Goal: Information Seeking & Learning: Learn about a topic

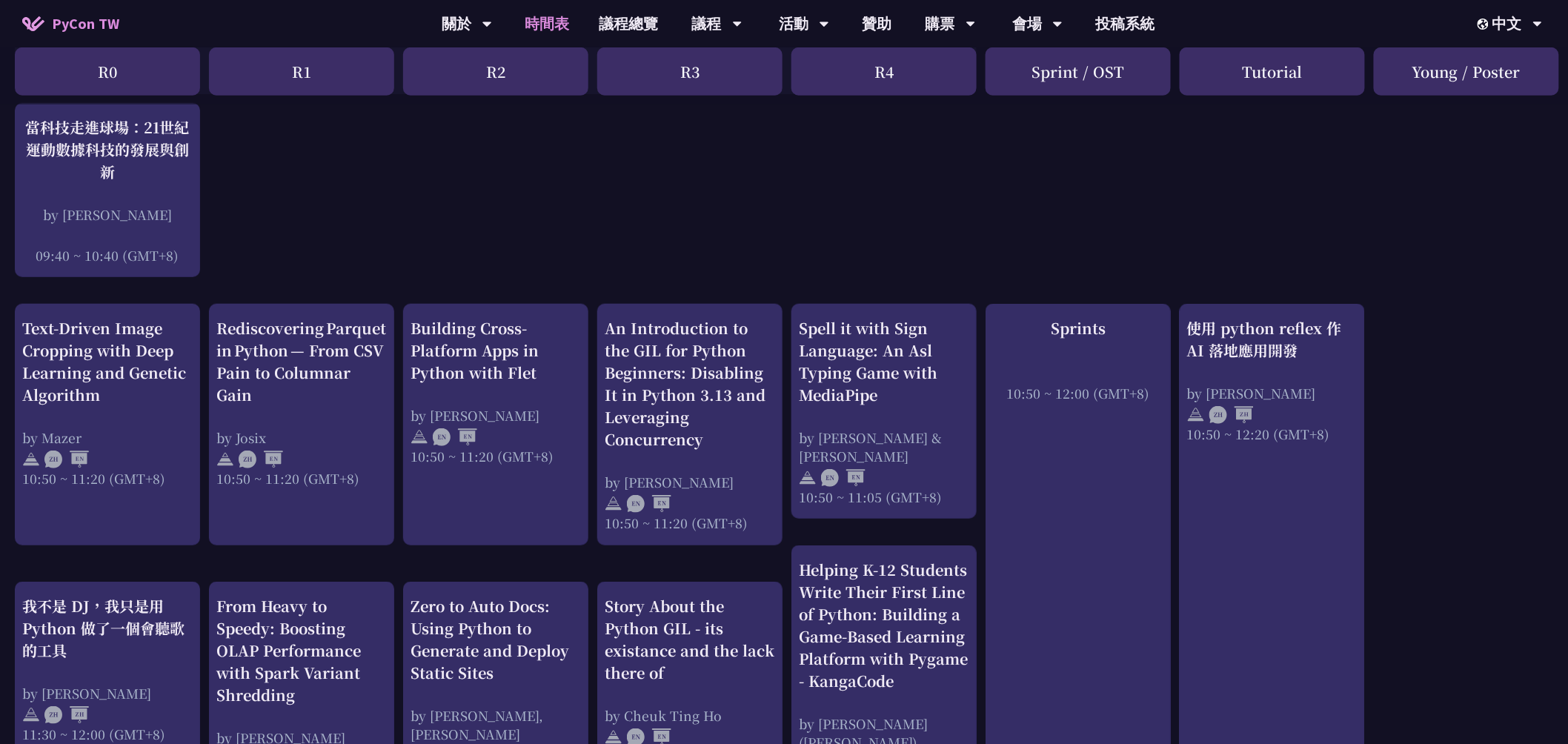
scroll to position [411, 0]
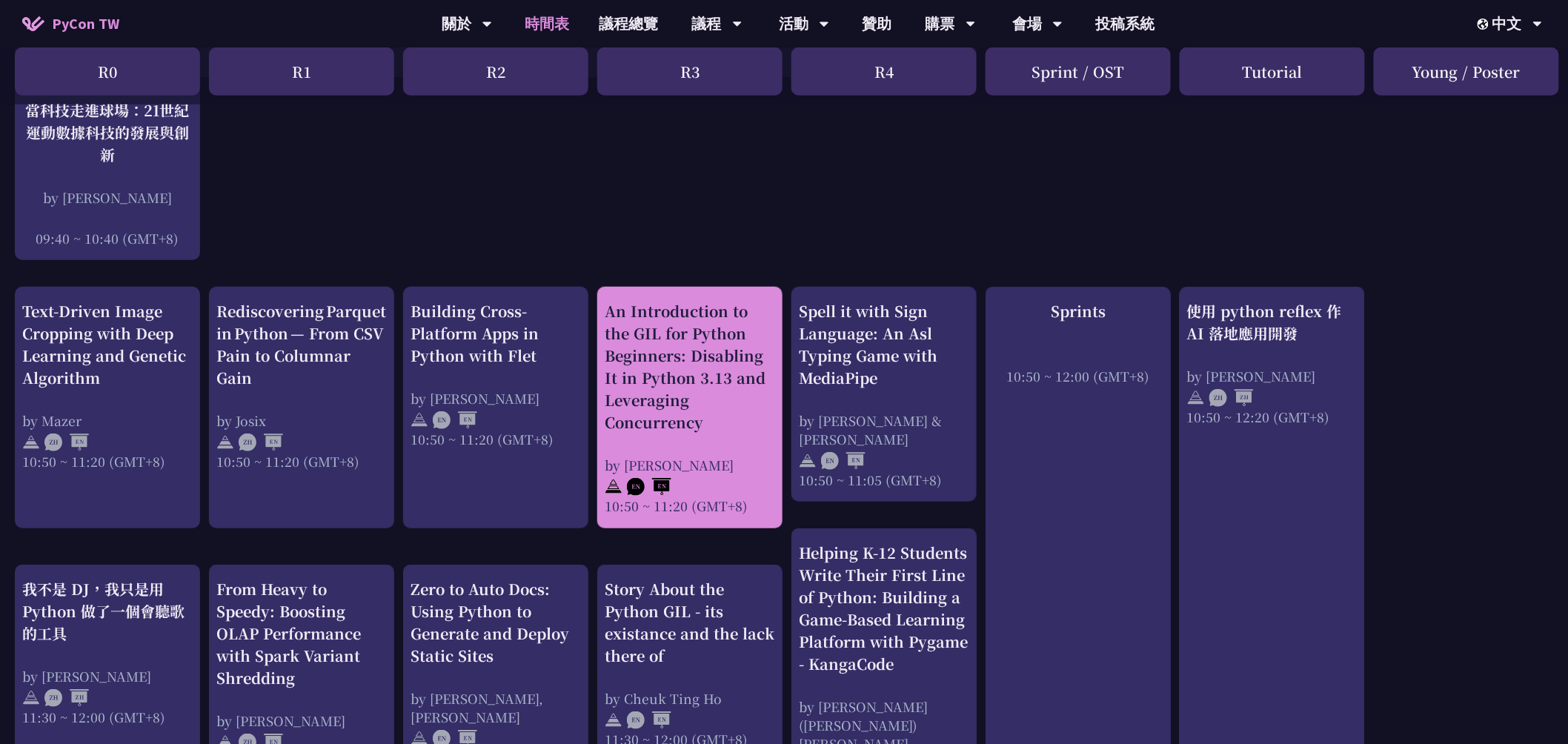
click at [672, 363] on div "An Introduction to the GIL for Python Beginners: Disabling It in Python 3.13 an…" at bounding box center [689, 366] width 170 height 133
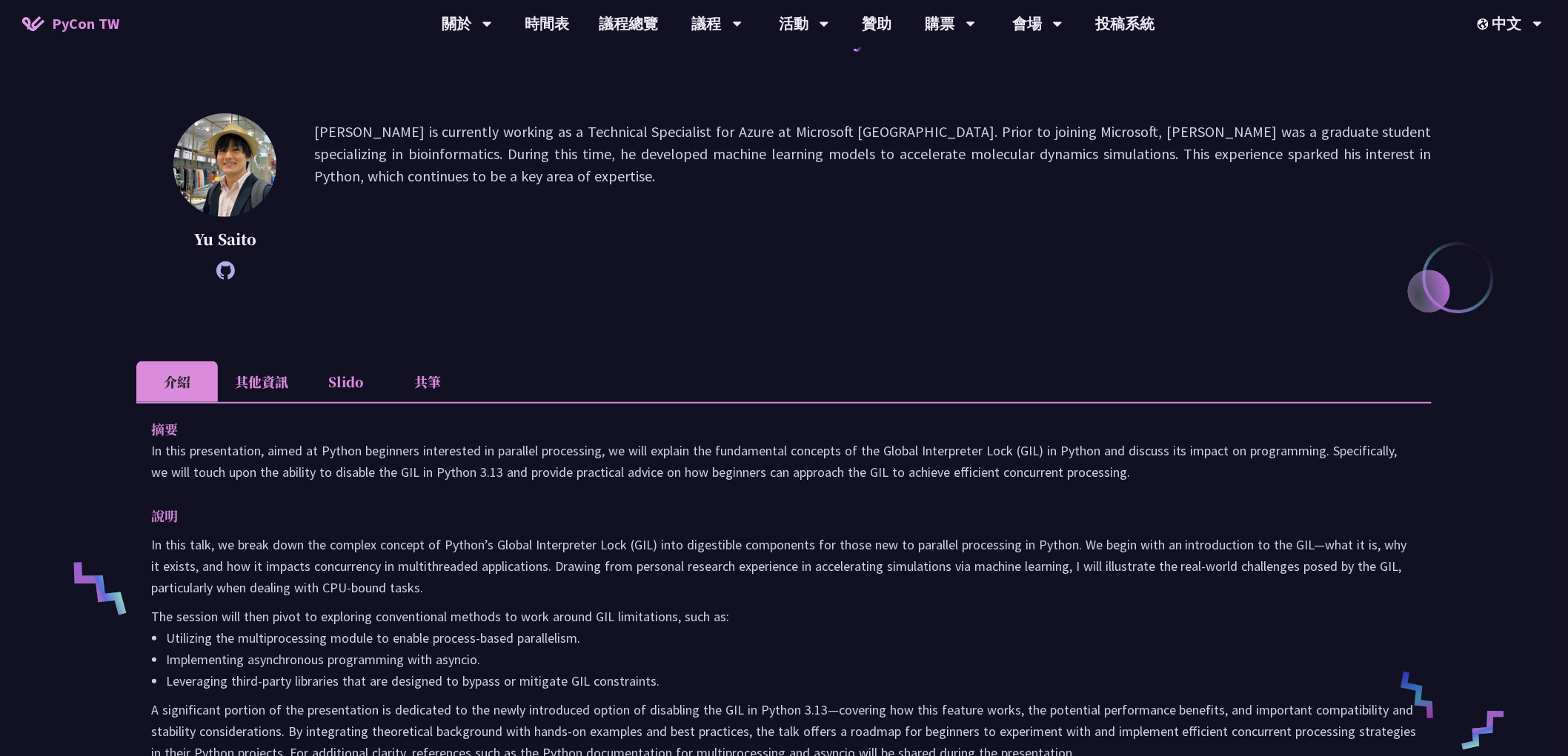
scroll to position [329, 0]
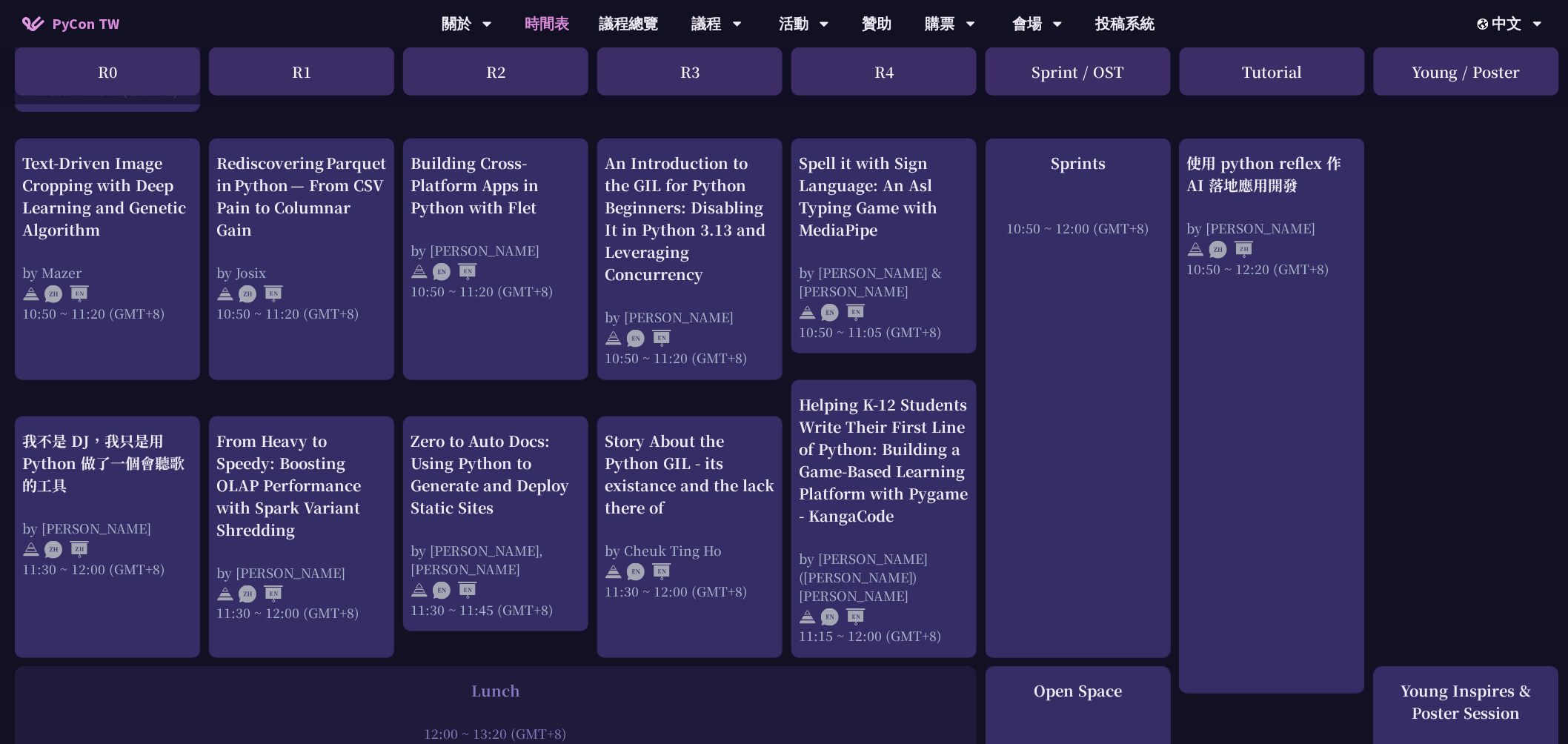
scroll to position [576, 0]
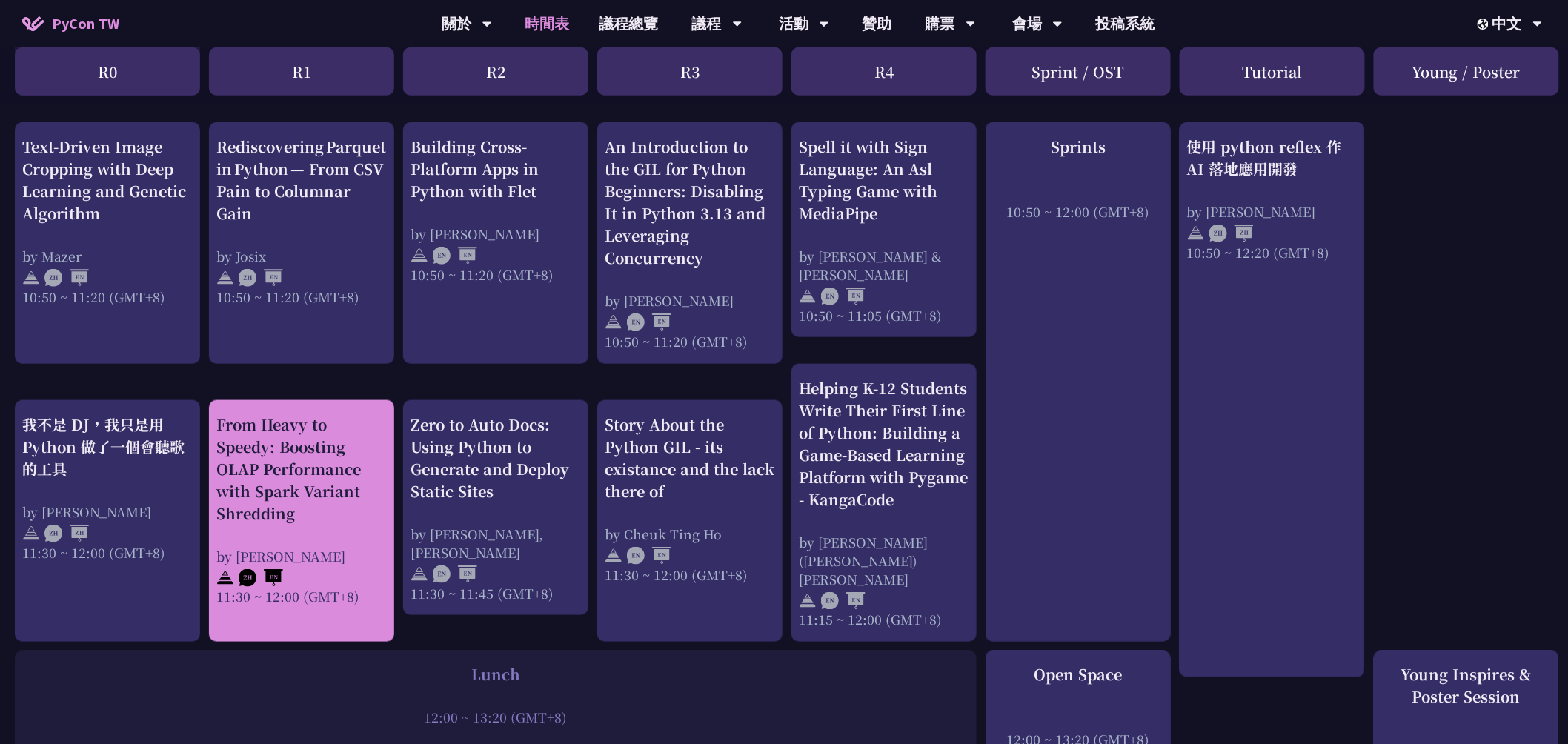
click at [364, 460] on div "From Heavy to Speedy: Boosting OLAP Performance with Spark Variant Shredding" at bounding box center [302, 468] width 170 height 111
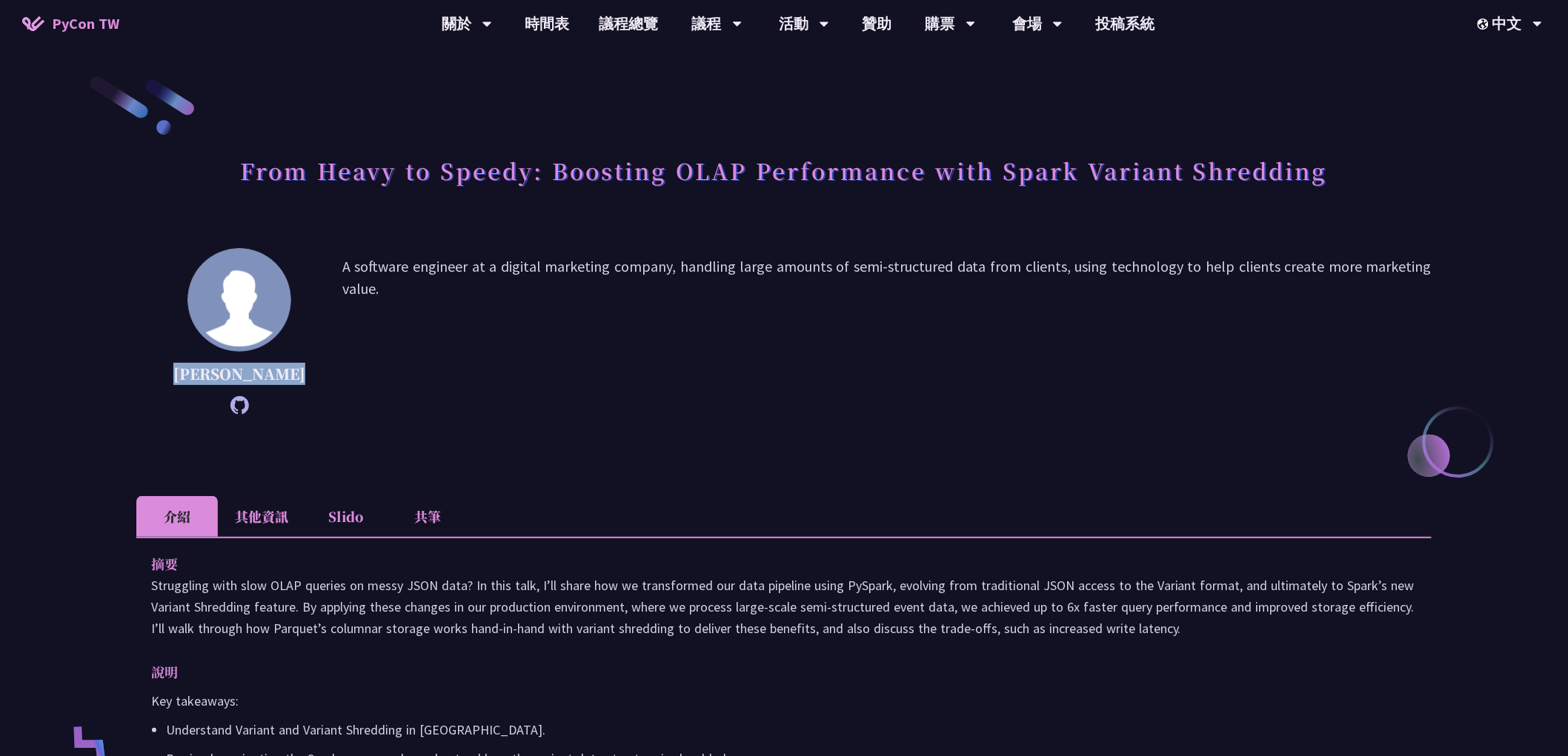
drag, startPoint x: 255, startPoint y: 393, endPoint x: 187, endPoint y: 367, distance: 72.8
click at [187, 367] on p "[PERSON_NAME]" at bounding box center [239, 374] width 132 height 22
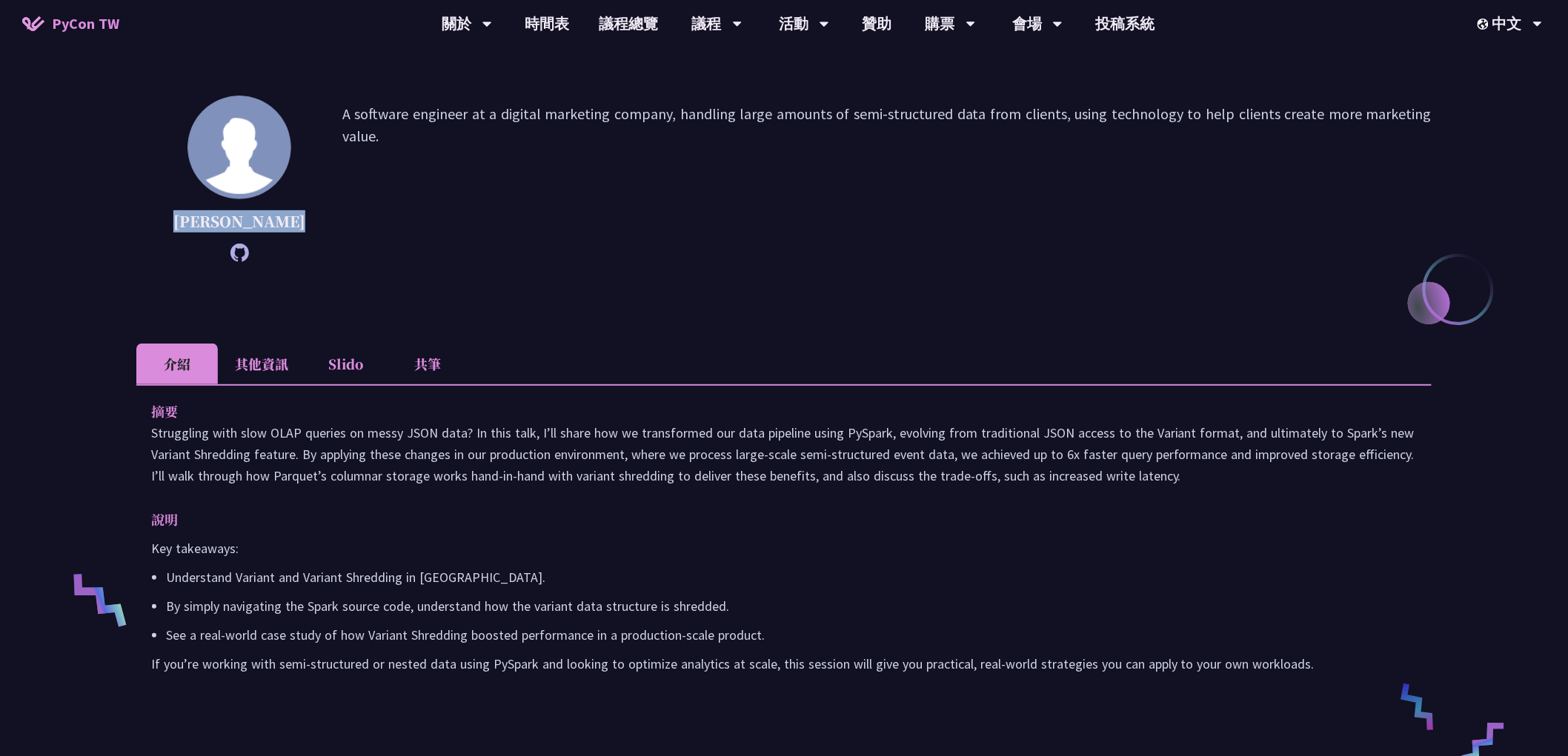
scroll to position [164, 0]
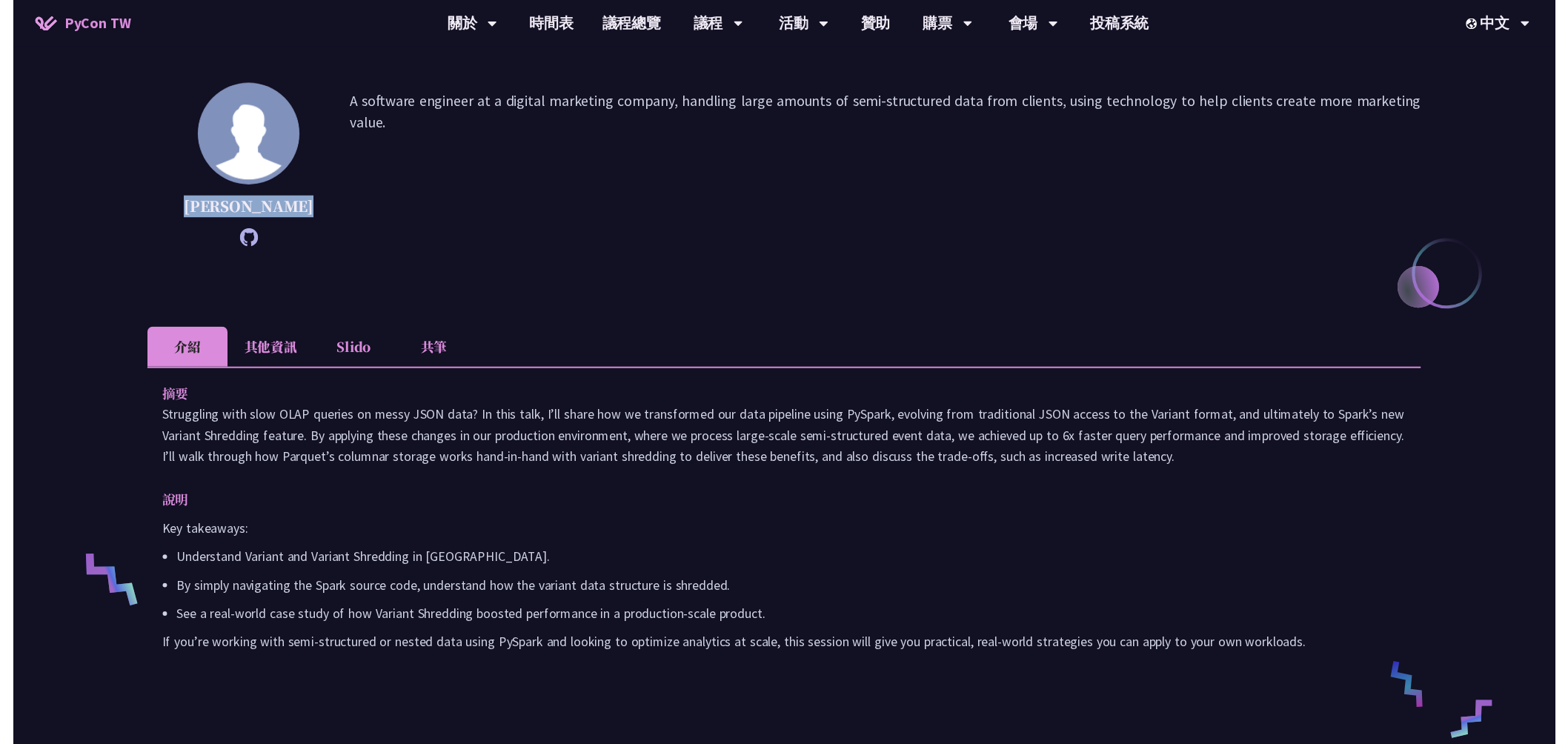
scroll to position [576, 0]
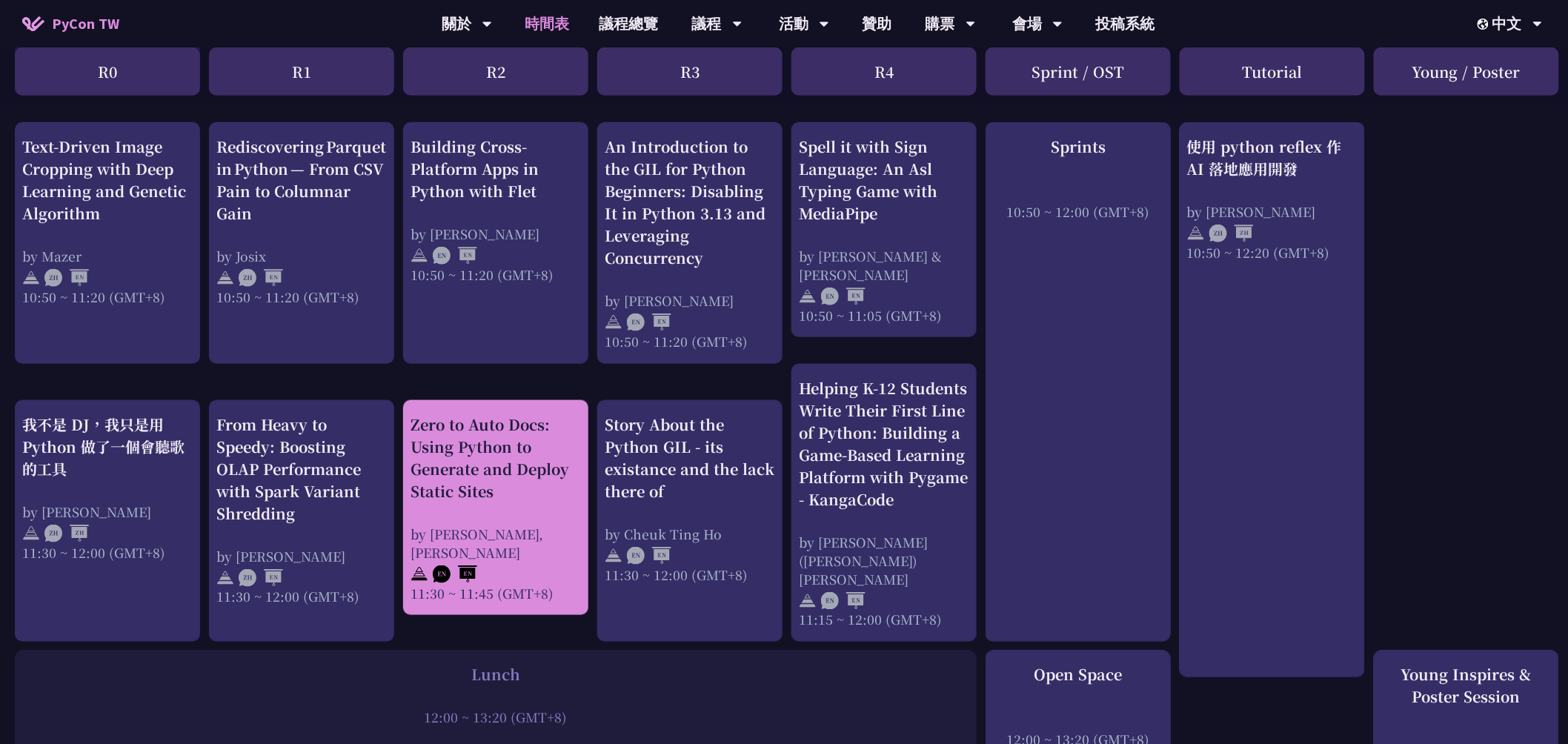
click at [518, 473] on div "Zero to Auto Docs: Using Python to Generate and Deploy Static Sites" at bounding box center [496, 457] width 170 height 88
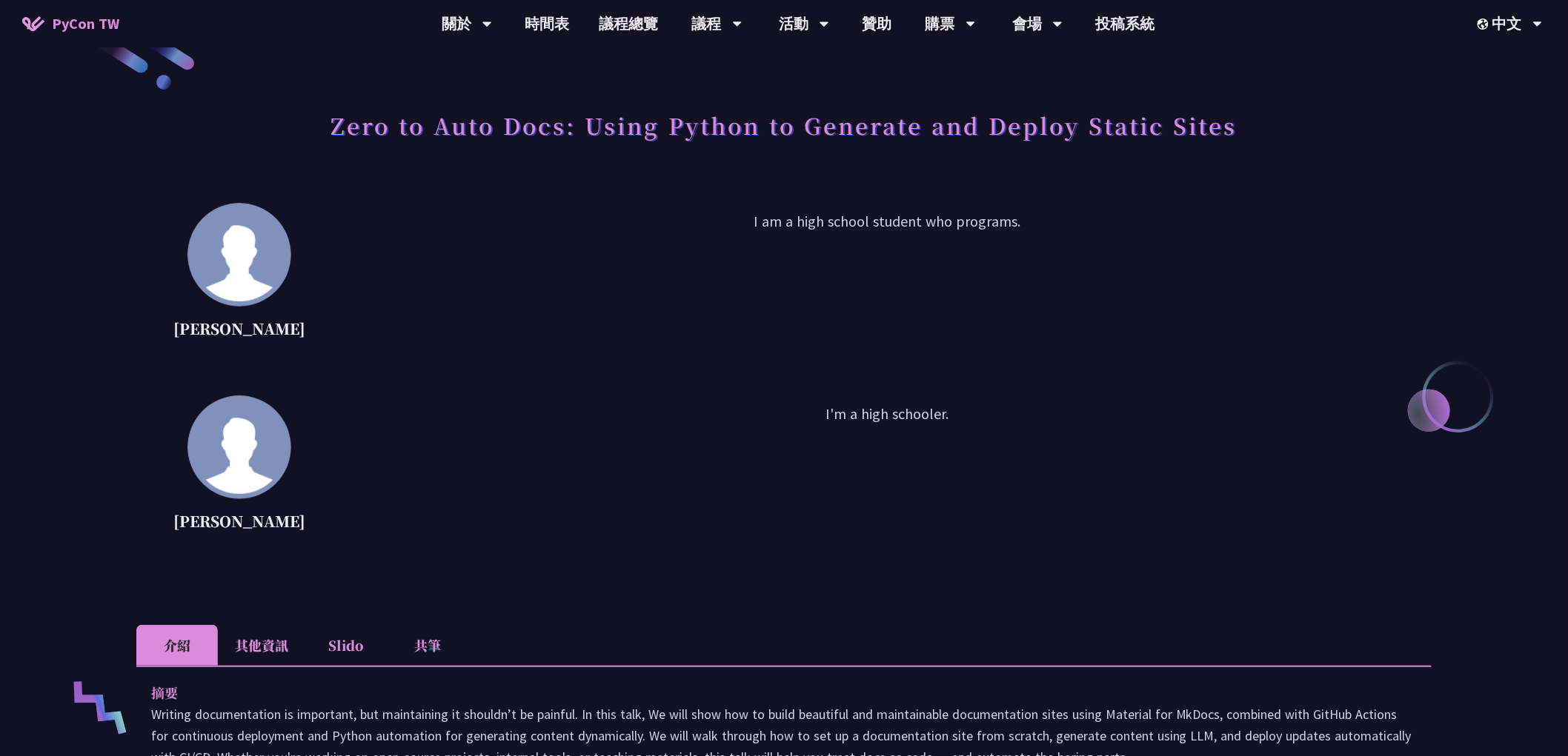
scroll to position [82, 0]
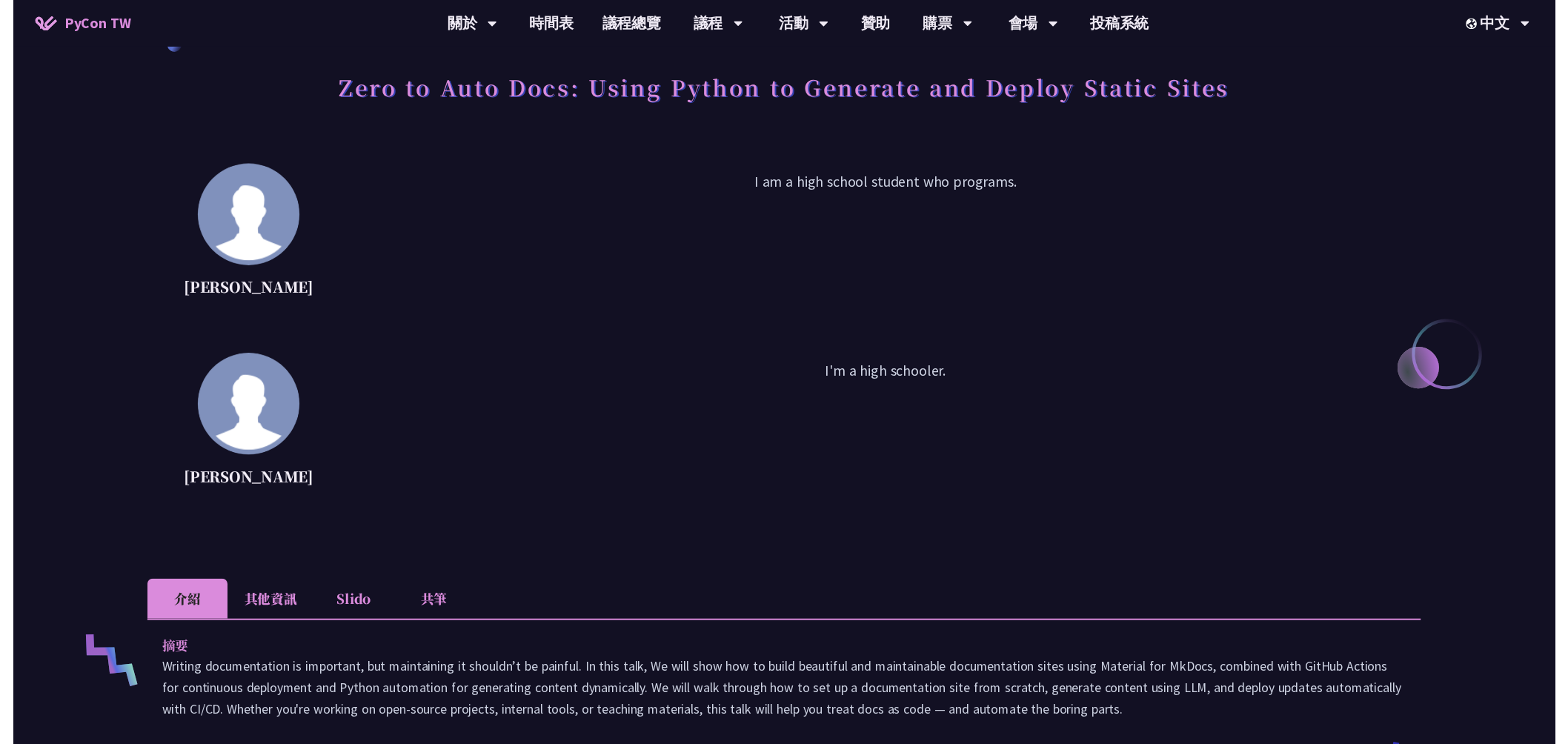
scroll to position [576, 0]
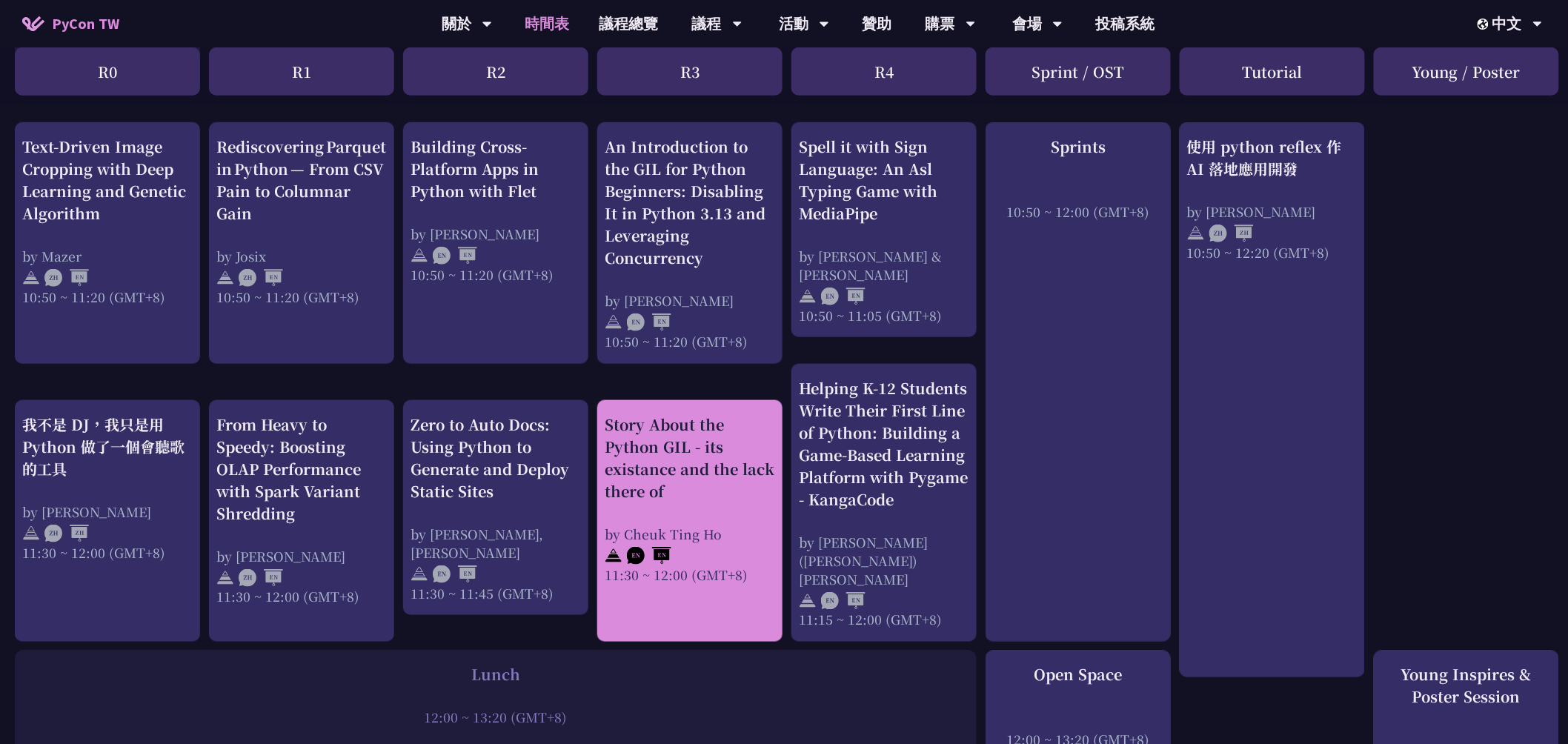
click at [665, 446] on div "Story About the Python GIL - its existance and the lack there of" at bounding box center [689, 457] width 170 height 88
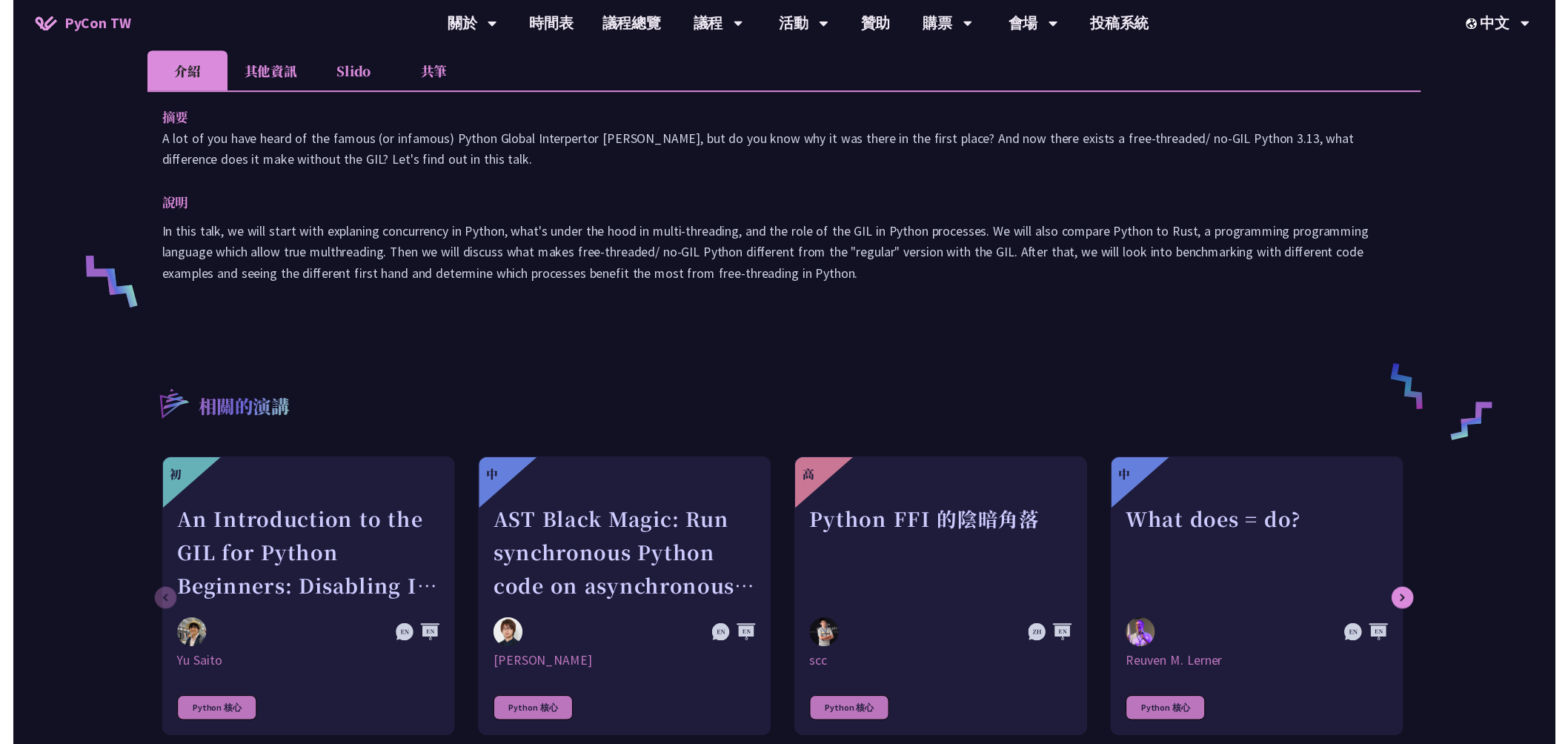
scroll to position [576, 0]
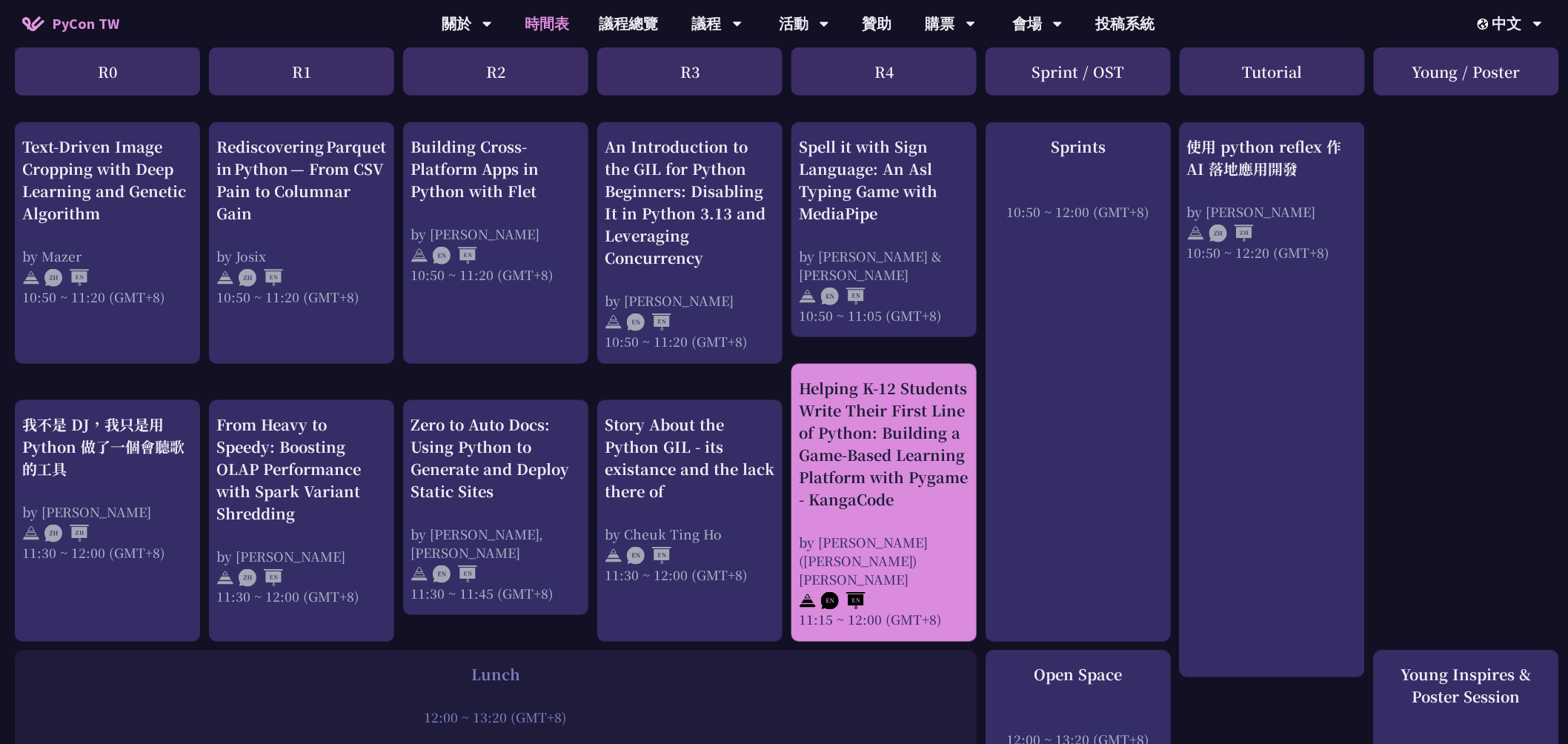
click at [877, 467] on div "Helping K-12 Students Write Their First Line of Python: Building a Game-Based L…" at bounding box center [884, 443] width 170 height 133
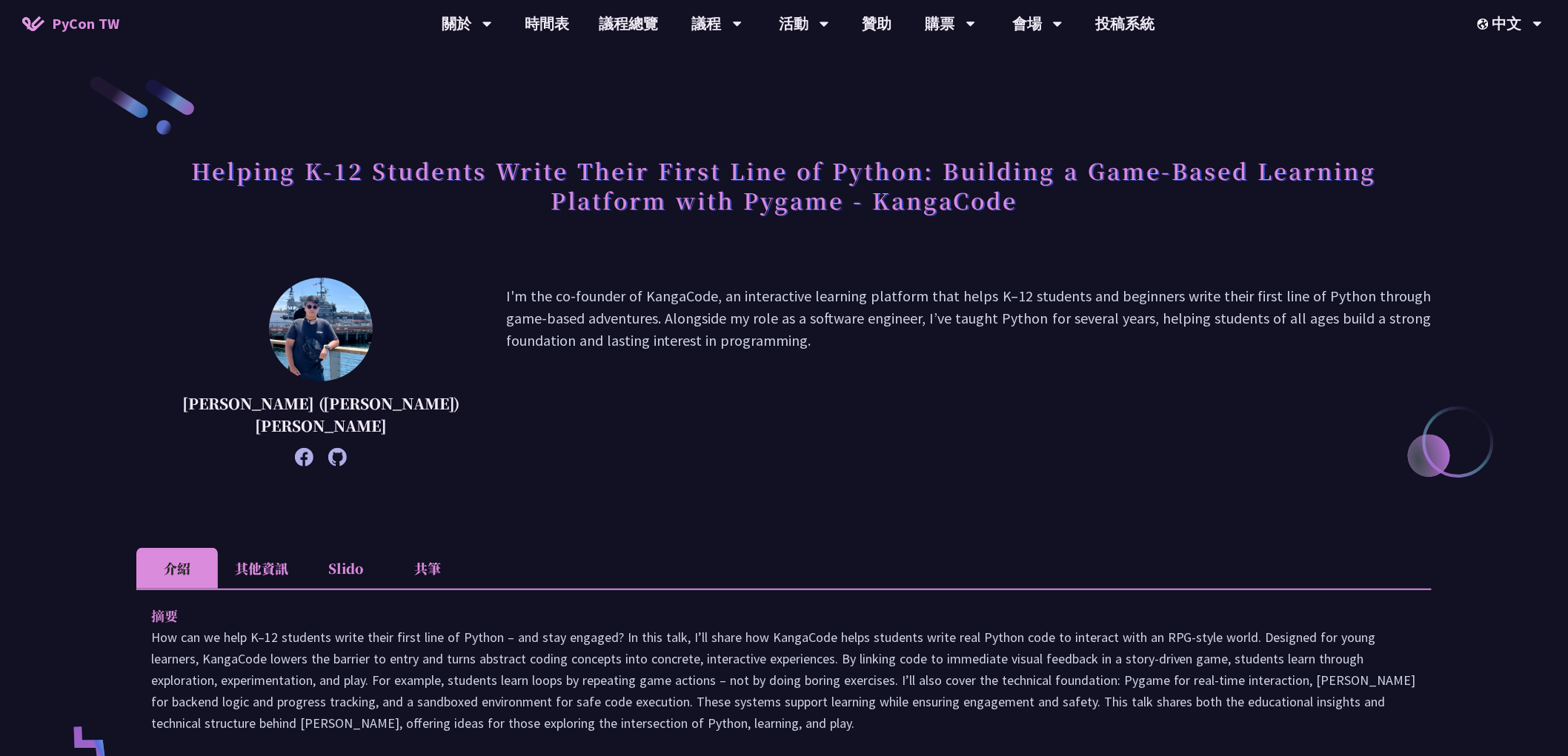
click at [519, 300] on p "I'm the co-founder of KangaCode, an interactive learning platform that helps K–…" at bounding box center [969, 372] width 926 height 174
click at [520, 300] on p "I'm the co-founder of KangaCode, an interactive learning platform that helps K–…" at bounding box center [969, 372] width 926 height 174
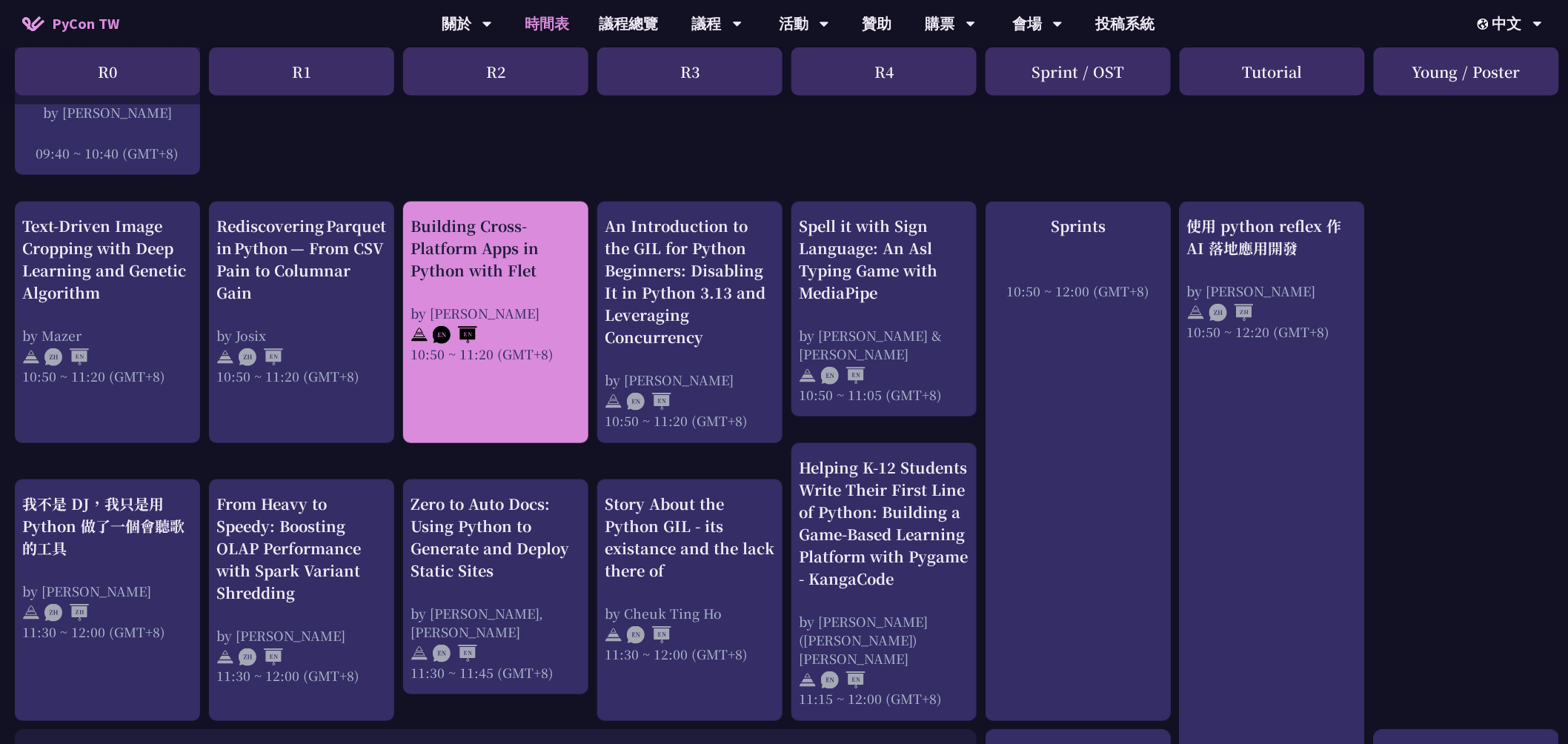
scroll to position [576, 0]
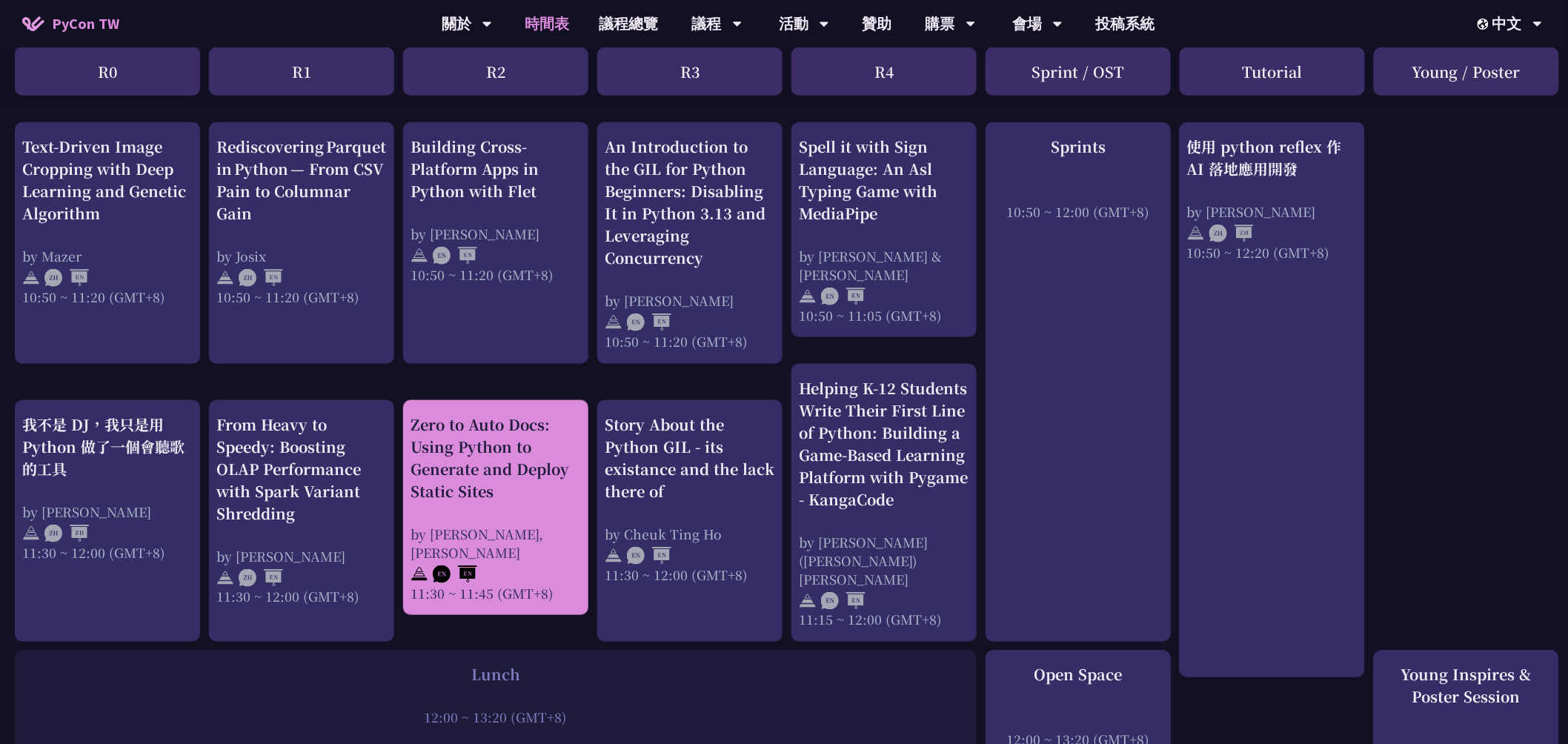
click at [465, 461] on div "Zero to Auto Docs: Using Python to Generate and Deploy Static Sites" at bounding box center [496, 457] width 170 height 88
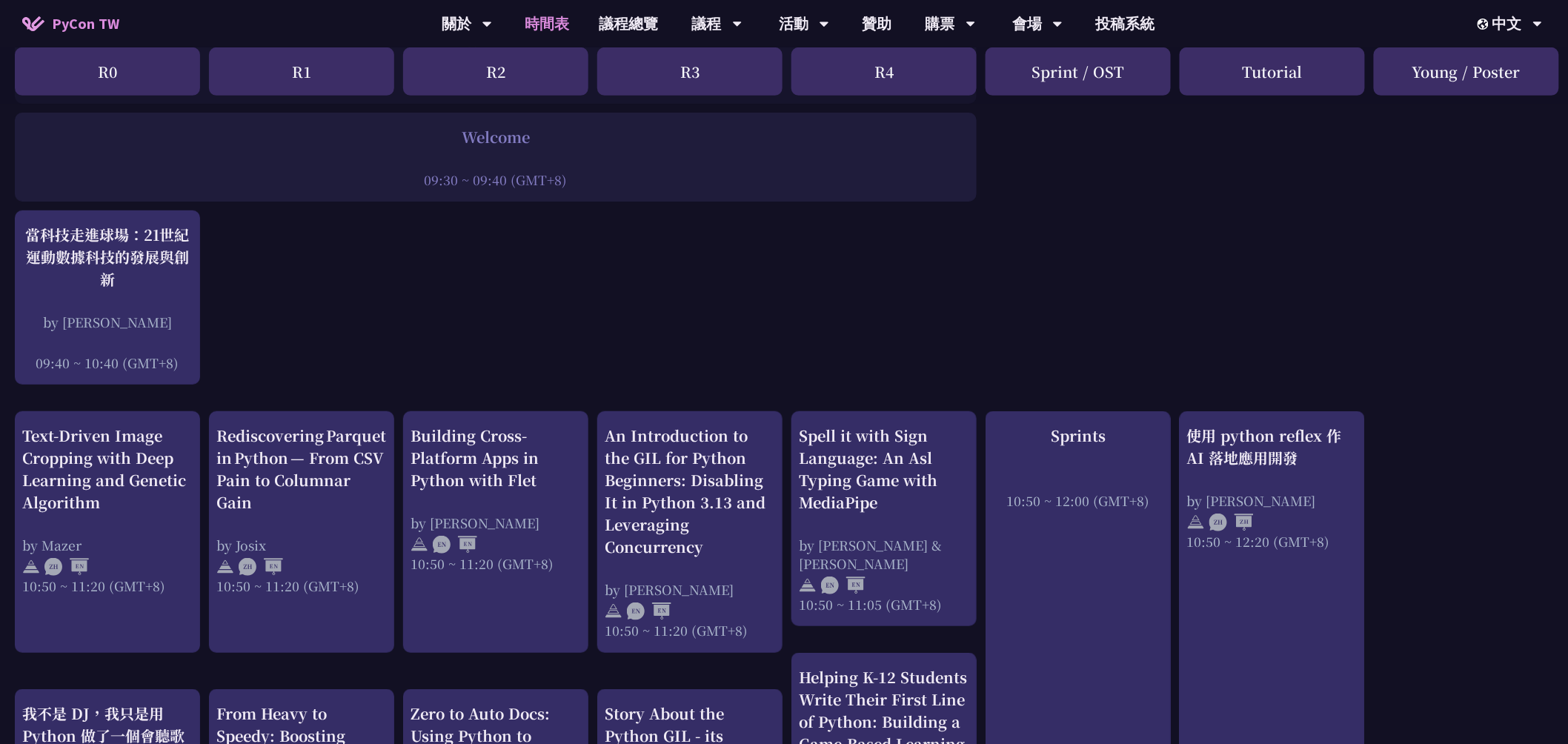
scroll to position [247, 0]
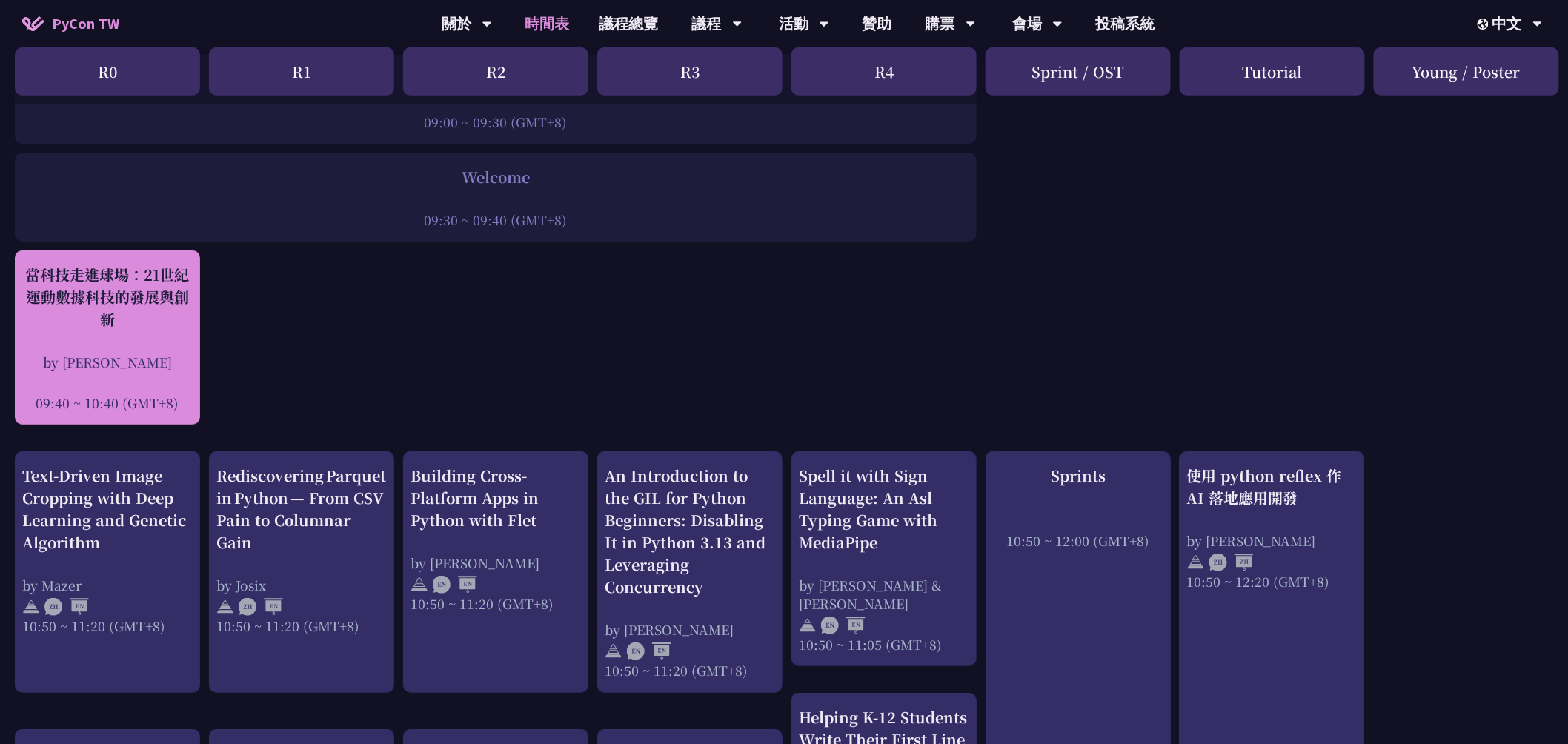
click at [75, 285] on div "當科技走進球場：21世紀運動數據科技的發展與創新" at bounding box center [107, 297] width 170 height 67
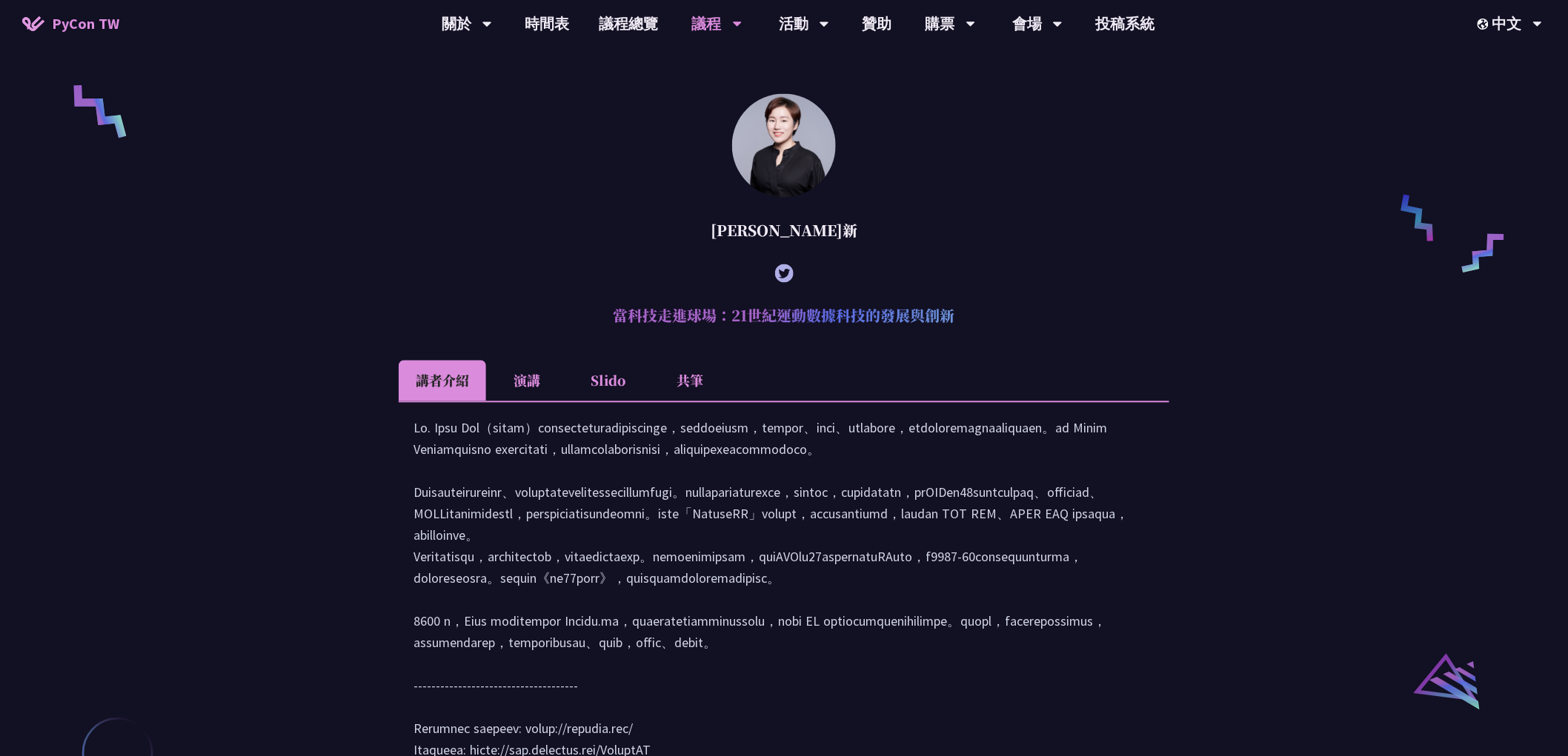
scroll to position [1204, 0]
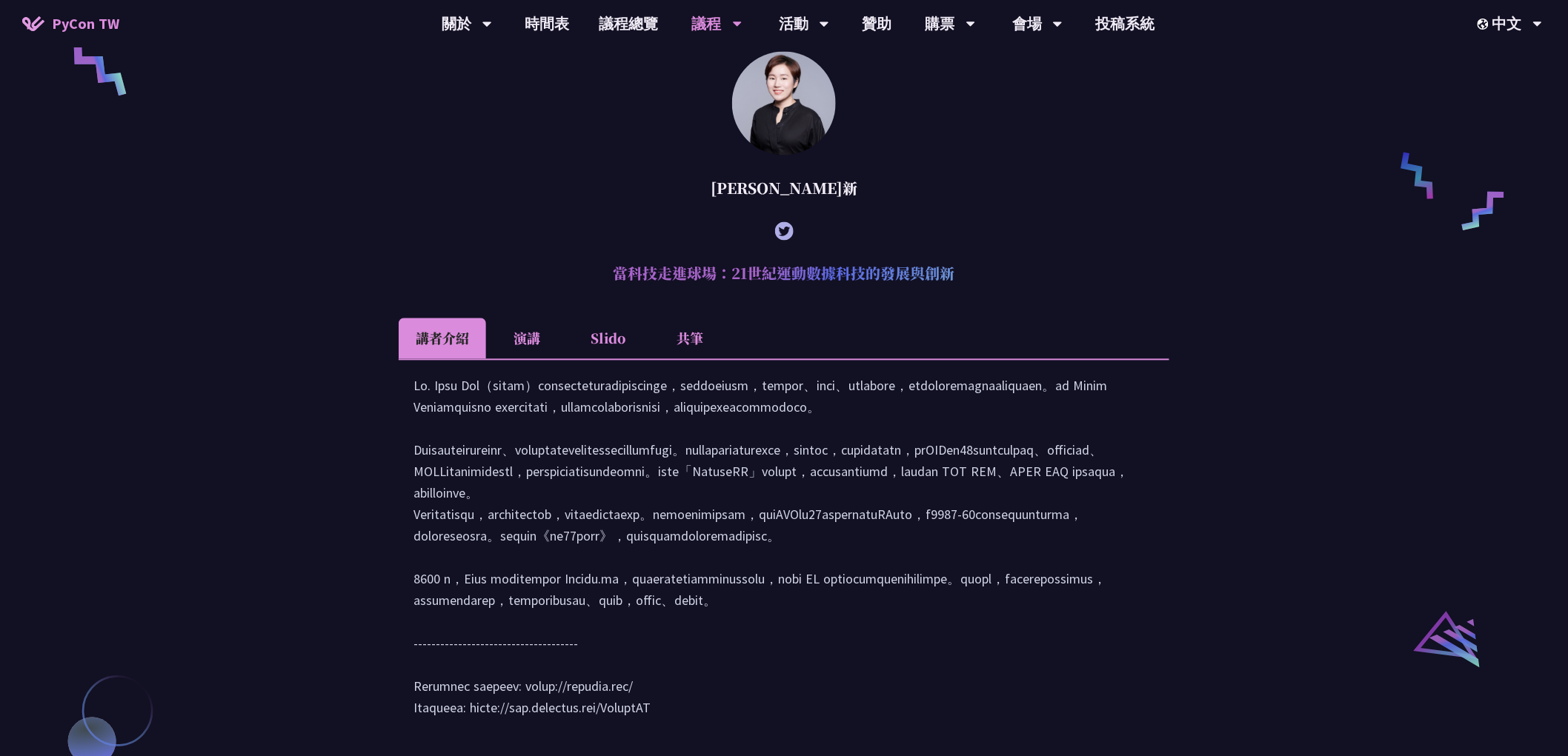
drag, startPoint x: 608, startPoint y: 293, endPoint x: 983, endPoint y: 283, distance: 375.1
click at [983, 283] on h2 "當科技走進球場：21世紀運動數據科技的發展與創新" at bounding box center [784, 273] width 771 height 45
copy h2 "當科技走進球場：21世紀運動數據科技的發展與創新"
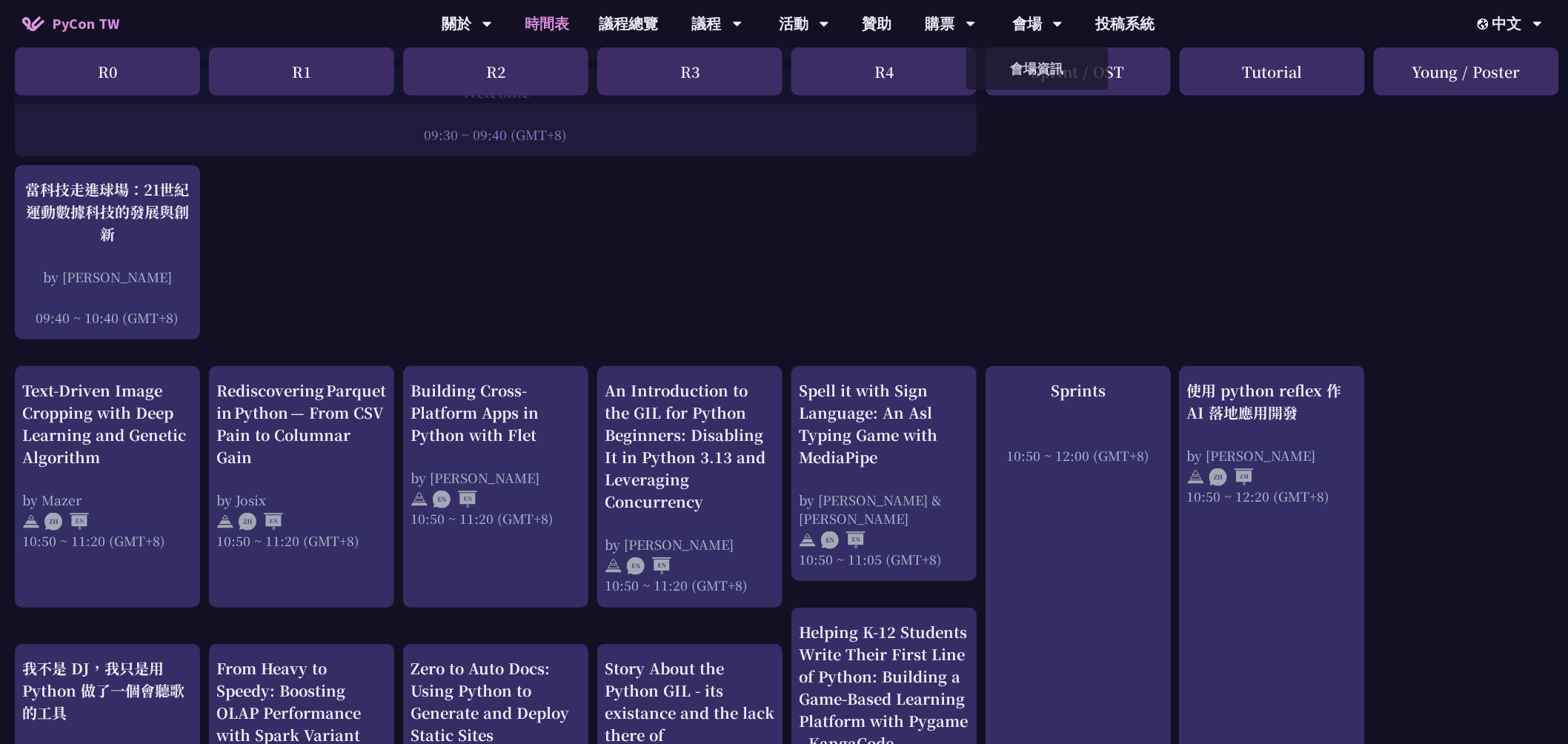
scroll to position [411, 0]
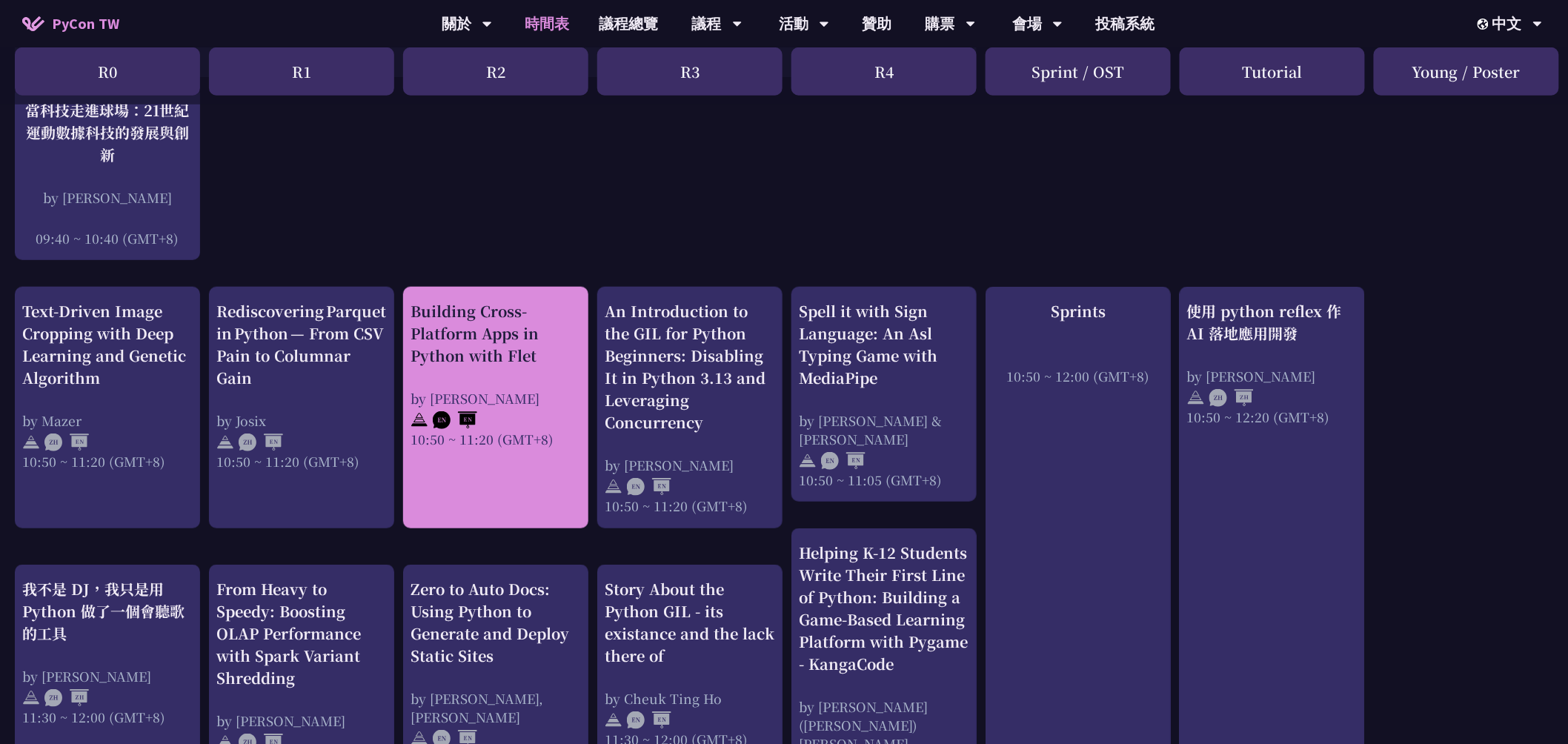
click at [502, 330] on div "Building Cross-Platform Apps in Python with Flet" at bounding box center [496, 333] width 170 height 67
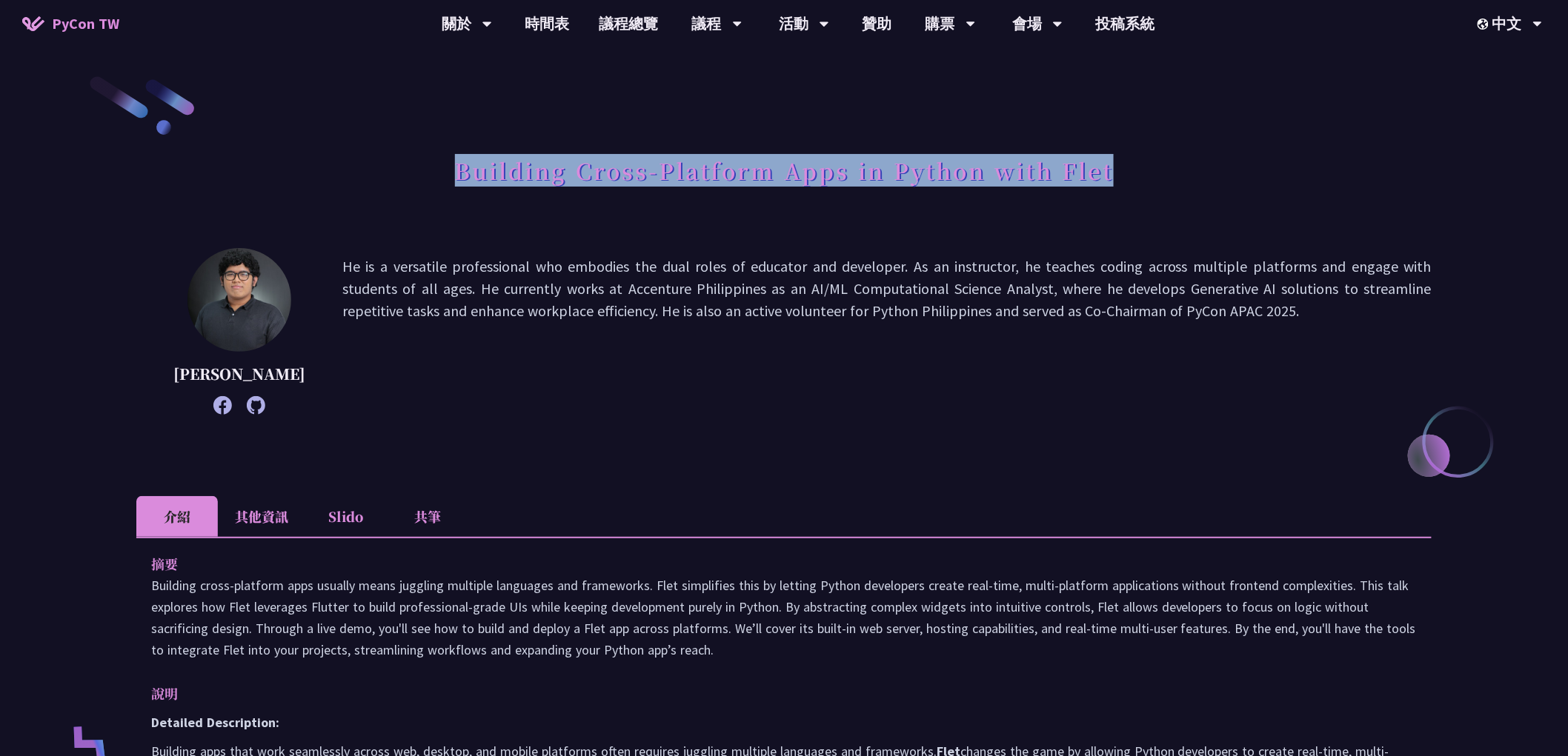
drag, startPoint x: 658, startPoint y: 186, endPoint x: 1168, endPoint y: 166, distance: 510.4
click at [1168, 166] on div "Building Cross-Platform Apps in Python with Flet" at bounding box center [784, 186] width 1295 height 78
copy h1 "Building Cross-Platform Apps in Python with Flet"
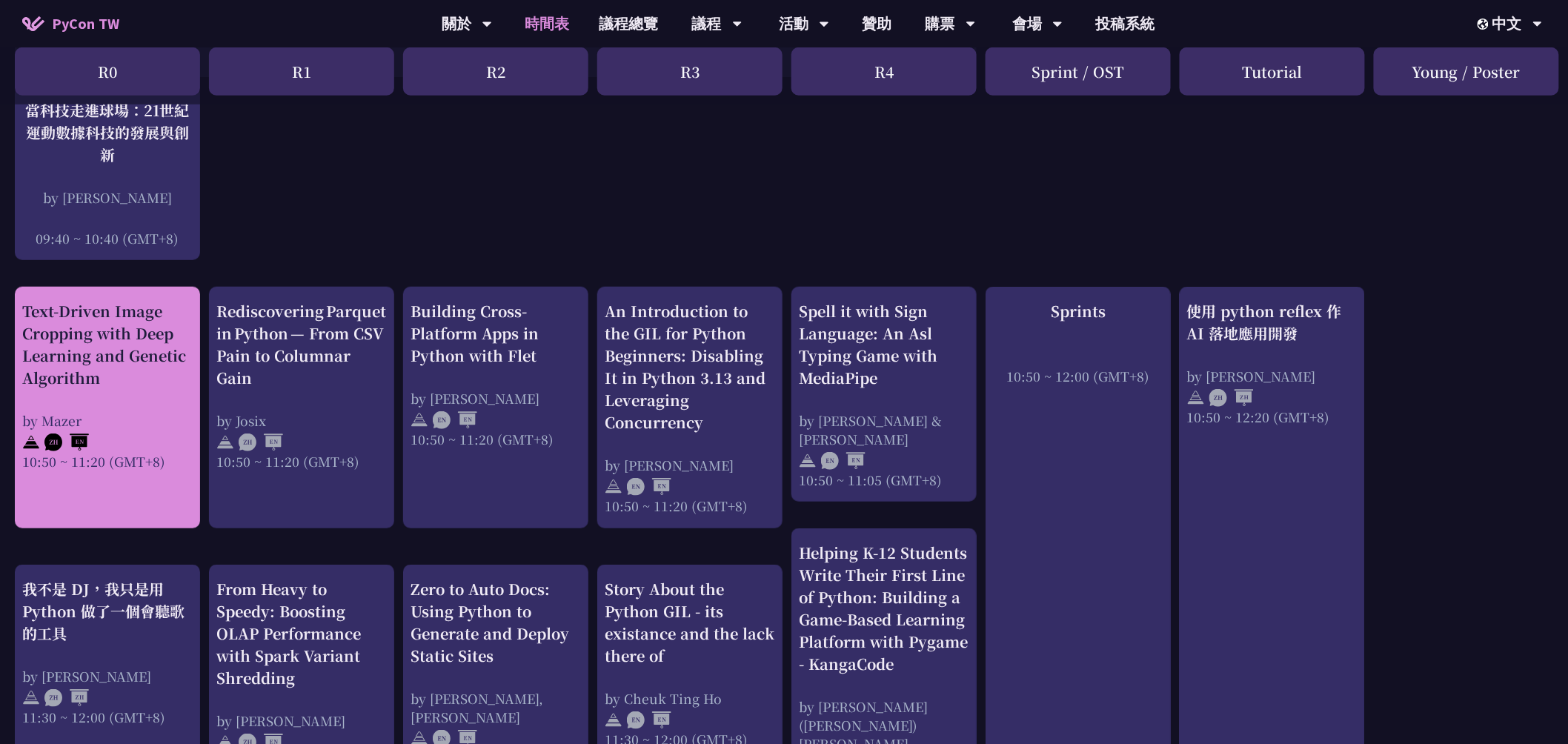
scroll to position [576, 0]
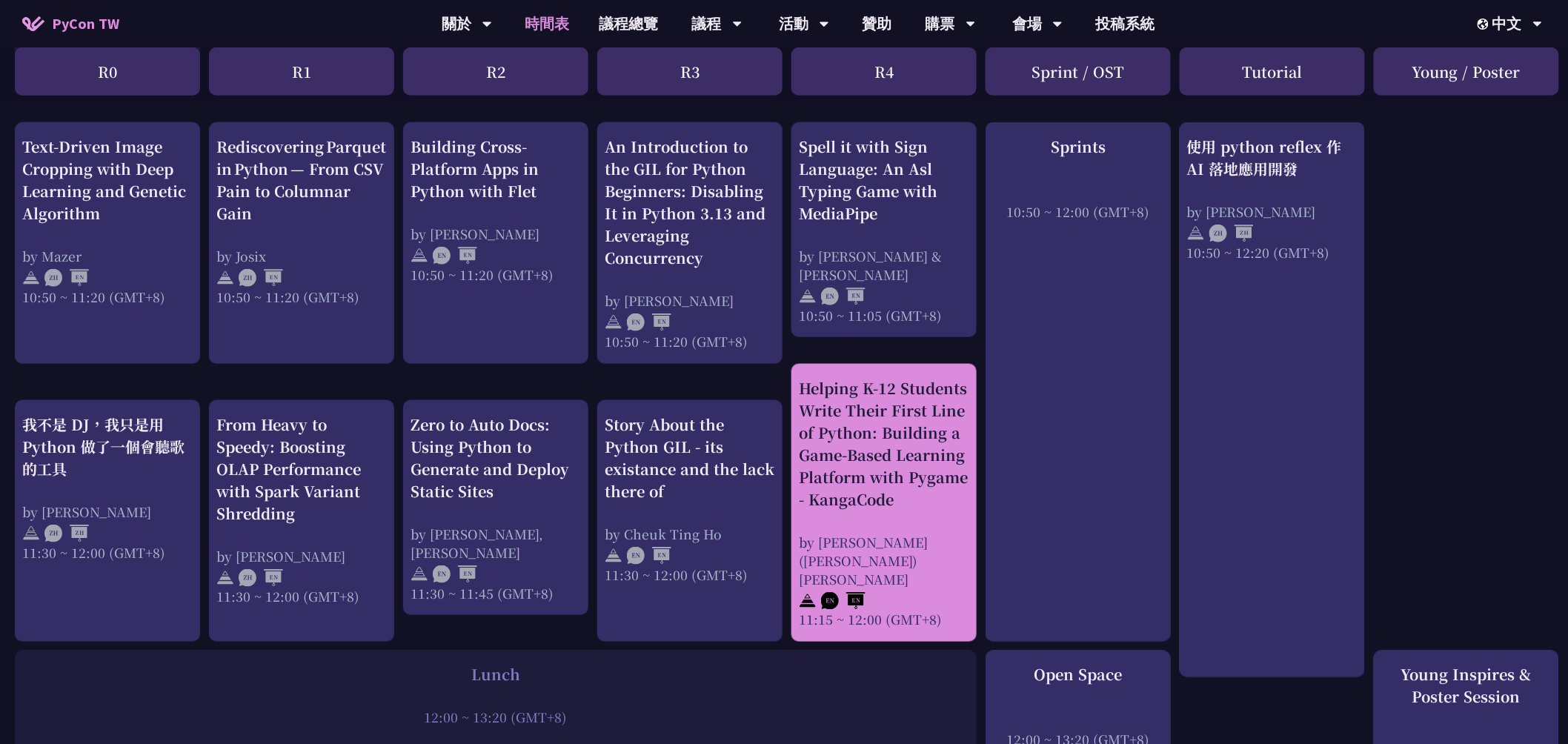
click at [911, 447] on div "Helping K-12 Students Write Their First Line of Python: Building a Game-Based L…" at bounding box center [884, 443] width 170 height 133
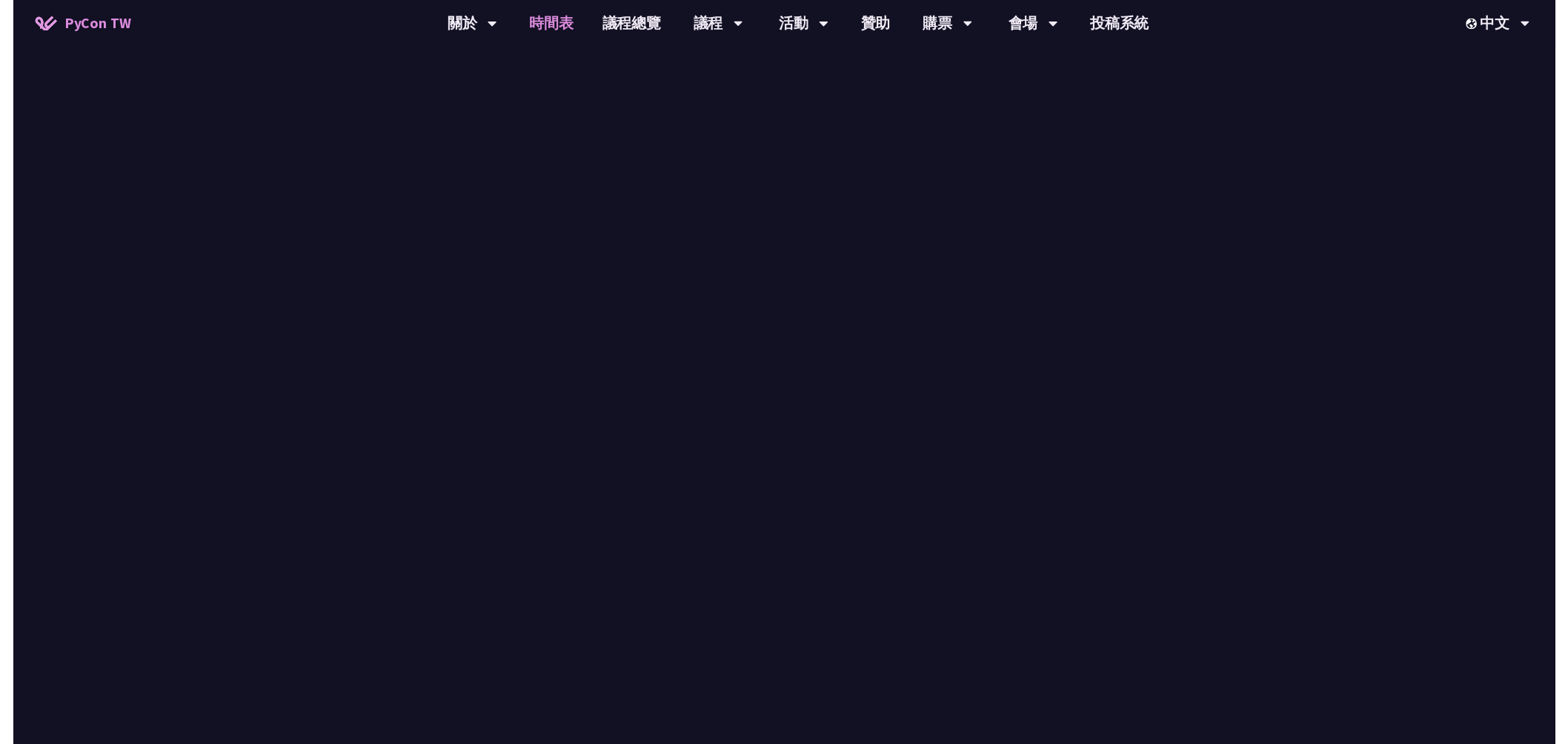
scroll to position [576, 0]
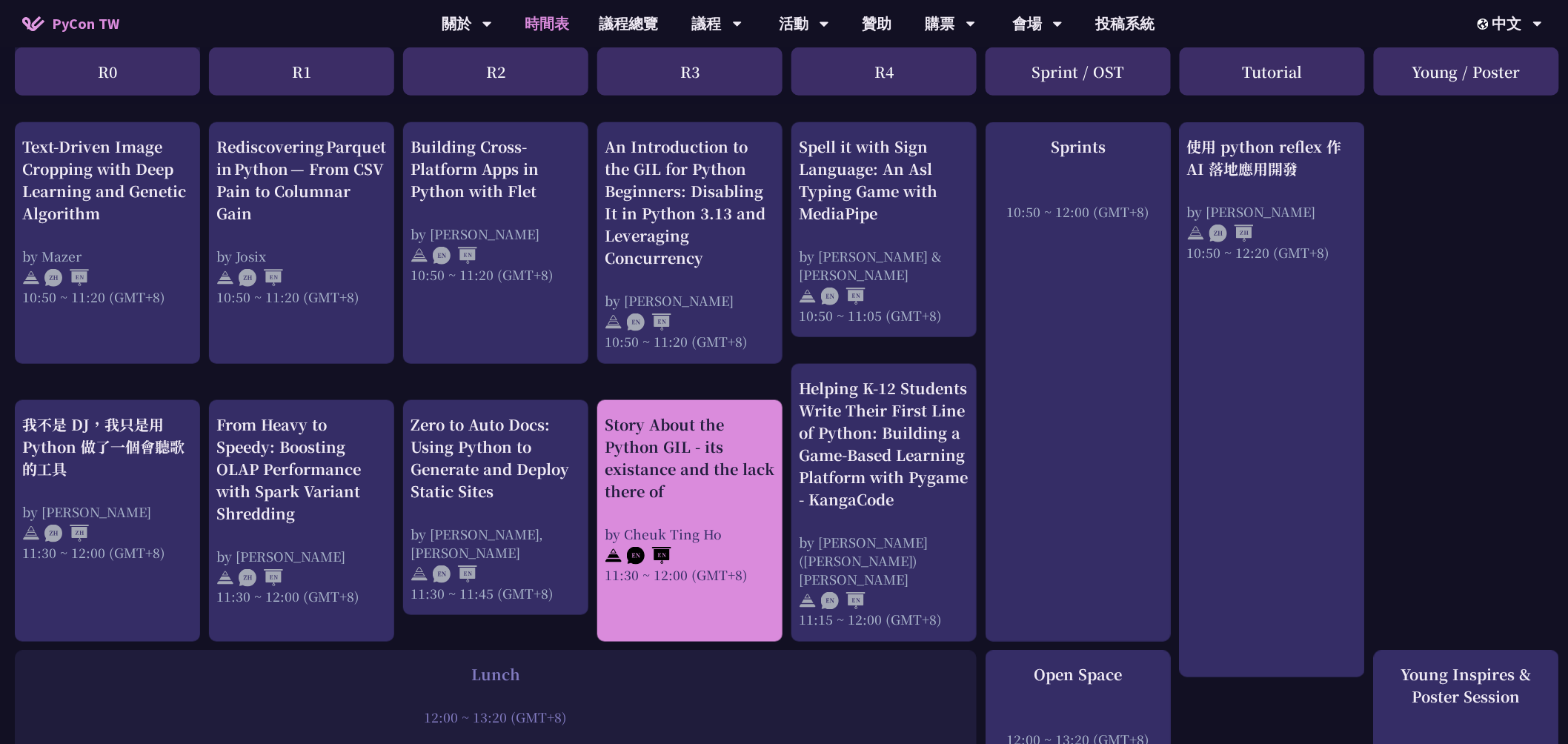
click at [742, 474] on div "Story About the Python GIL - its existance and the lack there of" at bounding box center [689, 457] width 170 height 88
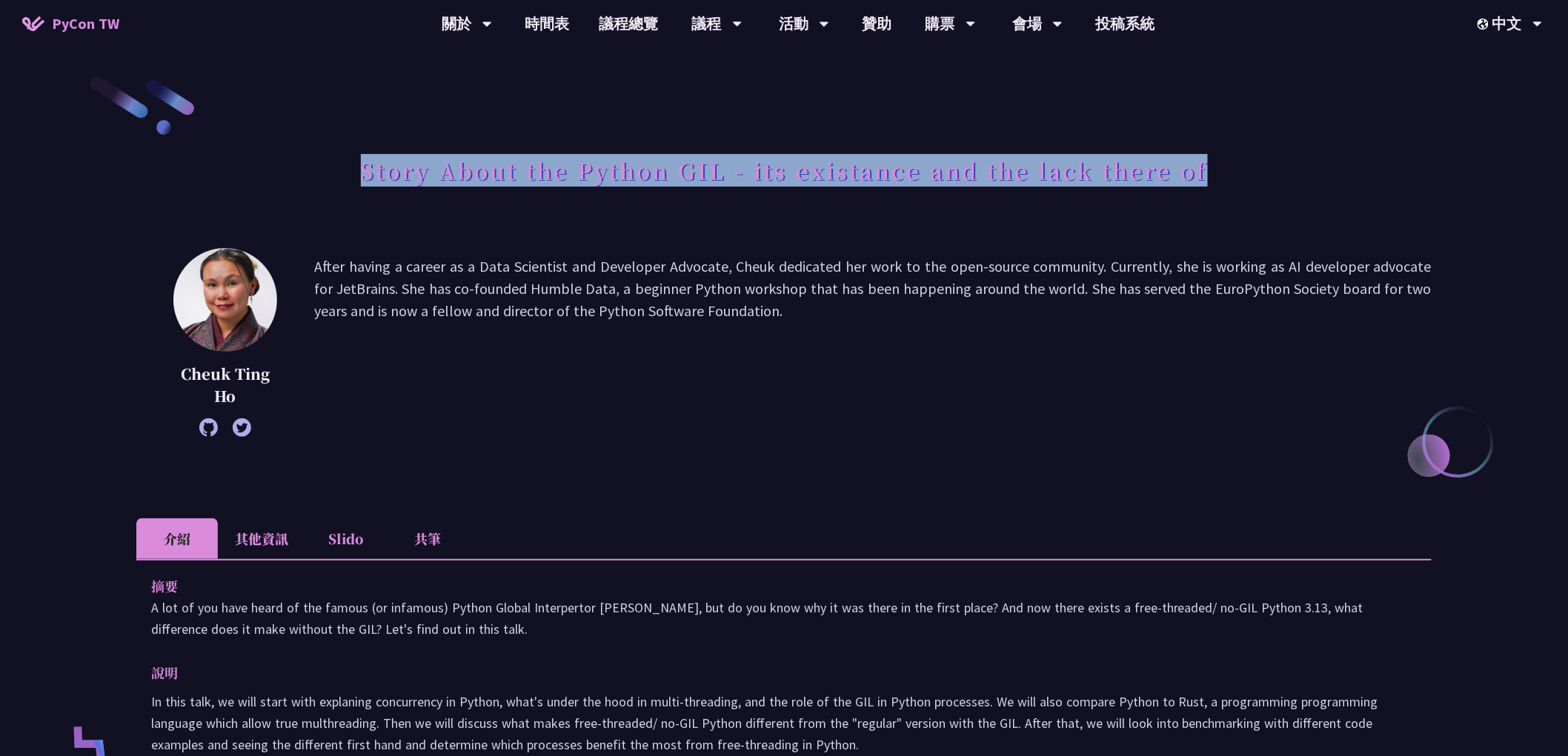
drag, startPoint x: 338, startPoint y: 171, endPoint x: 1278, endPoint y: 161, distance: 940.1
click at [1278, 161] on div "Story About the Python GIL - its existance and the lack there of" at bounding box center [784, 186] width 1295 height 78
copy h1 "Story About the Python GIL - its existance and the lack there of"
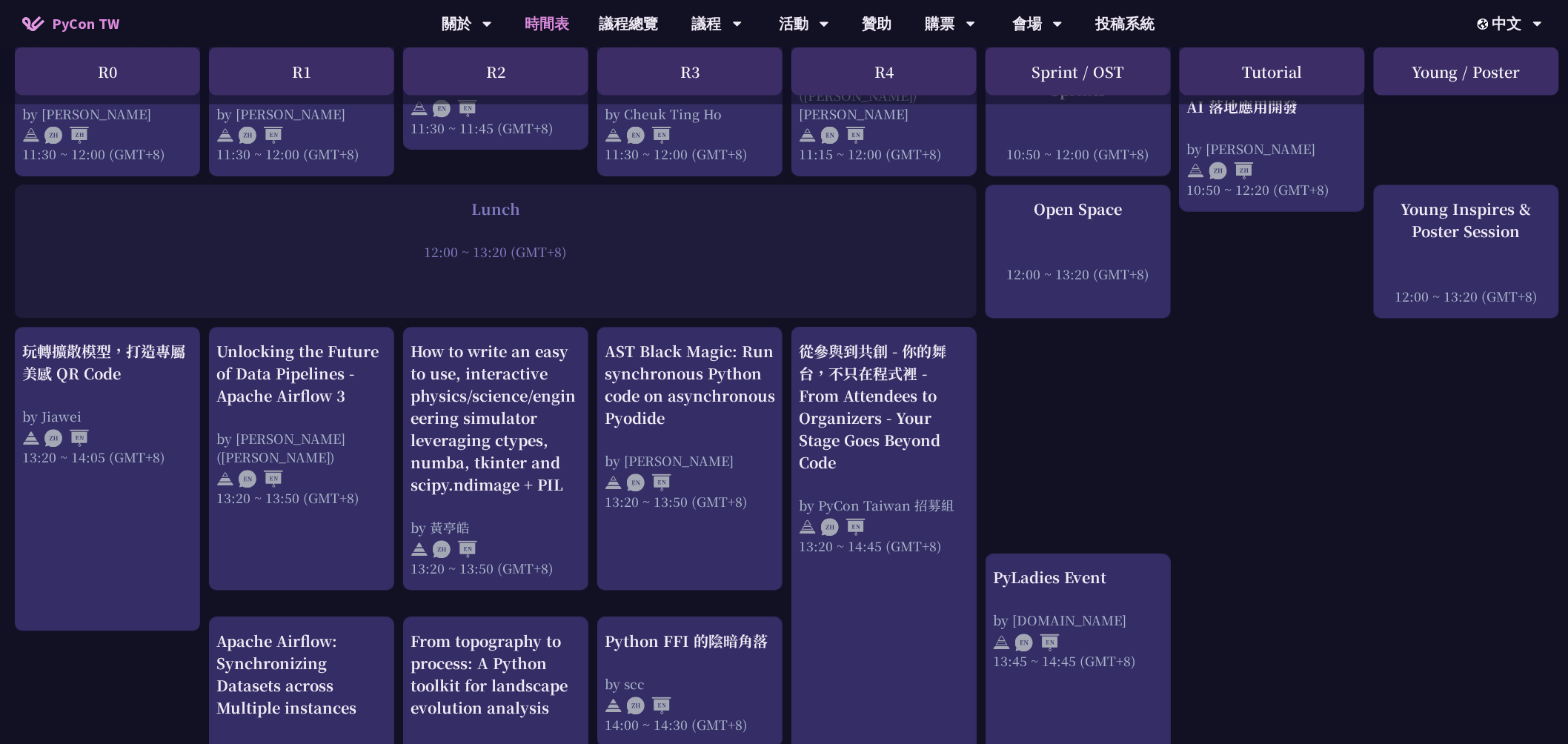
scroll to position [1070, 0]
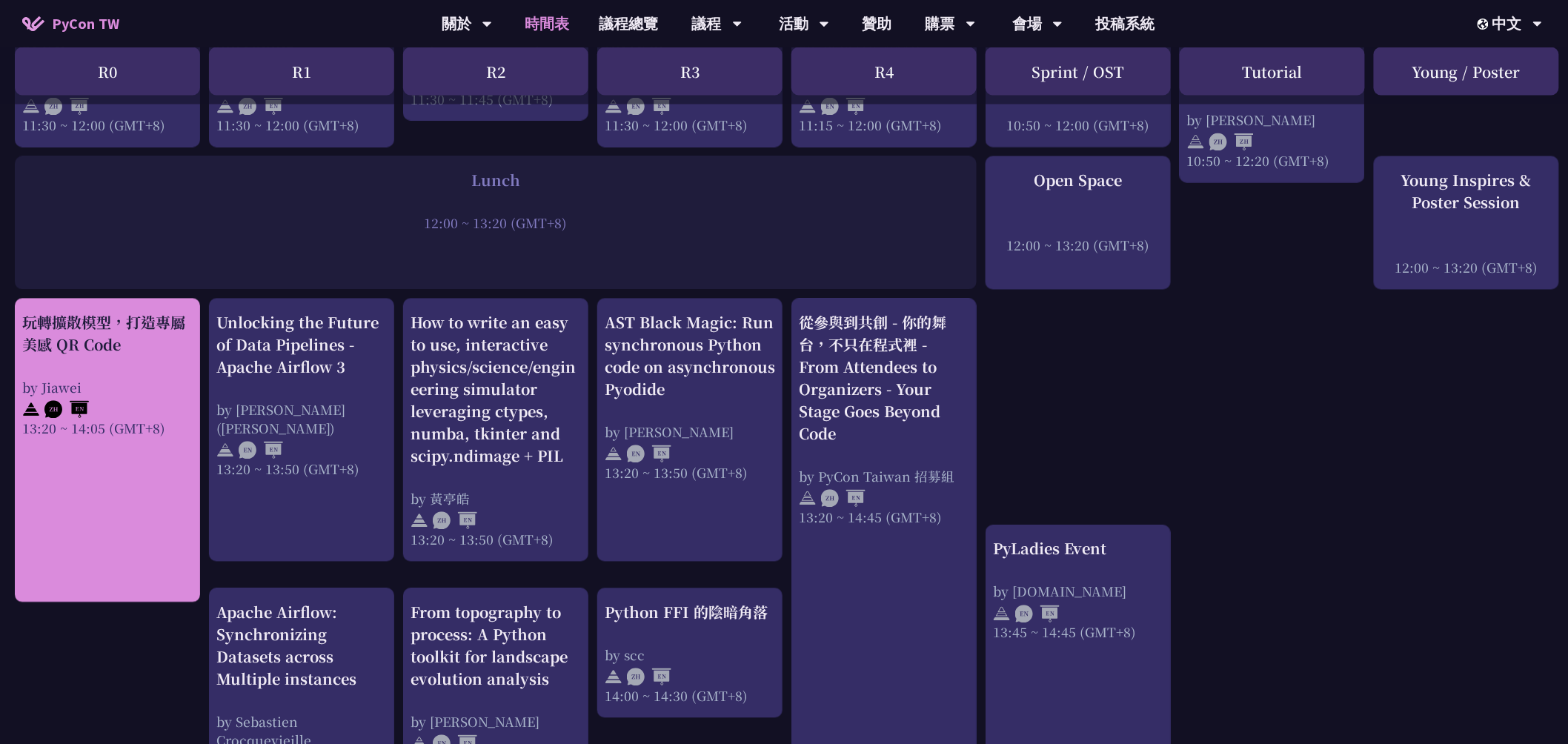
click at [78, 467] on link "玩轉擴散模型，打造專屬美感 QR Code by Jiawei 13:20 ~ 14:05 (GMT+8)" at bounding box center [107, 450] width 170 height 277
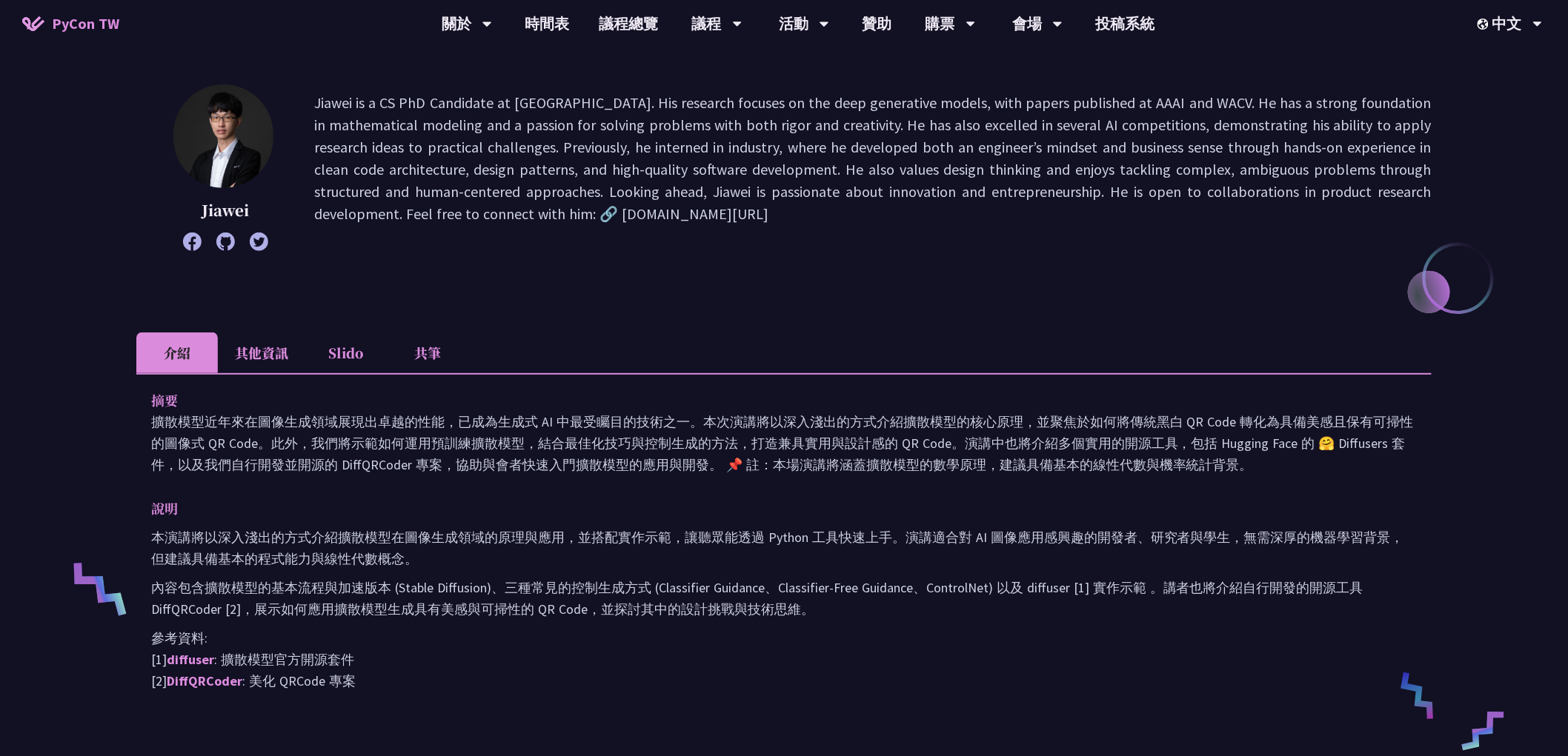
scroll to position [164, 0]
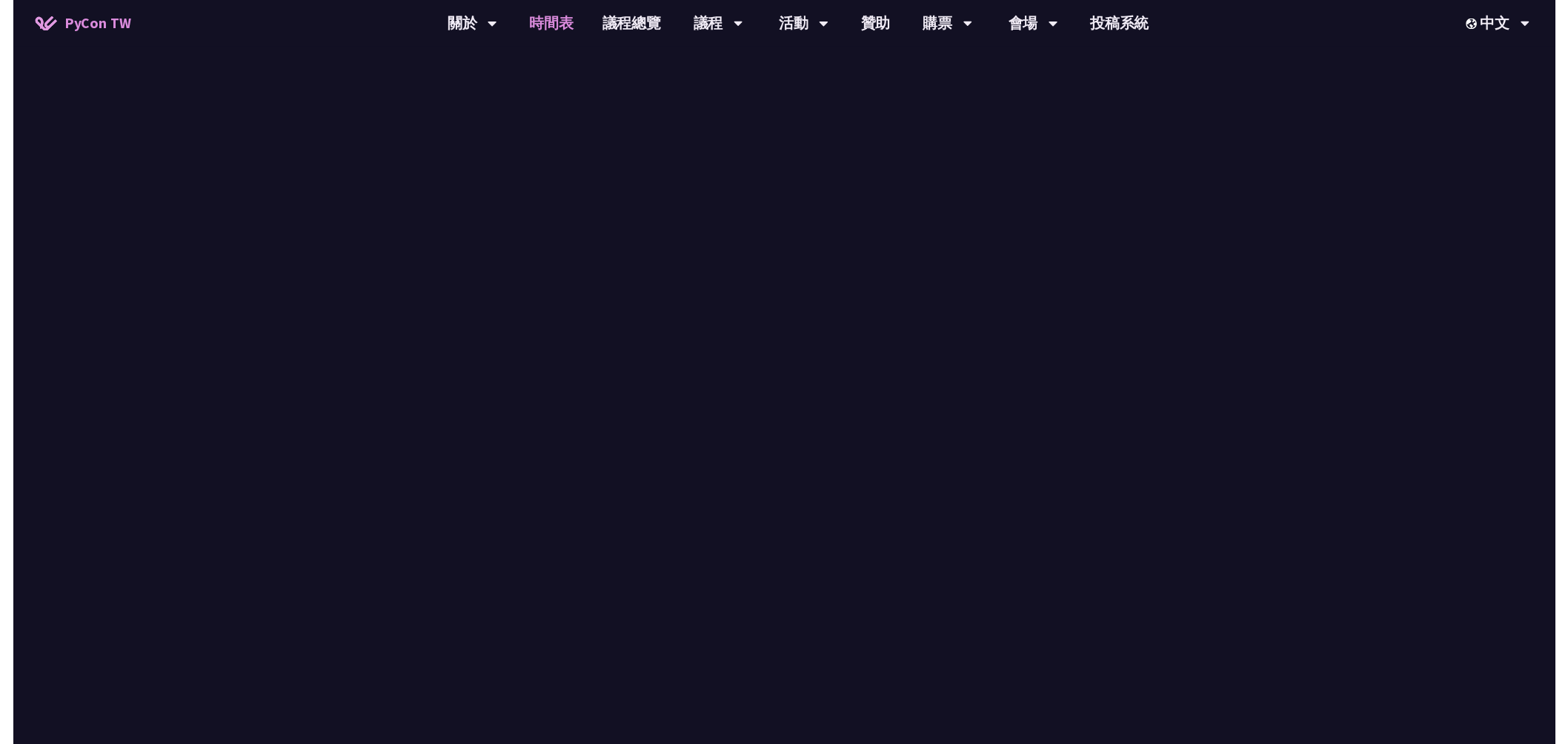
scroll to position [1070, 0]
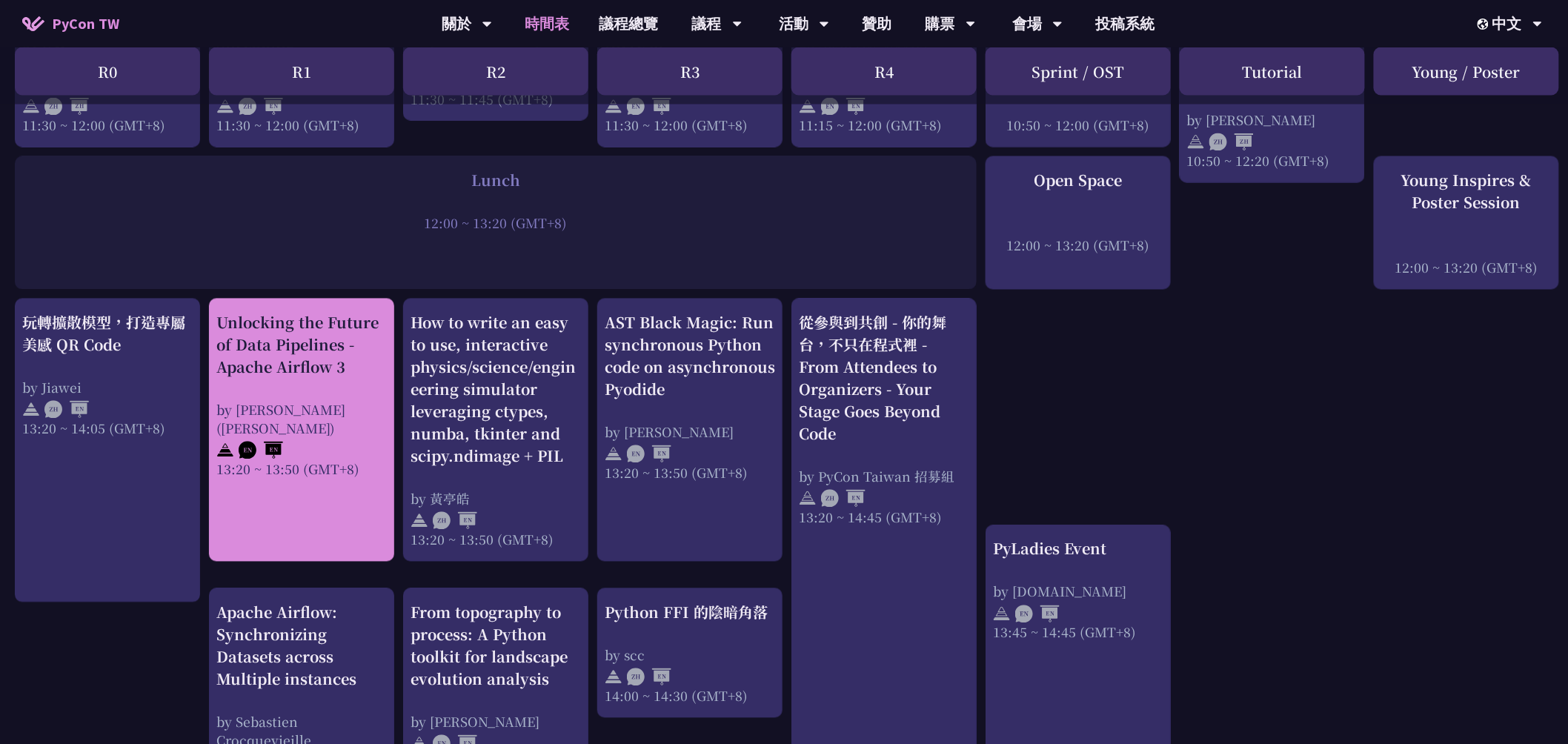
click at [306, 357] on div "Unlocking the Future of Data Pipelines - Apache Airflow 3" at bounding box center [302, 345] width 170 height 67
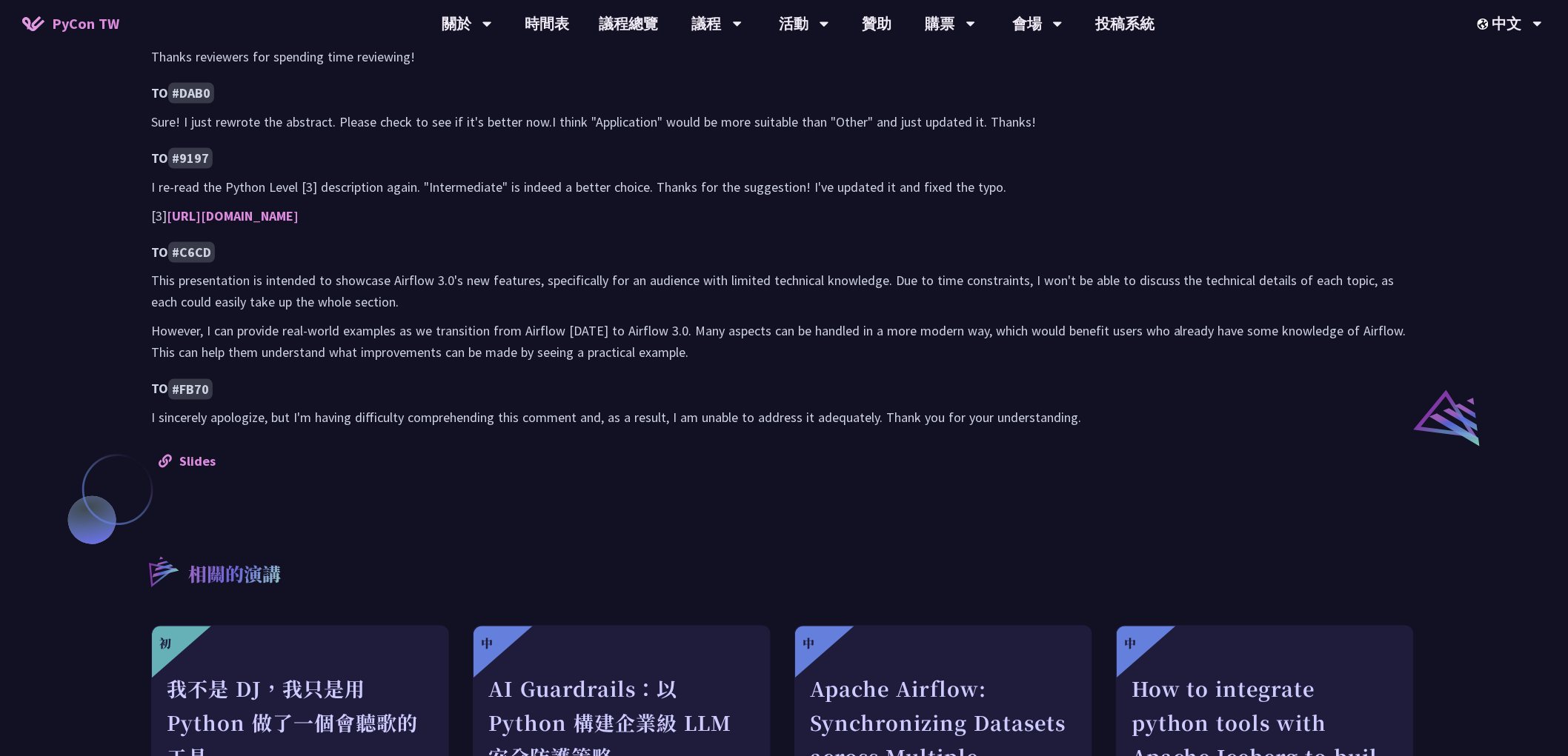
scroll to position [1234, 0]
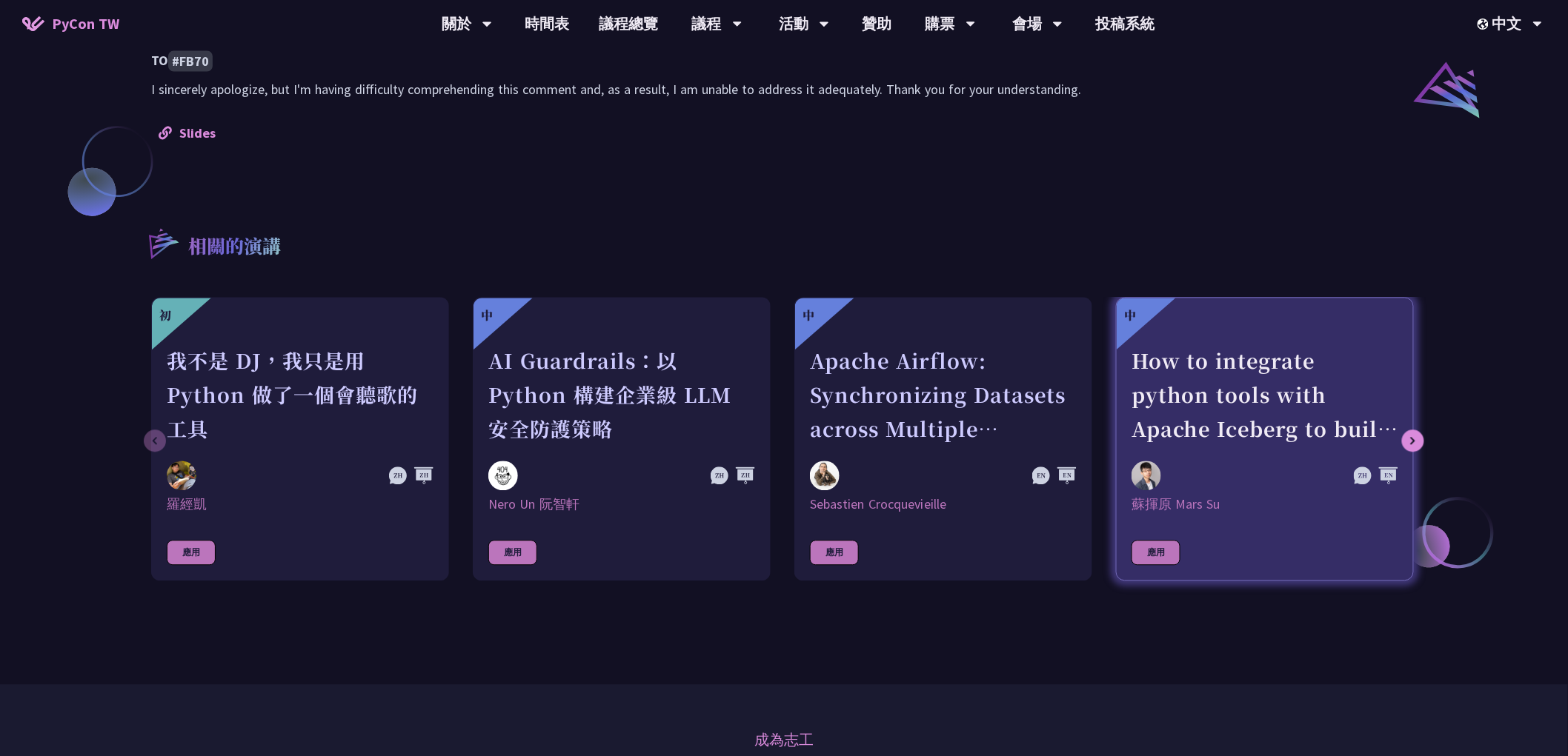
click at [1177, 400] on div "How to integrate python tools with Apache Iceberg to build ETLT pipeline on Shi…" at bounding box center [1265, 394] width 266 height 102
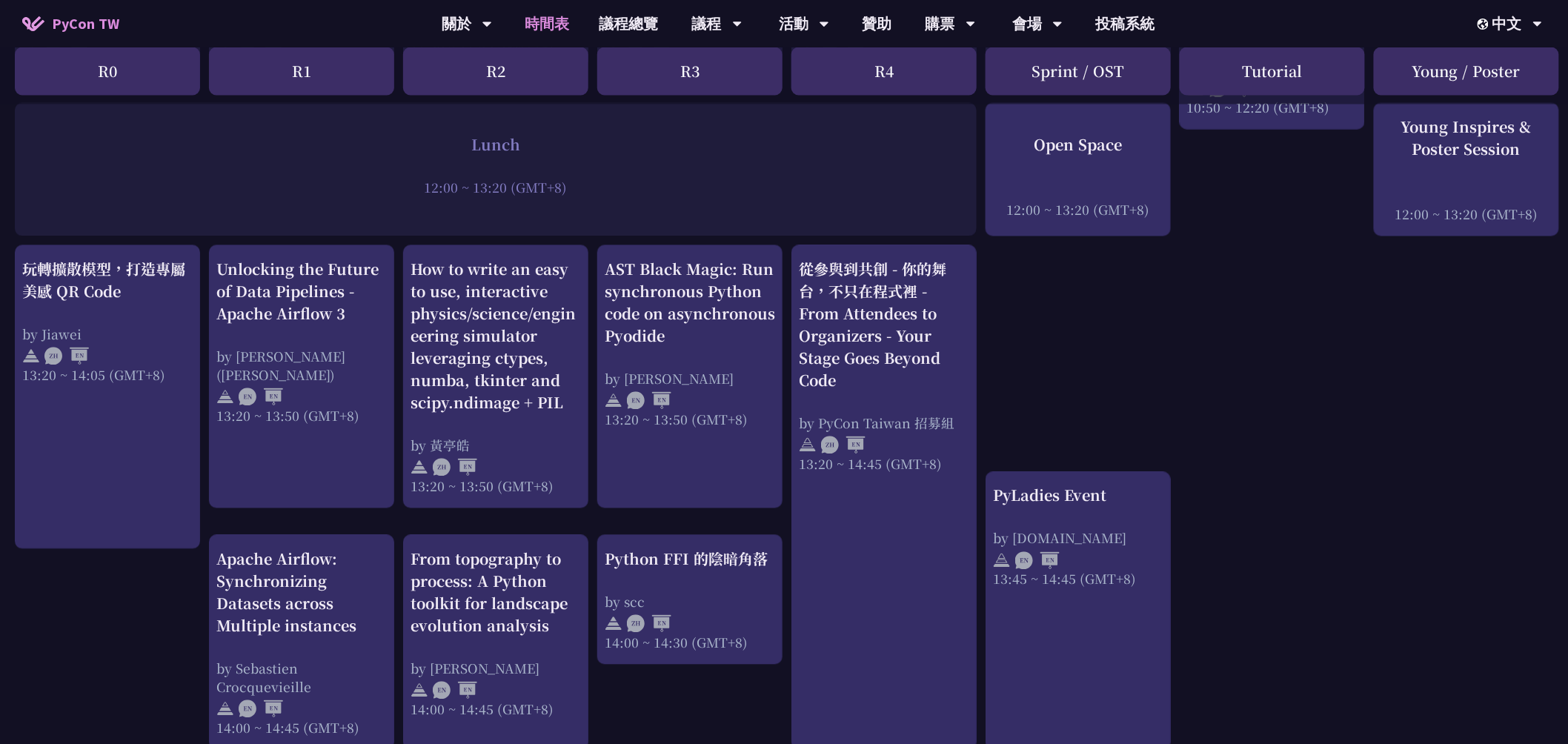
scroll to position [1152, 0]
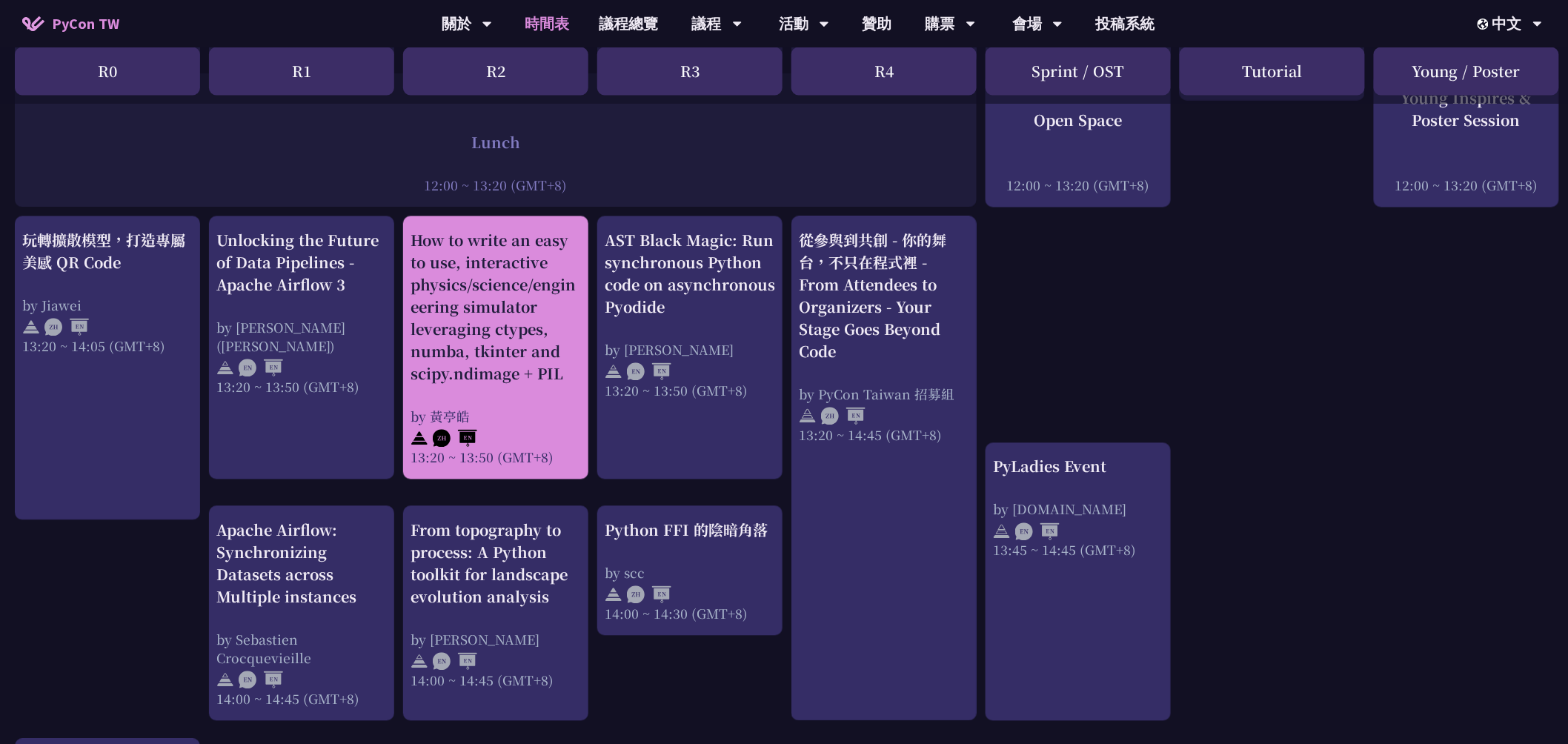
click at [473, 324] on div "How to write an easy to use, interactive physics/science/engineering simulator …" at bounding box center [496, 307] width 170 height 156
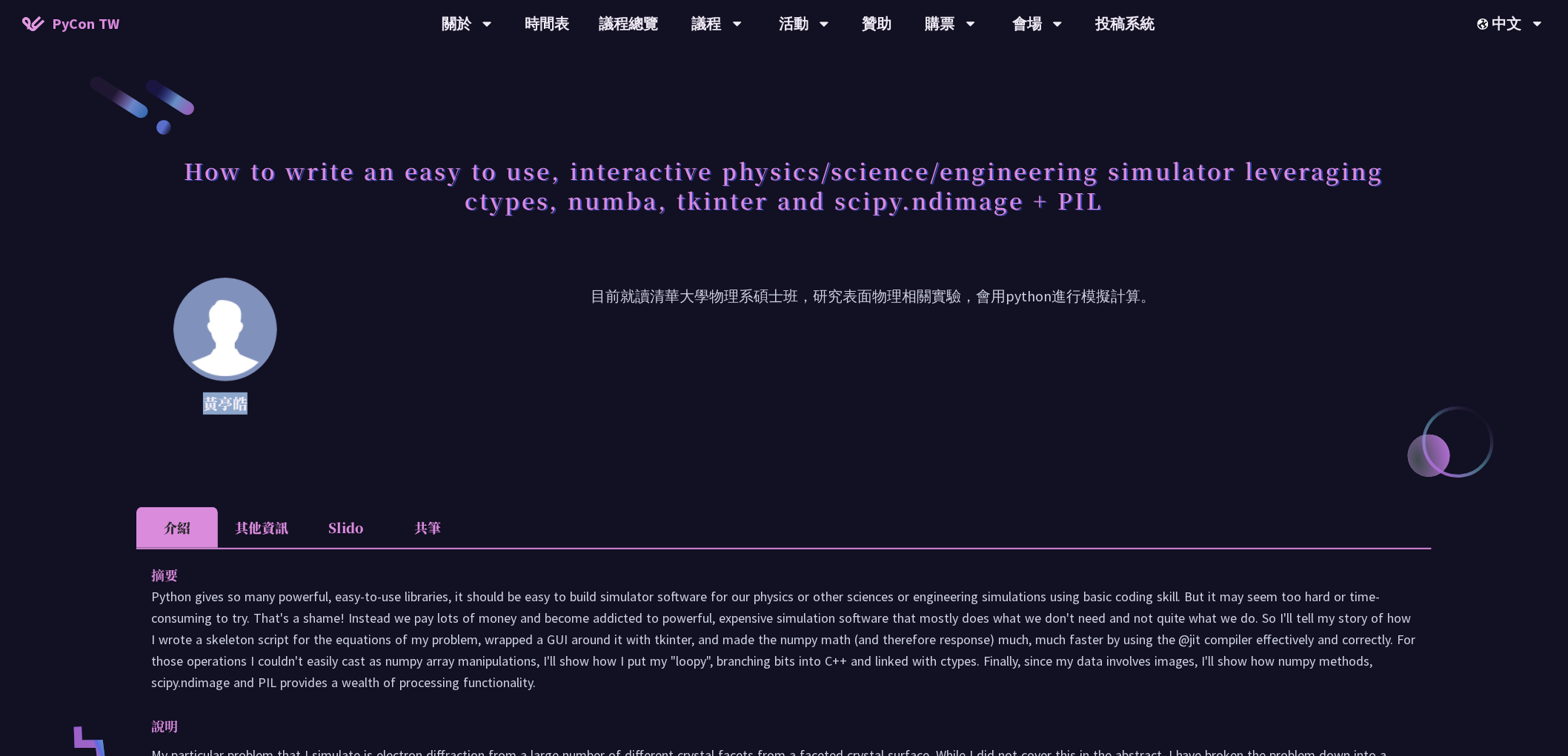
drag, startPoint x: 180, startPoint y: 394, endPoint x: 266, endPoint y: 393, distance: 86.0
click at [275, 389] on div "黃亭皓" at bounding box center [225, 351] width 104 height 148
click at [262, 405] on p "黃亭皓" at bounding box center [225, 404] width 104 height 22
drag, startPoint x: 253, startPoint y: 402, endPoint x: 193, endPoint y: 405, distance: 60.1
click at [193, 405] on p "黃亭皓" at bounding box center [225, 404] width 104 height 22
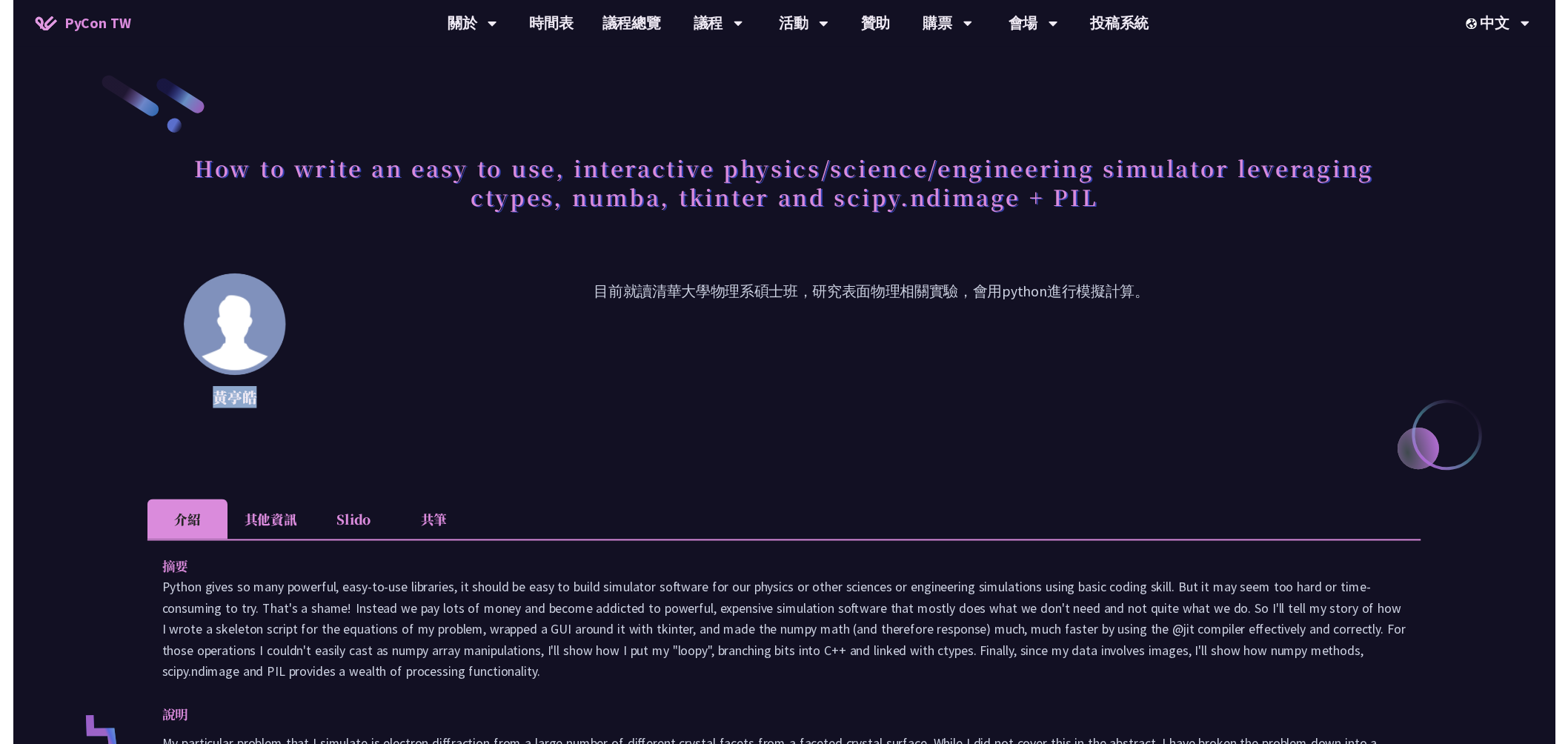
scroll to position [1152, 0]
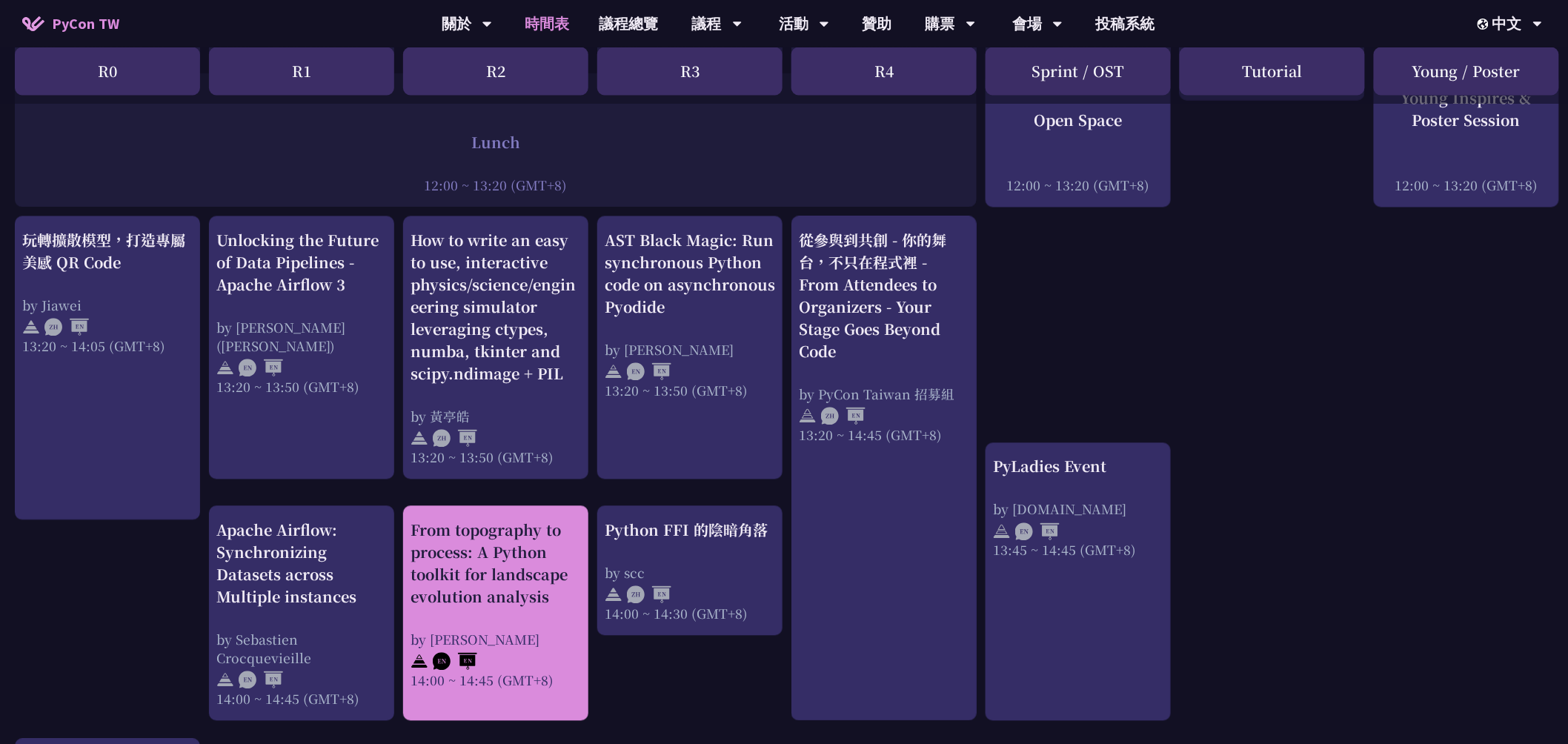
click at [502, 579] on div "From topography to process: A Python toolkit for landscape evolution analysis" at bounding box center [496, 563] width 170 height 88
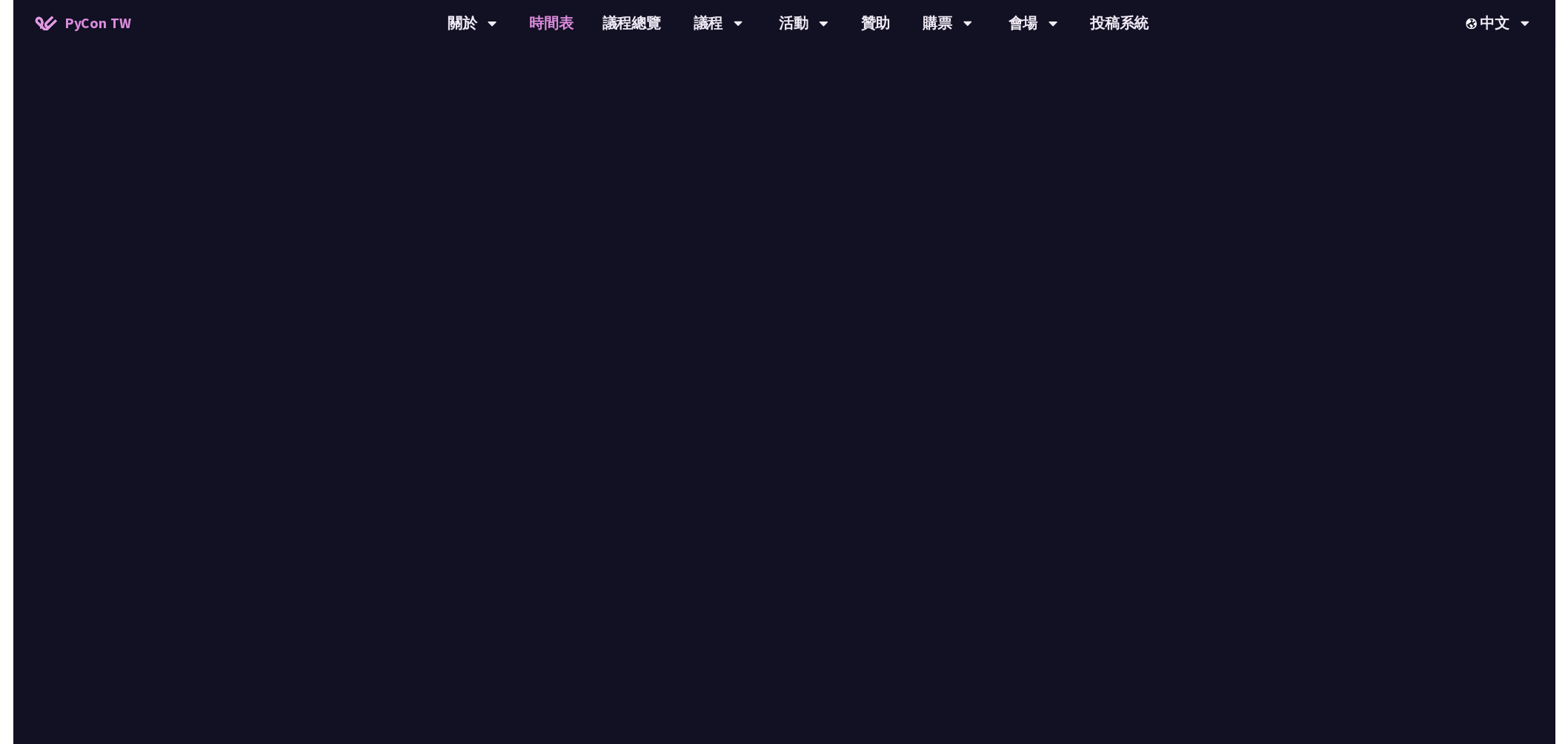
scroll to position [1152, 0]
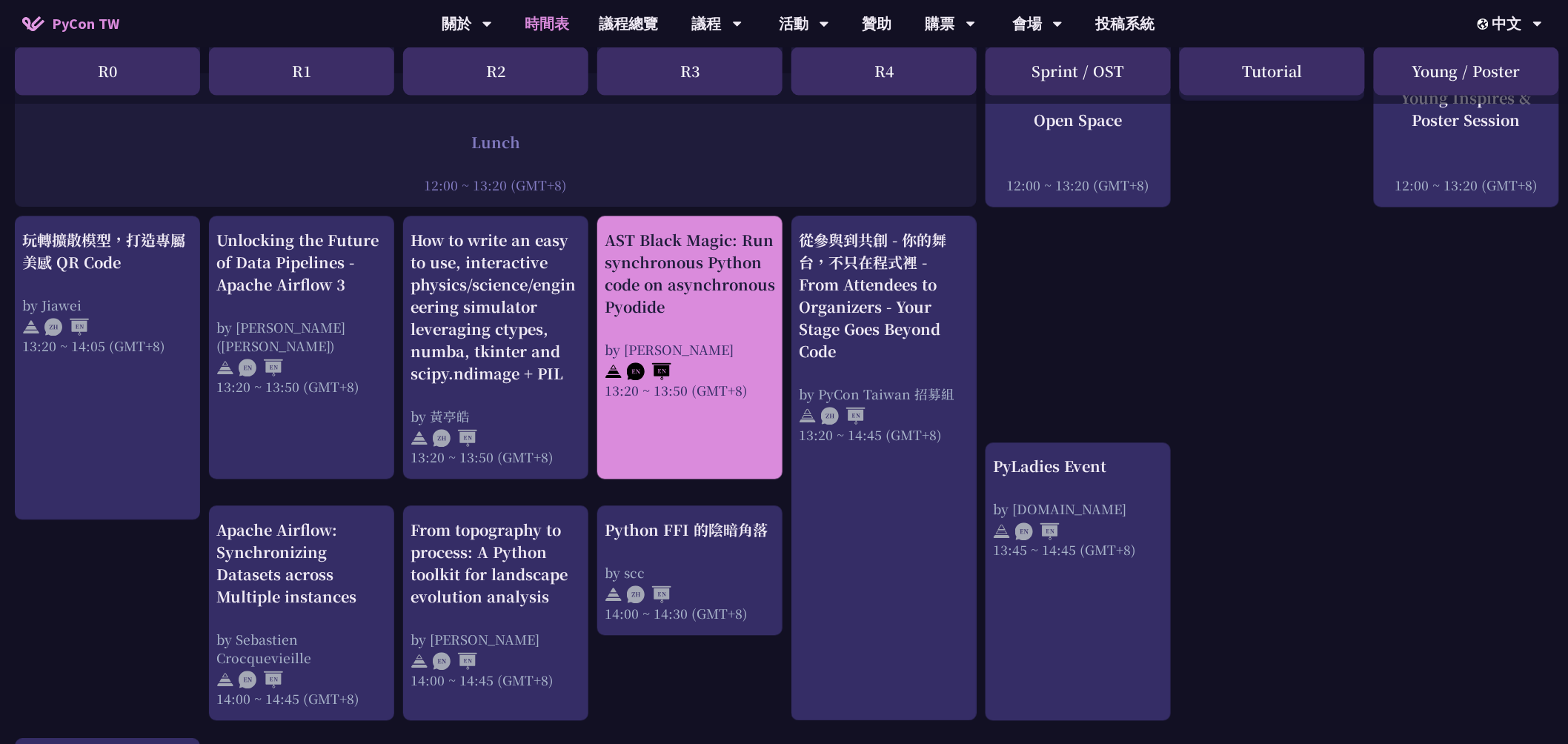
click at [696, 284] on div "AST Black Magic: Run synchronous Python code on asynchronous Pyodide" at bounding box center [689, 273] width 170 height 88
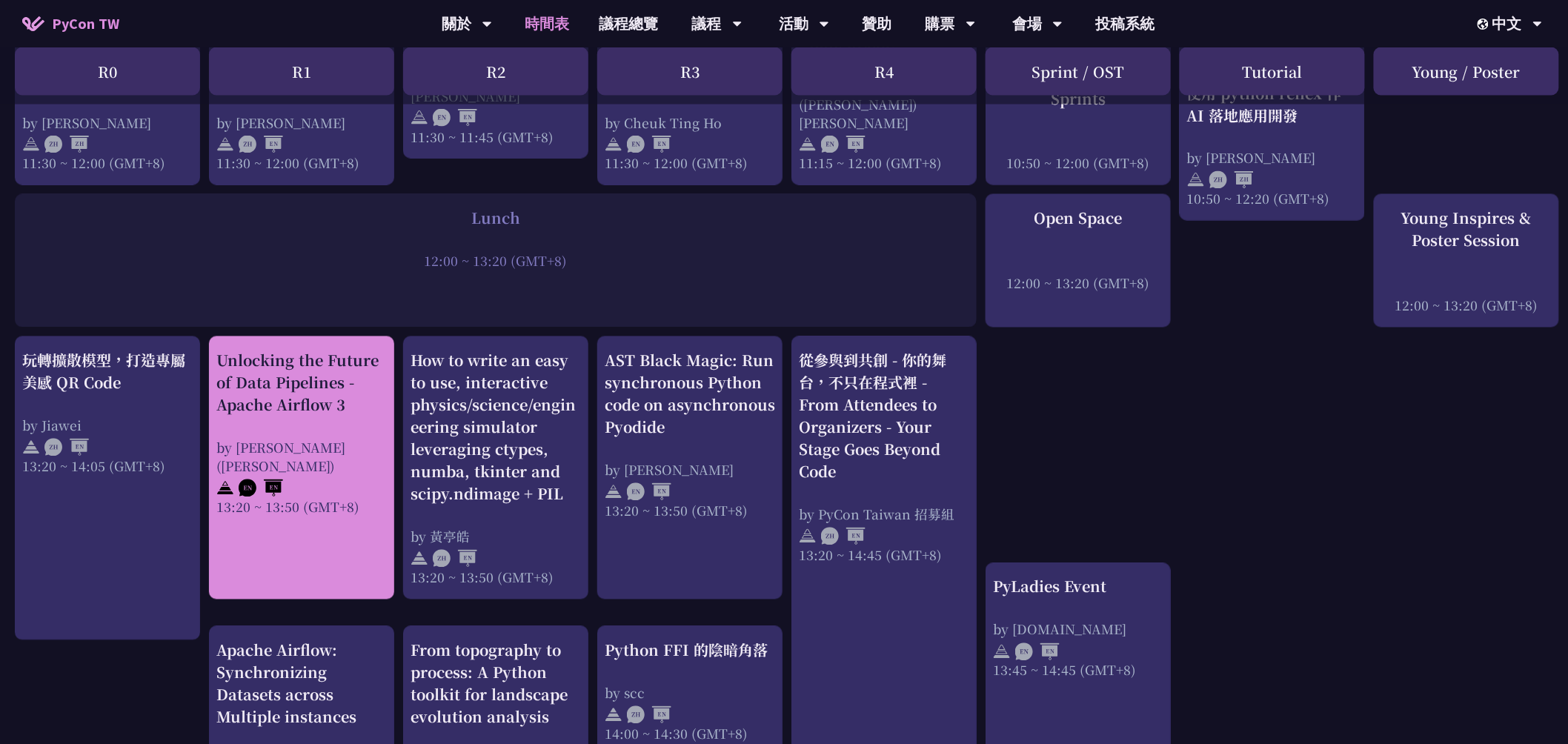
scroll to position [1070, 0]
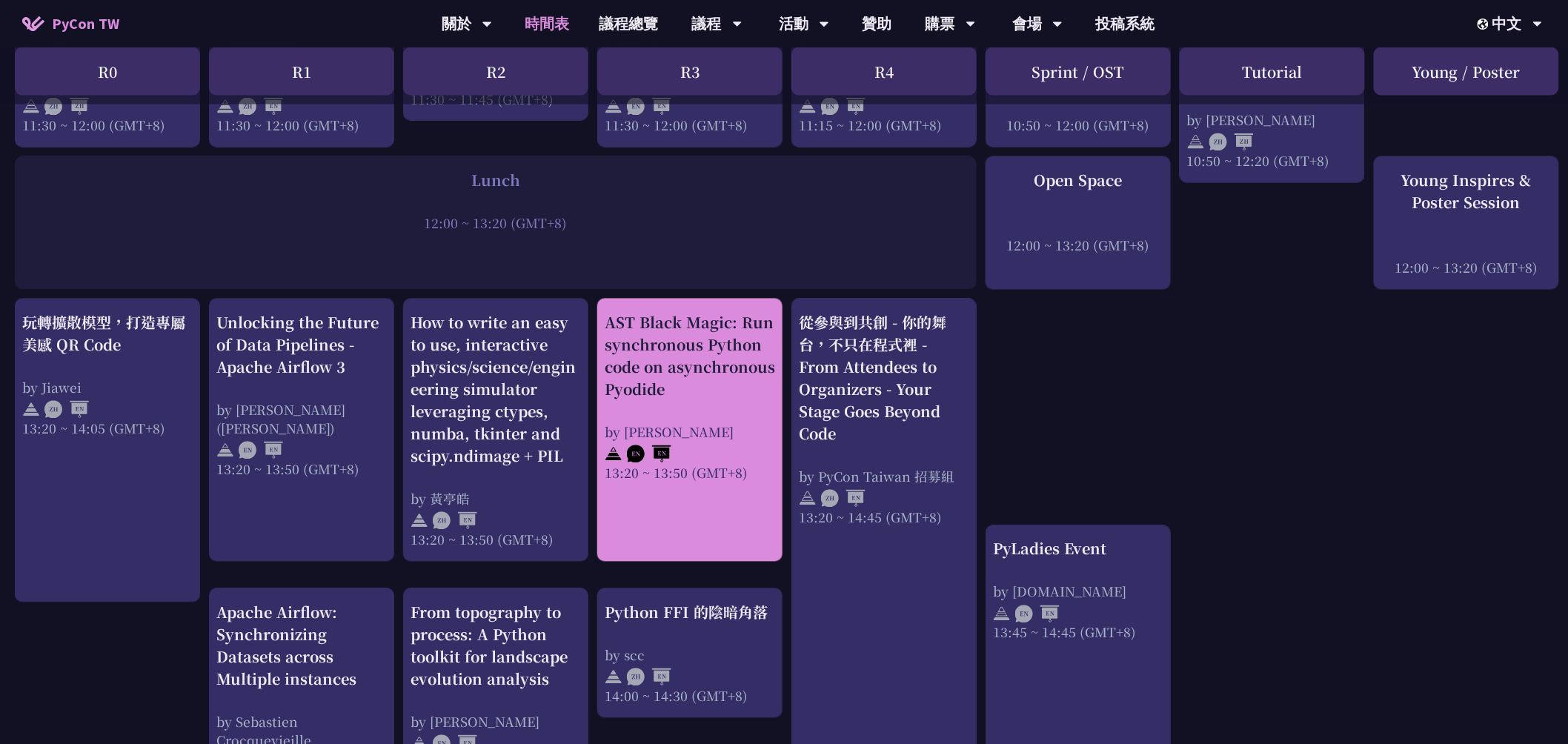
click at [693, 407] on div "AST Black Magic: Run synchronous Python code on asynchronous Pyodide by [PERSON…" at bounding box center [689, 397] width 170 height 170
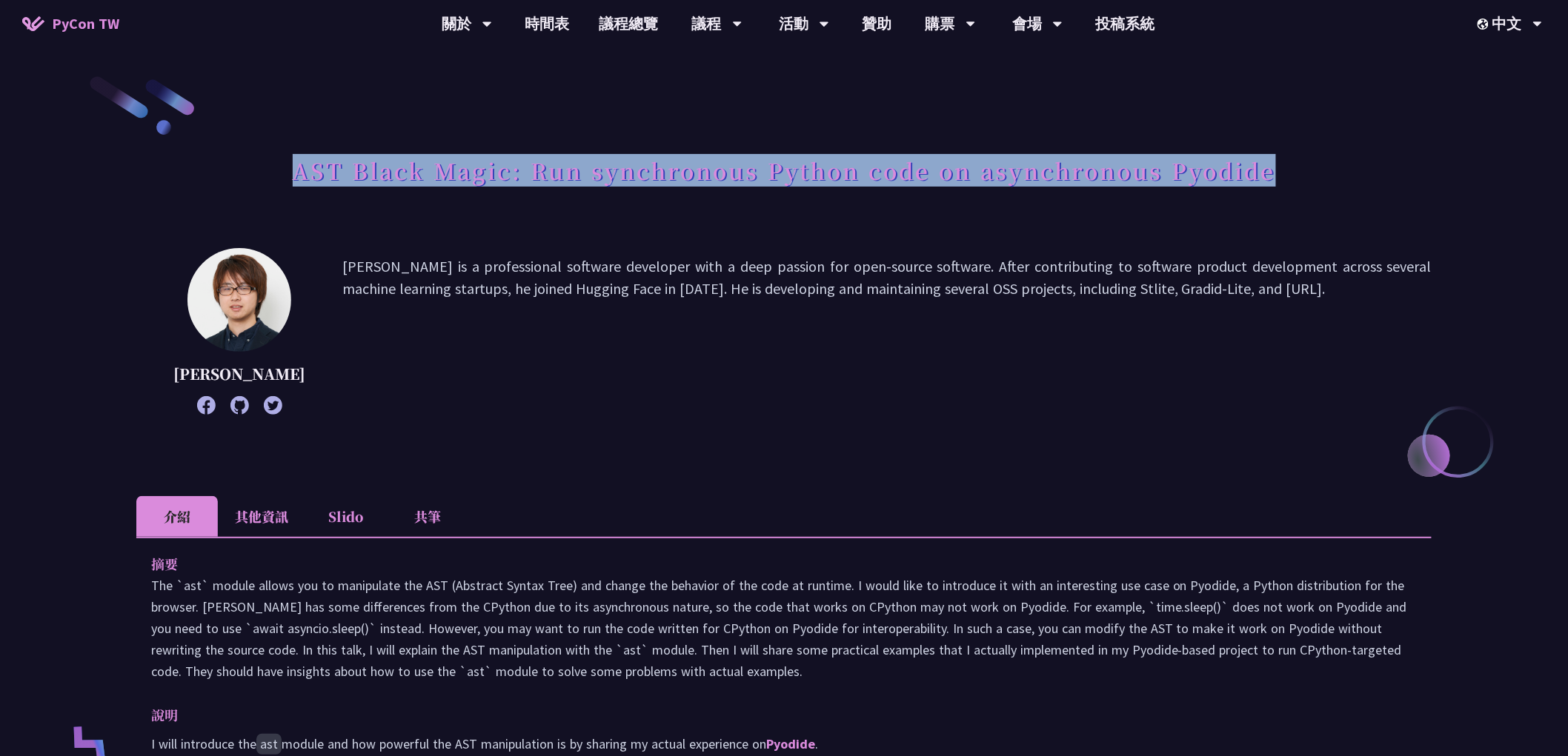
drag, startPoint x: 409, startPoint y: 167, endPoint x: 1350, endPoint y: 161, distance: 941.0
click at [1350, 161] on div "AST Black Magic: Run synchronous Python code on asynchronous Pyodide" at bounding box center [784, 186] width 1295 height 78
copy h1 "AST Black Magic: Run synchronous Python code on asynchronous Pyodide"
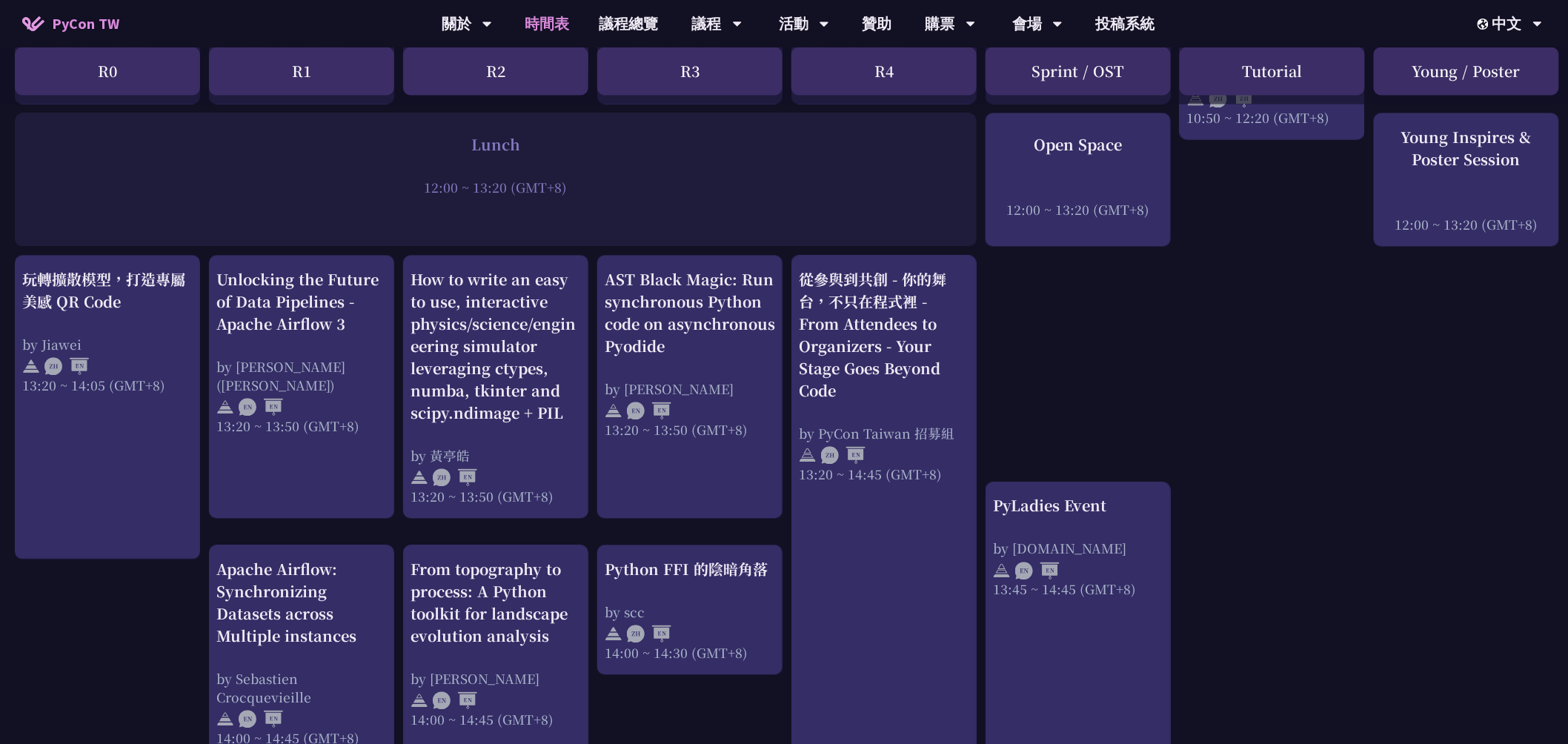
scroll to position [1152, 0]
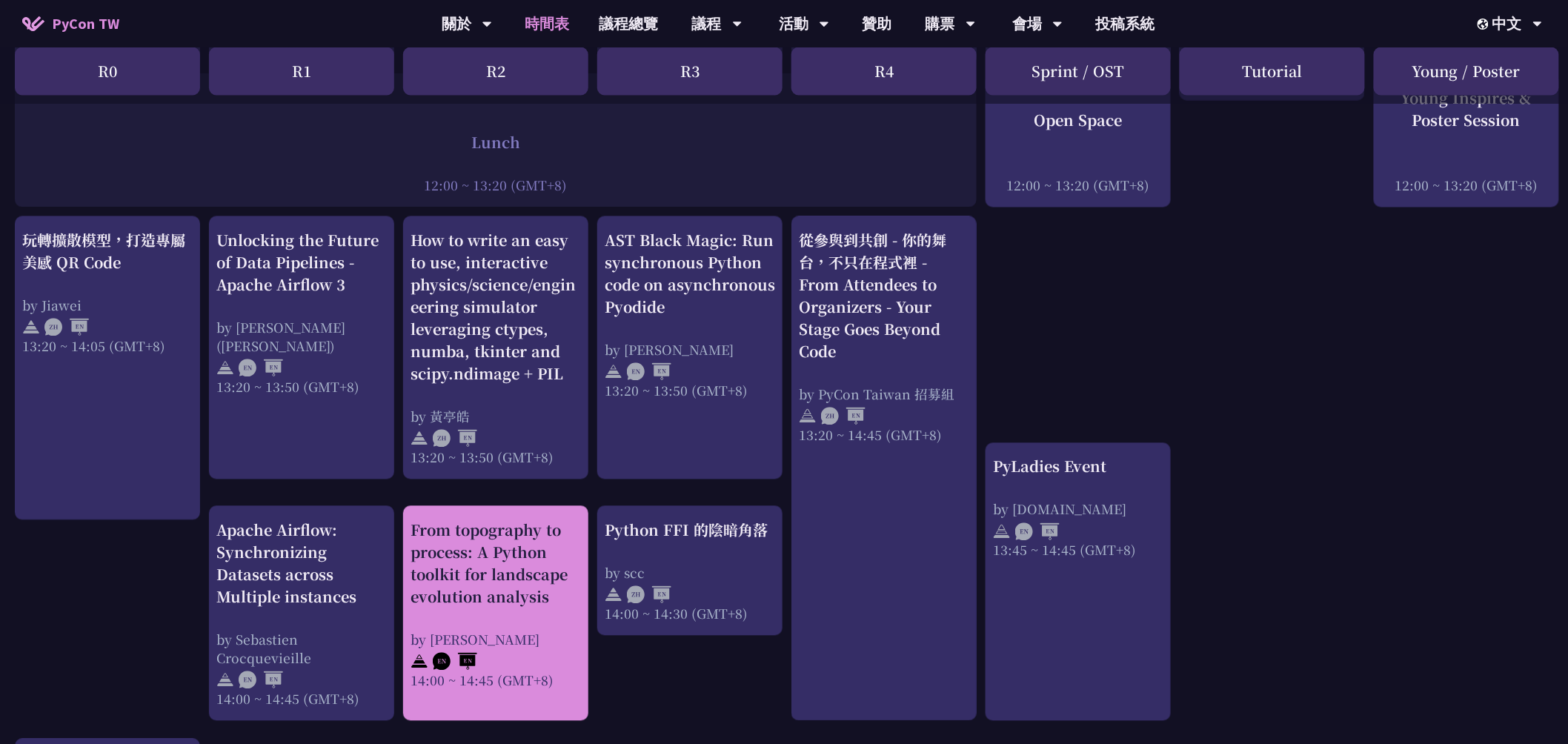
click at [481, 577] on div "From topography to process: A Python toolkit for landscape evolution analysis" at bounding box center [496, 563] width 170 height 88
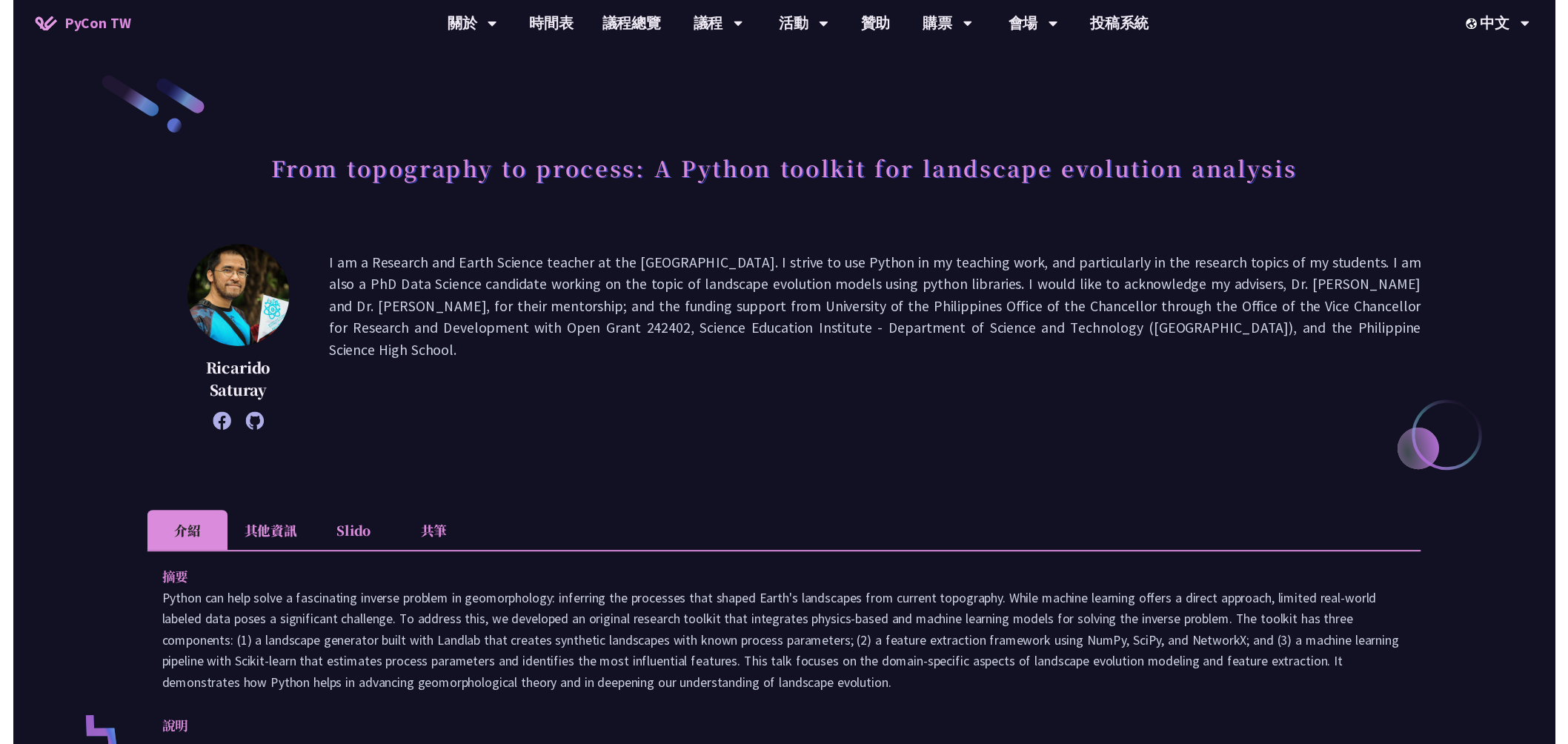
scroll to position [1152, 0]
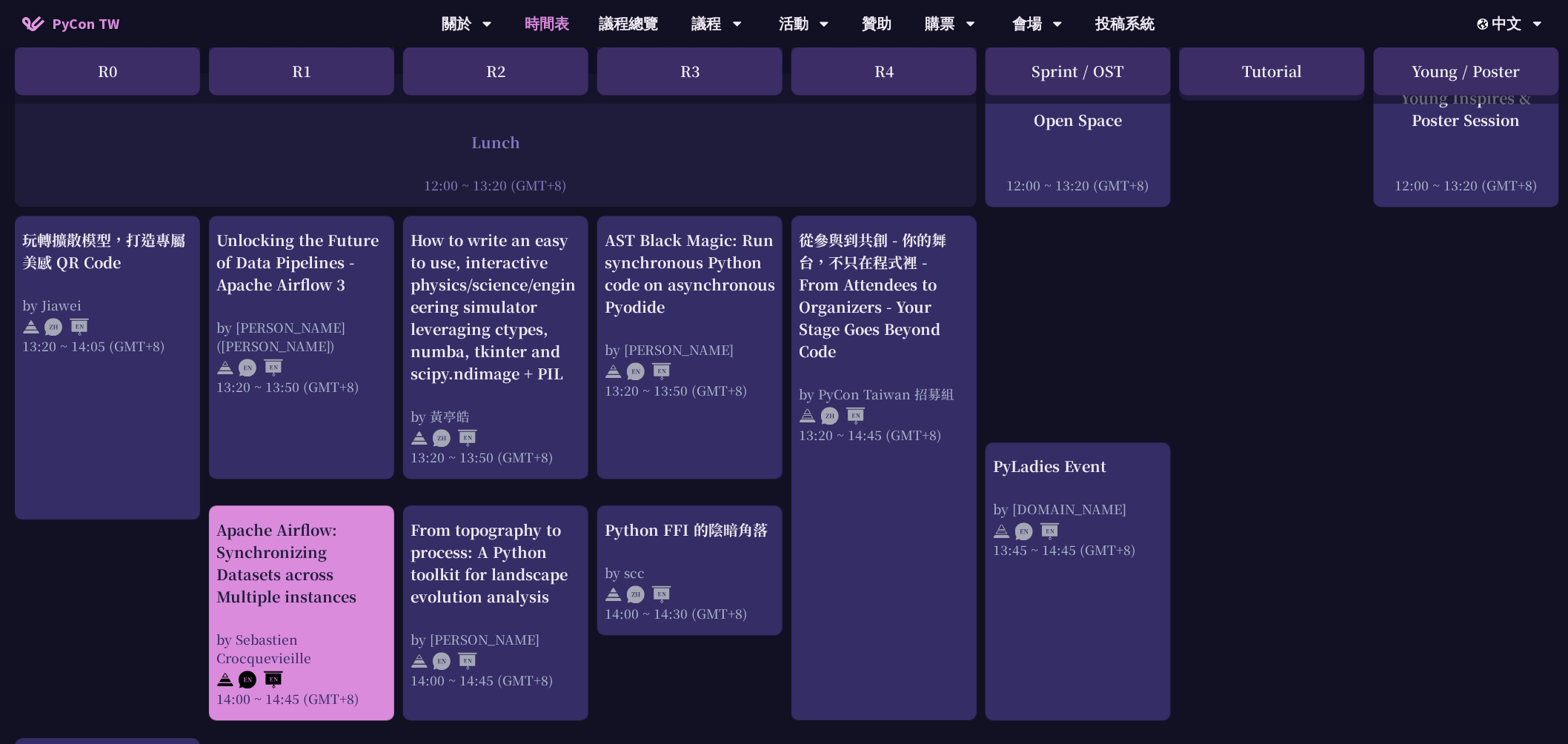
click at [349, 631] on div "by Sebastien Crocquevieille" at bounding box center [302, 649] width 170 height 37
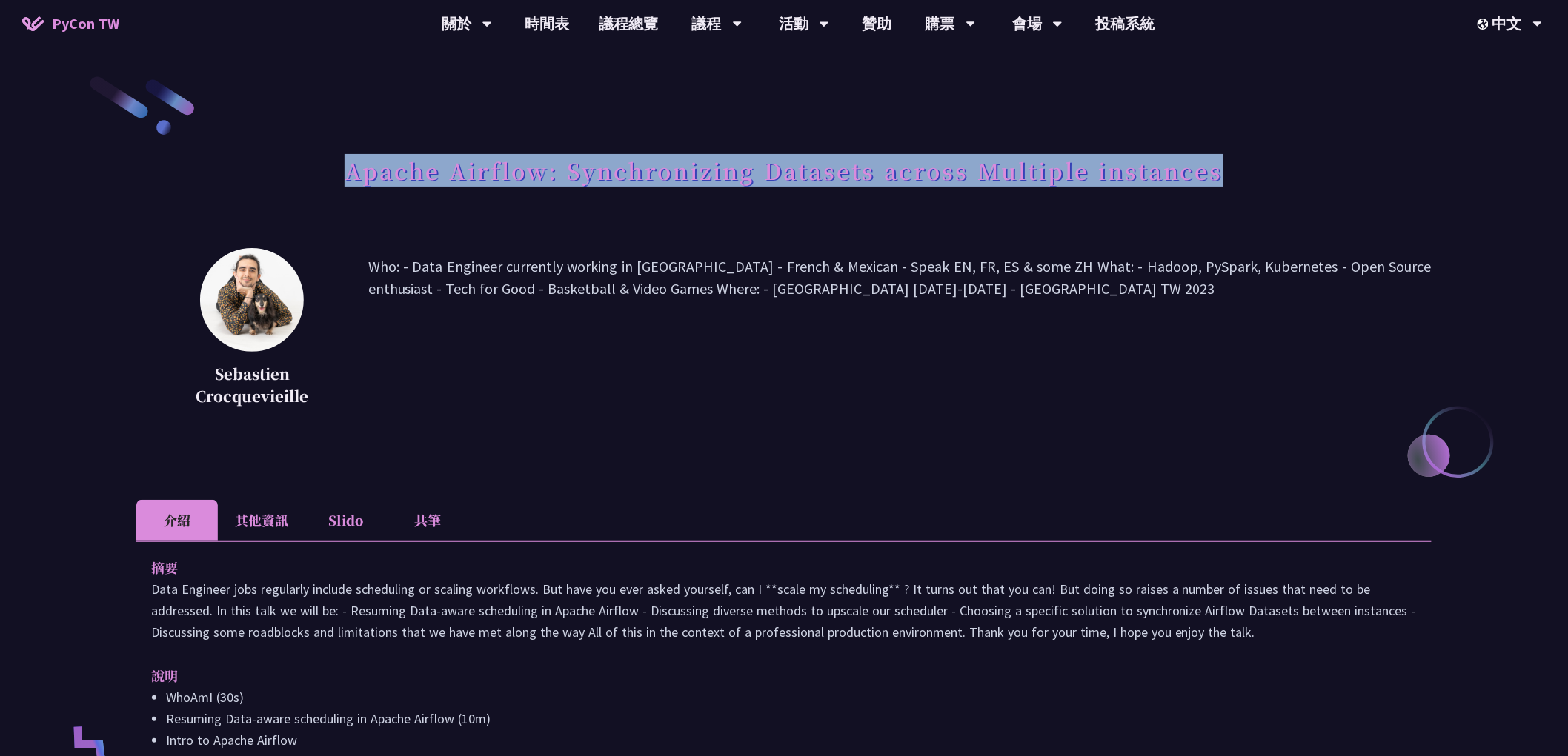
drag, startPoint x: 319, startPoint y: 164, endPoint x: 1152, endPoint y: 170, distance: 833.0
click at [1312, 167] on div "Apache Airflow: Synchronizing Datasets across Multiple instances" at bounding box center [784, 186] width 1295 height 78
copy h1 "Apache Airflow: Synchronizing Datasets across Multiple instances"
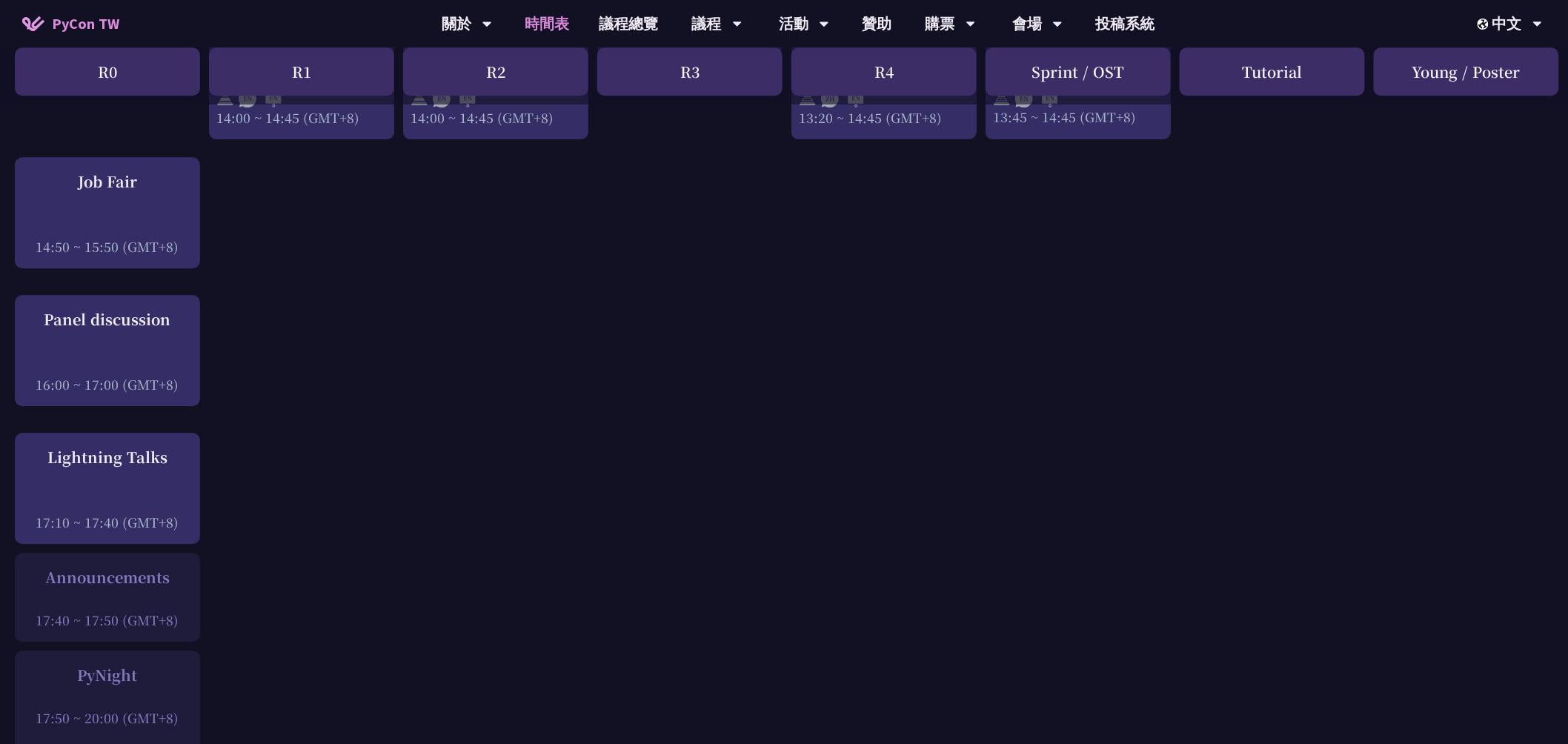
scroll to position [1893, 0]
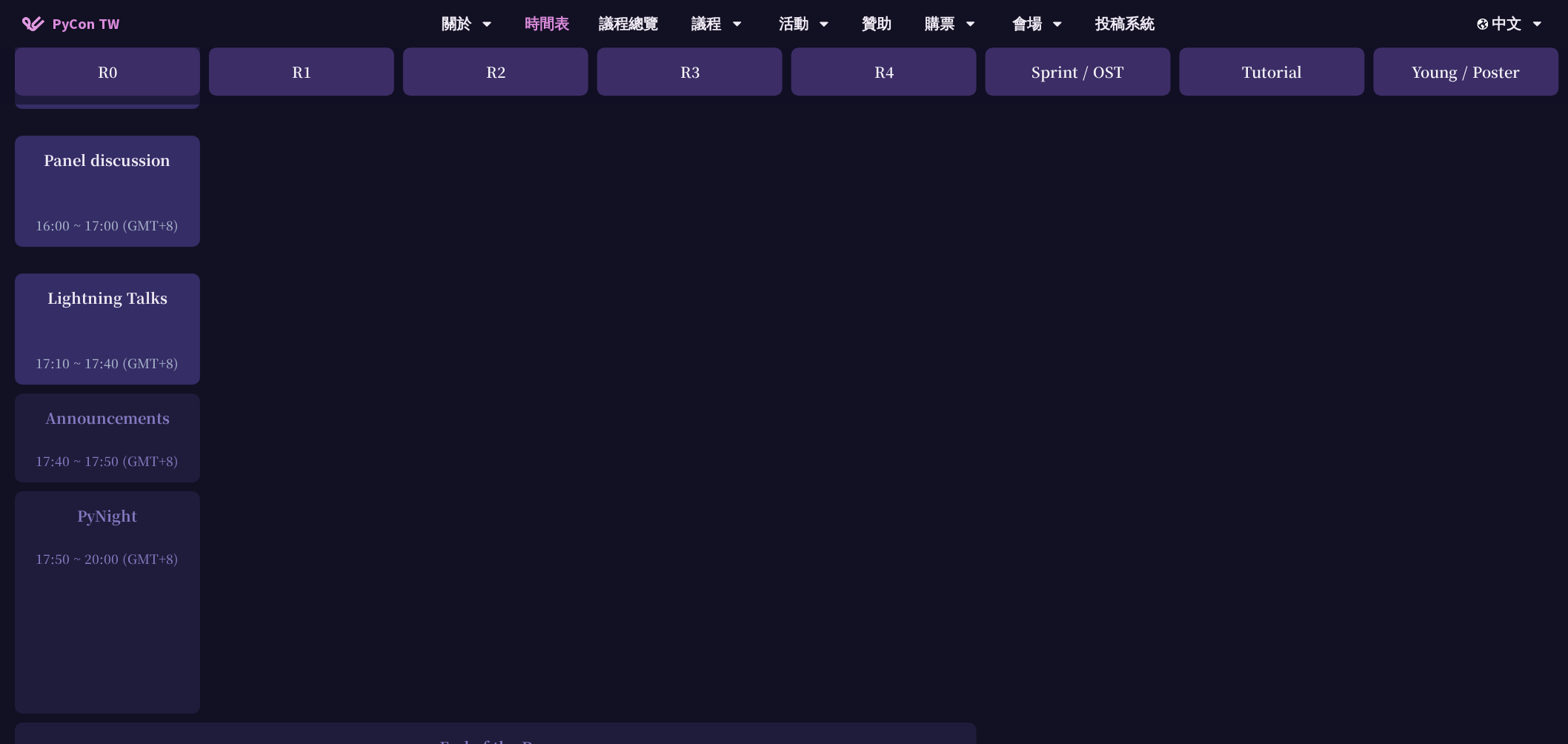
drag, startPoint x: 67, startPoint y: 502, endPoint x: 172, endPoint y: 498, distance: 105.1
click at [172, 504] on div "PyNight" at bounding box center [107, 515] width 170 height 22
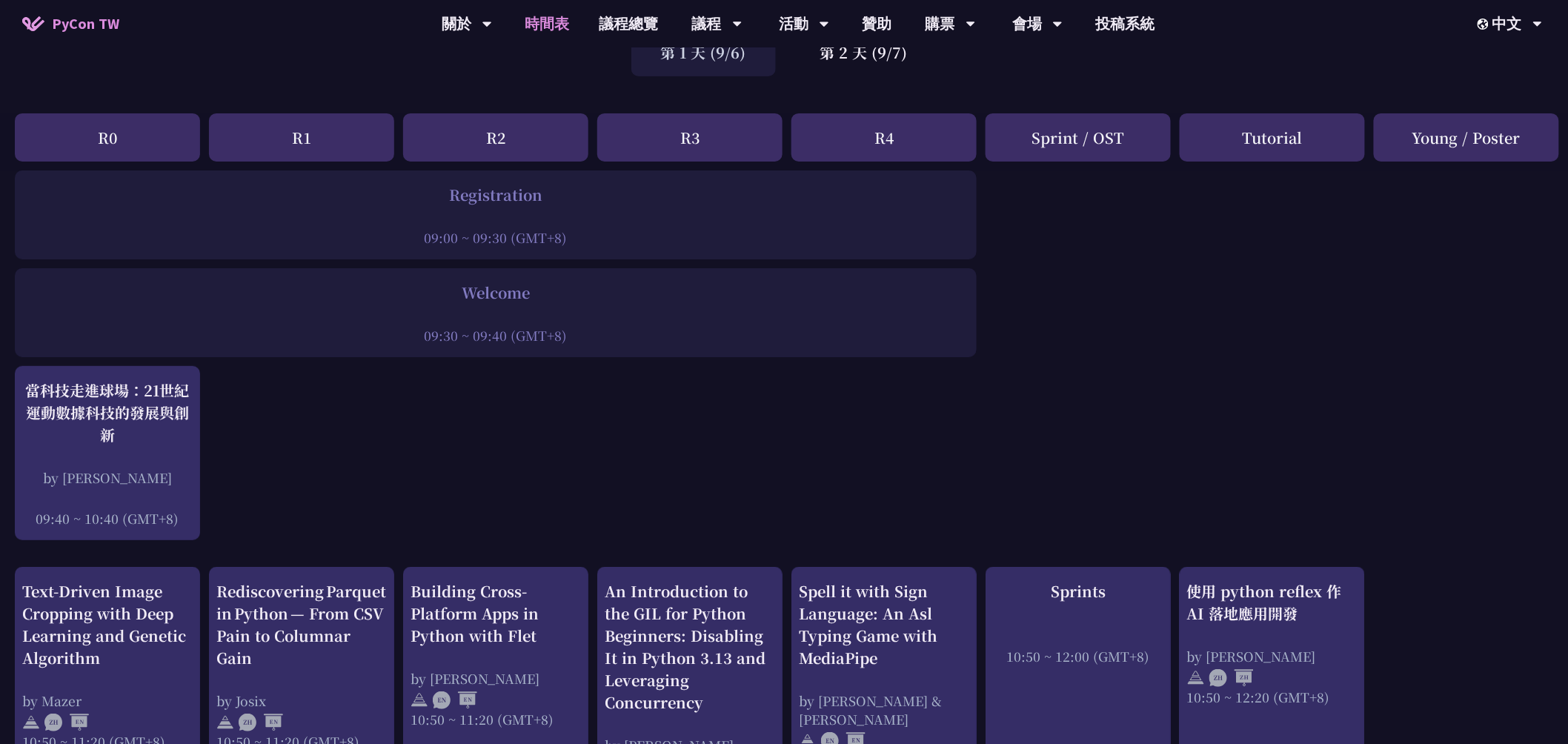
scroll to position [0, 0]
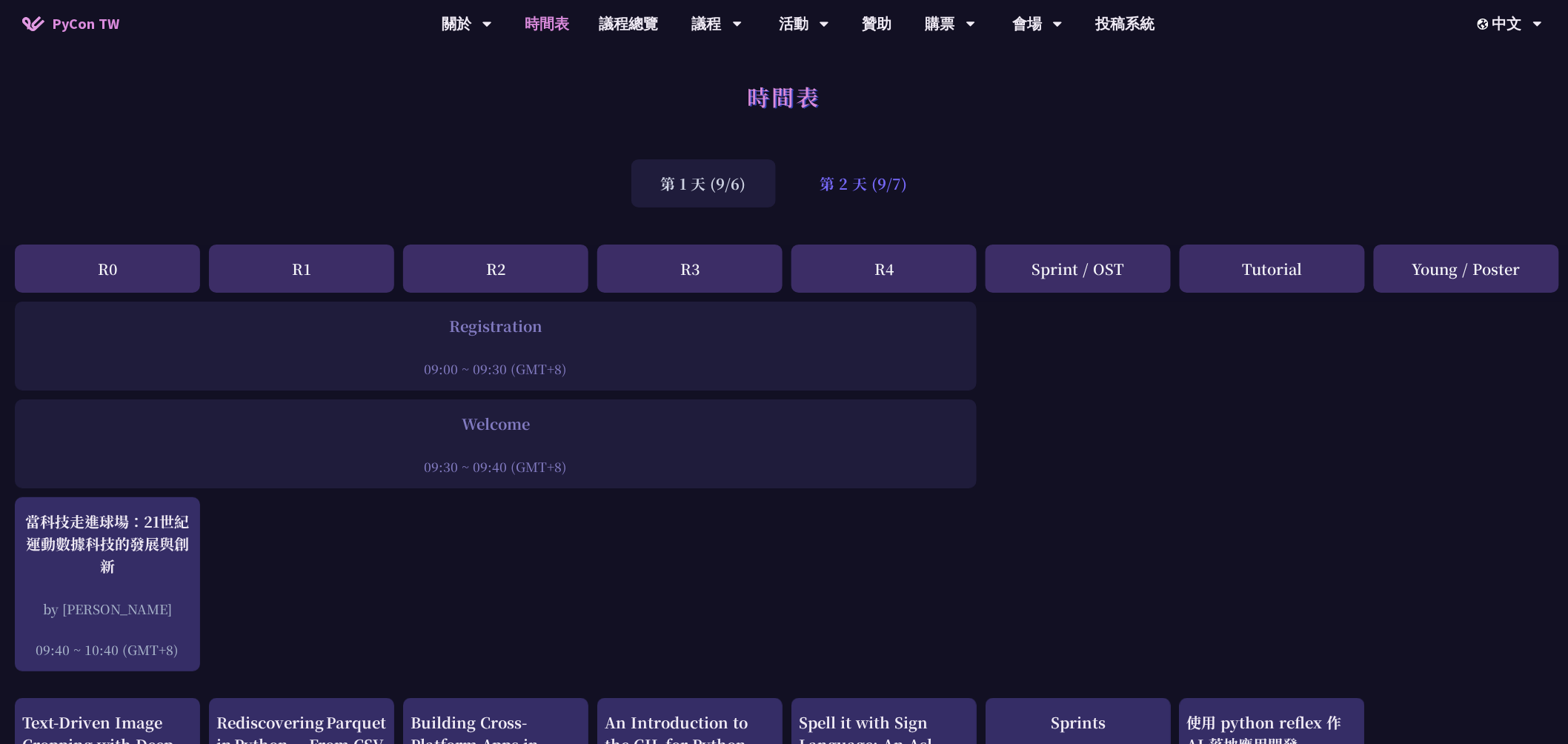
click at [861, 198] on div "第 2 天 (9/7)" at bounding box center [864, 183] width 147 height 48
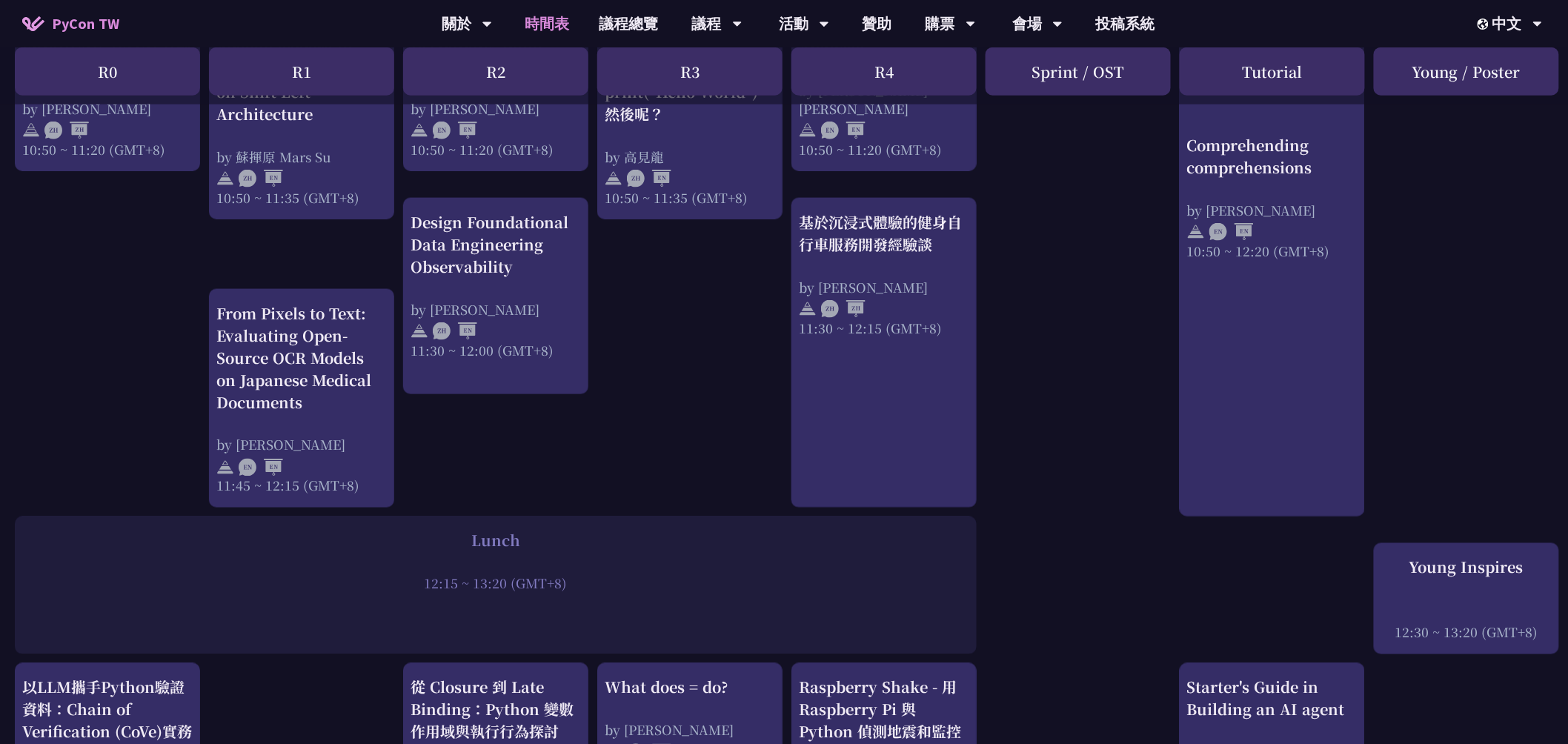
scroll to position [741, 0]
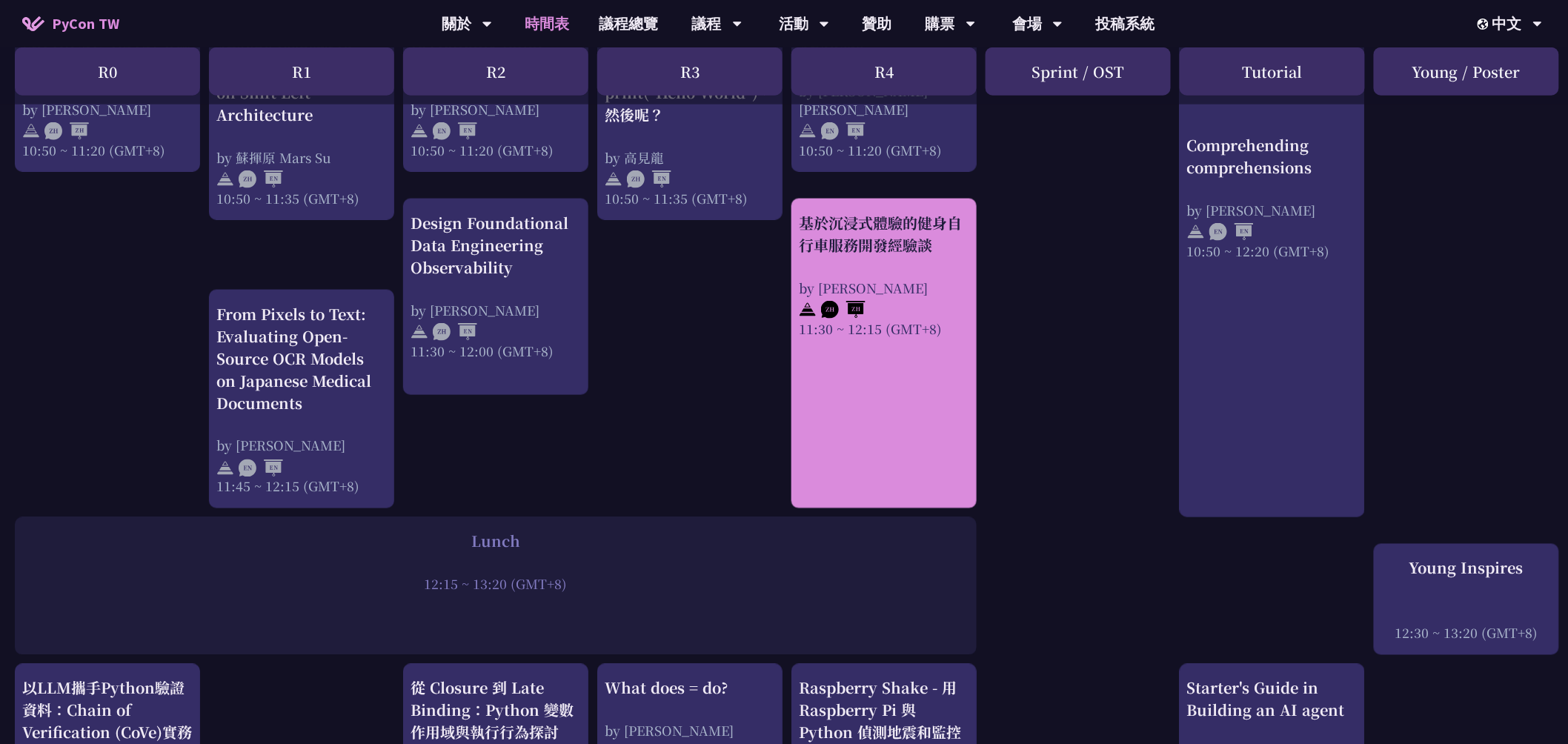
click at [931, 265] on div "基於沉浸式體驗的健身自行車服務開發經驗談 by [PERSON_NAME] 11:30 ~ 12:15 (GMT+8)" at bounding box center [884, 275] width 170 height 126
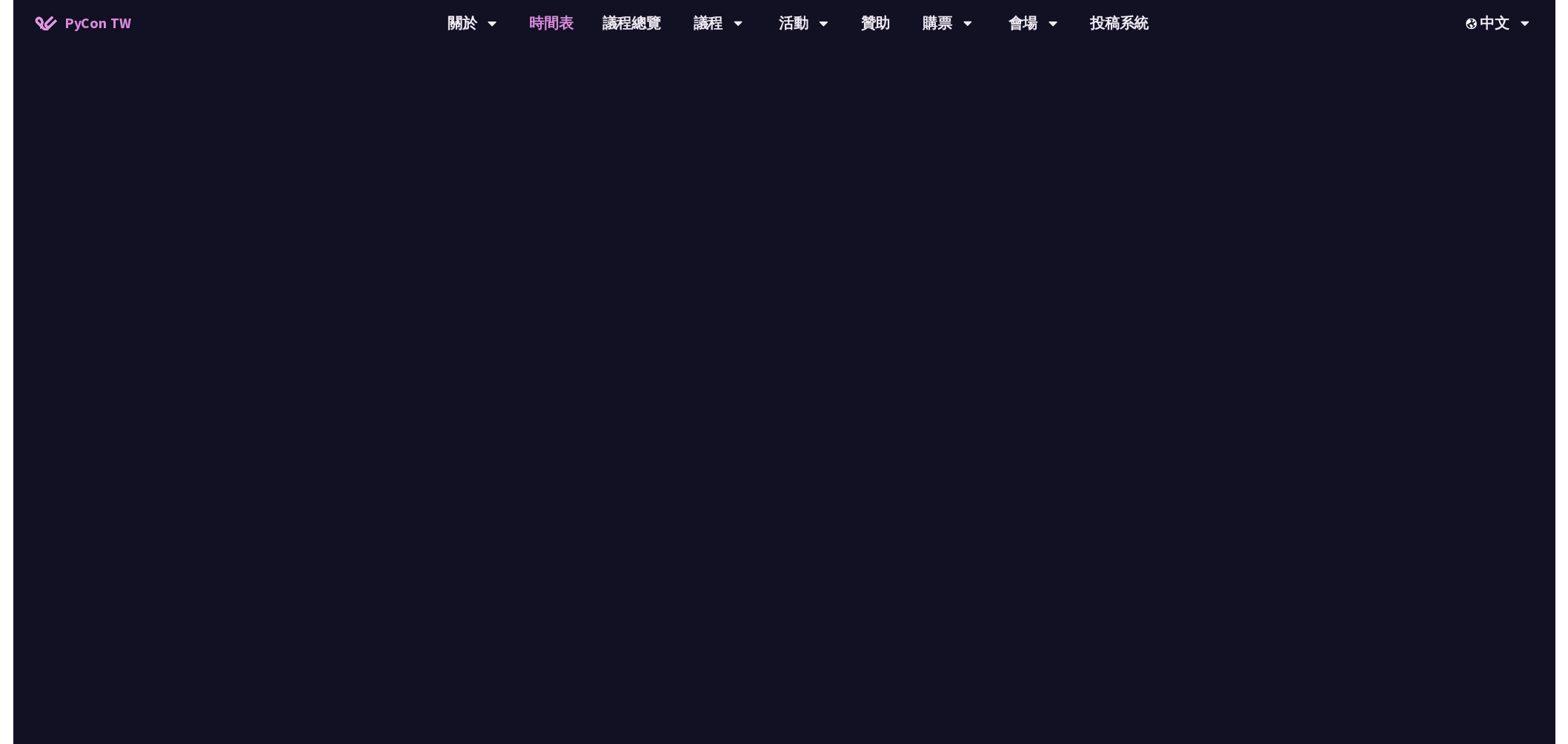
scroll to position [741, 0]
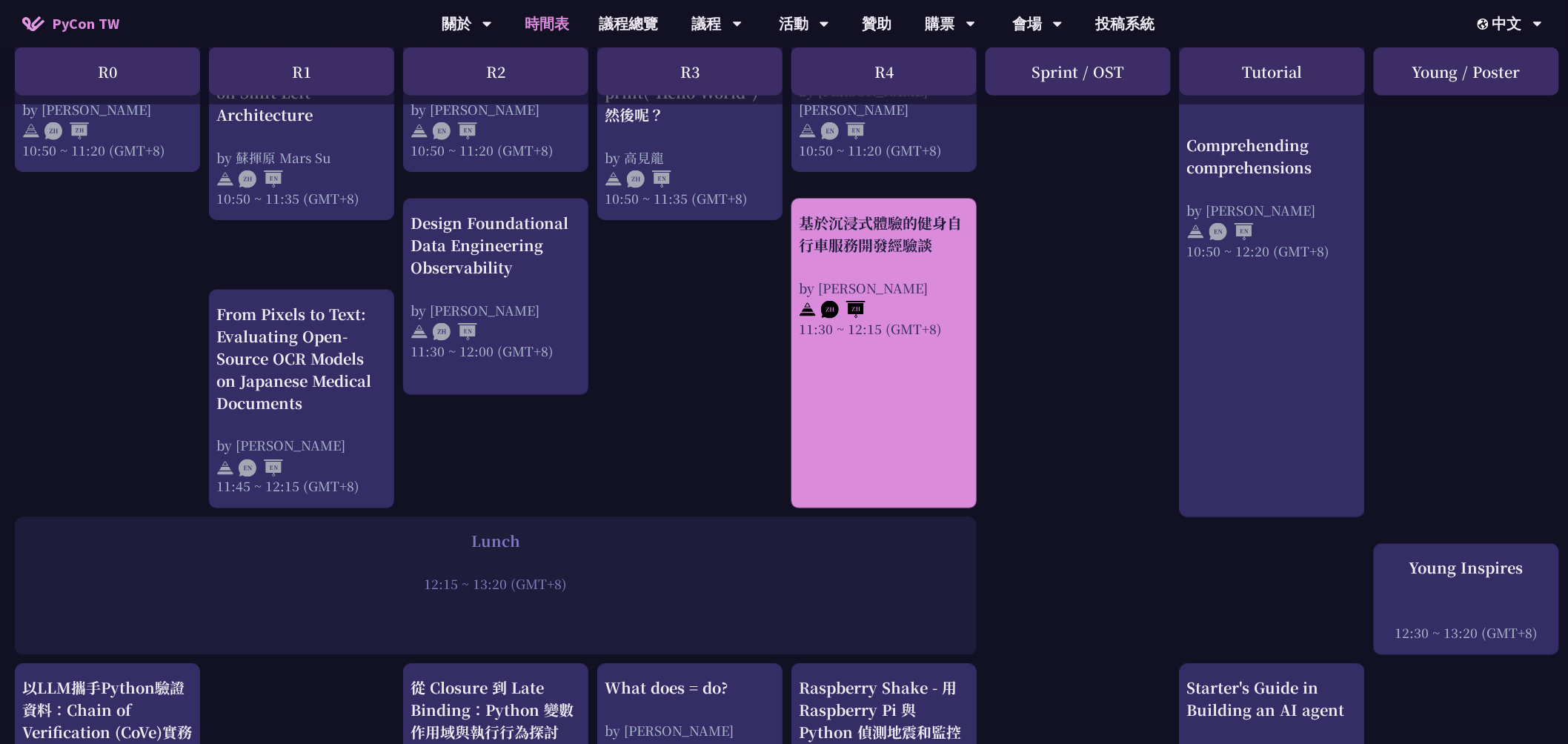
click at [836, 388] on link "基於沉浸式體驗的健身自行車服務開發經驗談 by [PERSON_NAME] 11:30 ~ 12:15 (GMT+8)" at bounding box center [884, 354] width 170 height 284
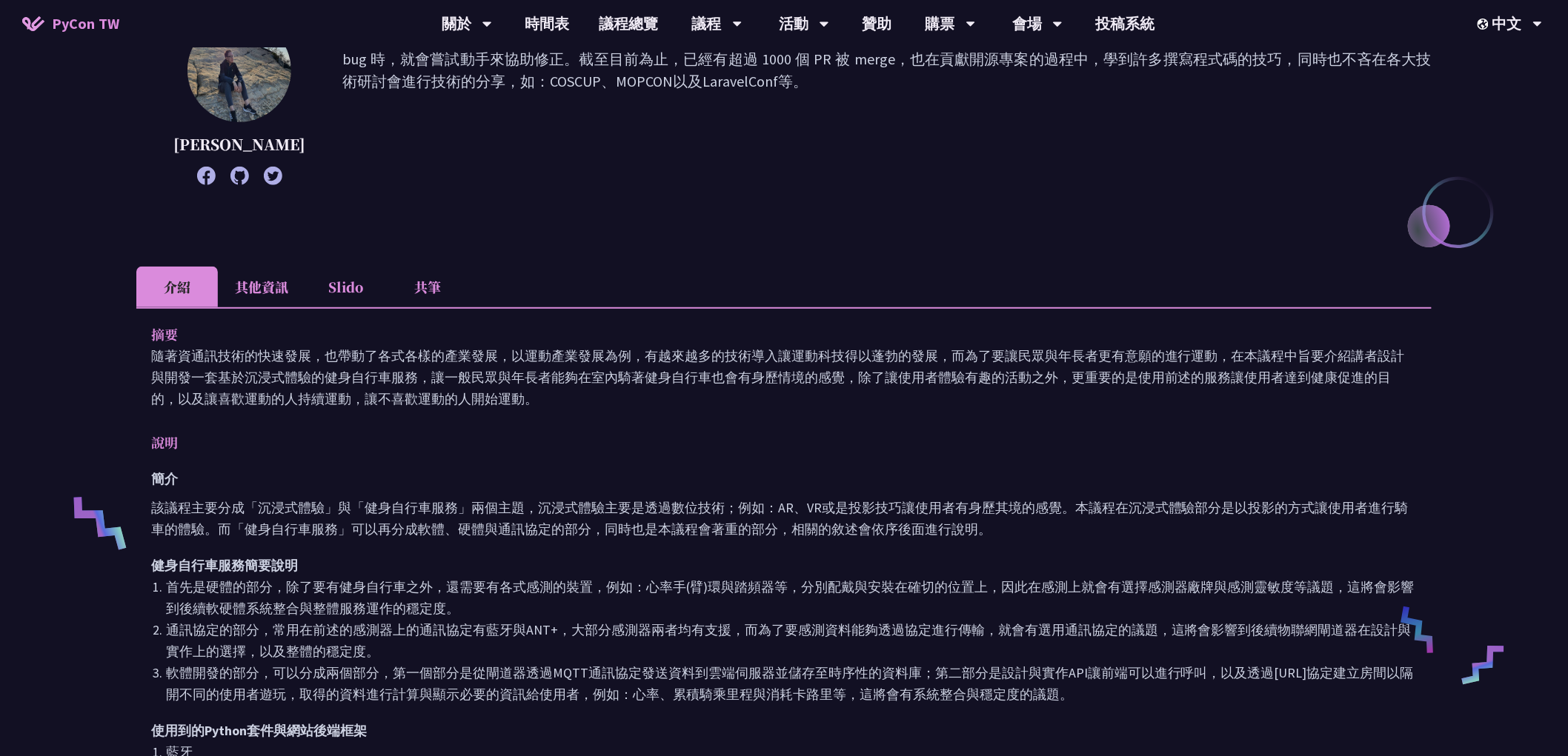
scroll to position [247, 0]
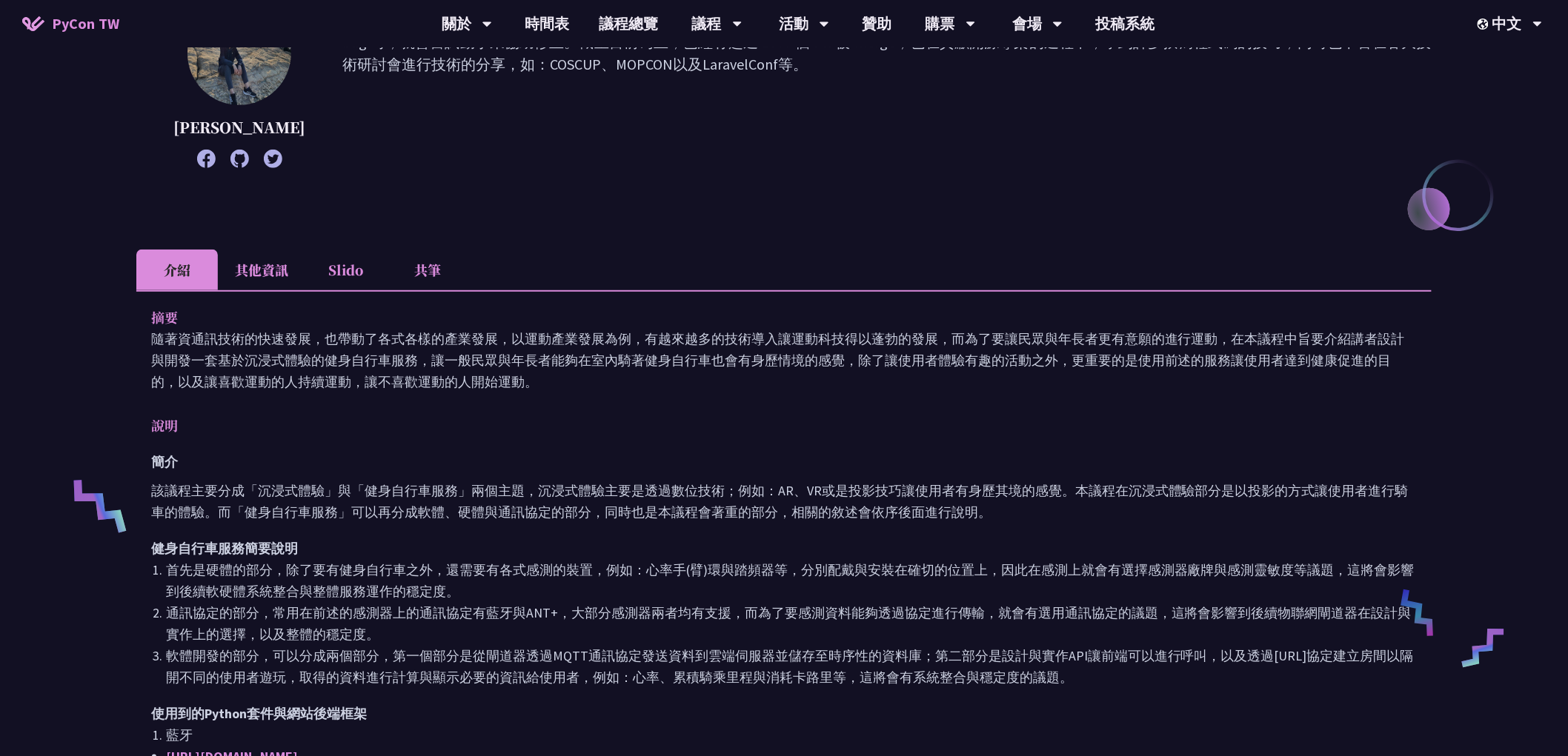
click at [332, 278] on li "Slido" at bounding box center [346, 270] width 82 height 40
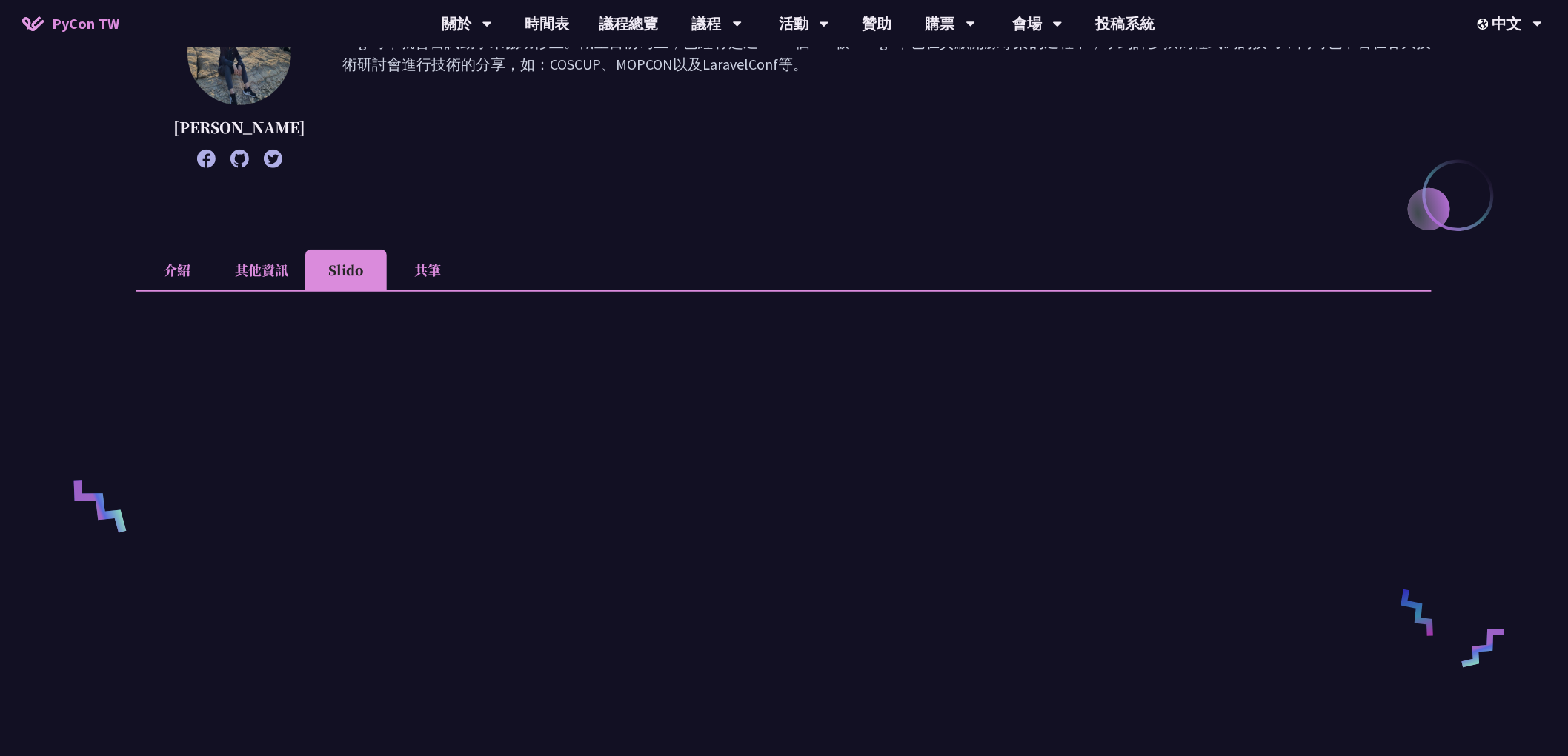
click at [153, 255] on li "介紹" at bounding box center [177, 270] width 82 height 40
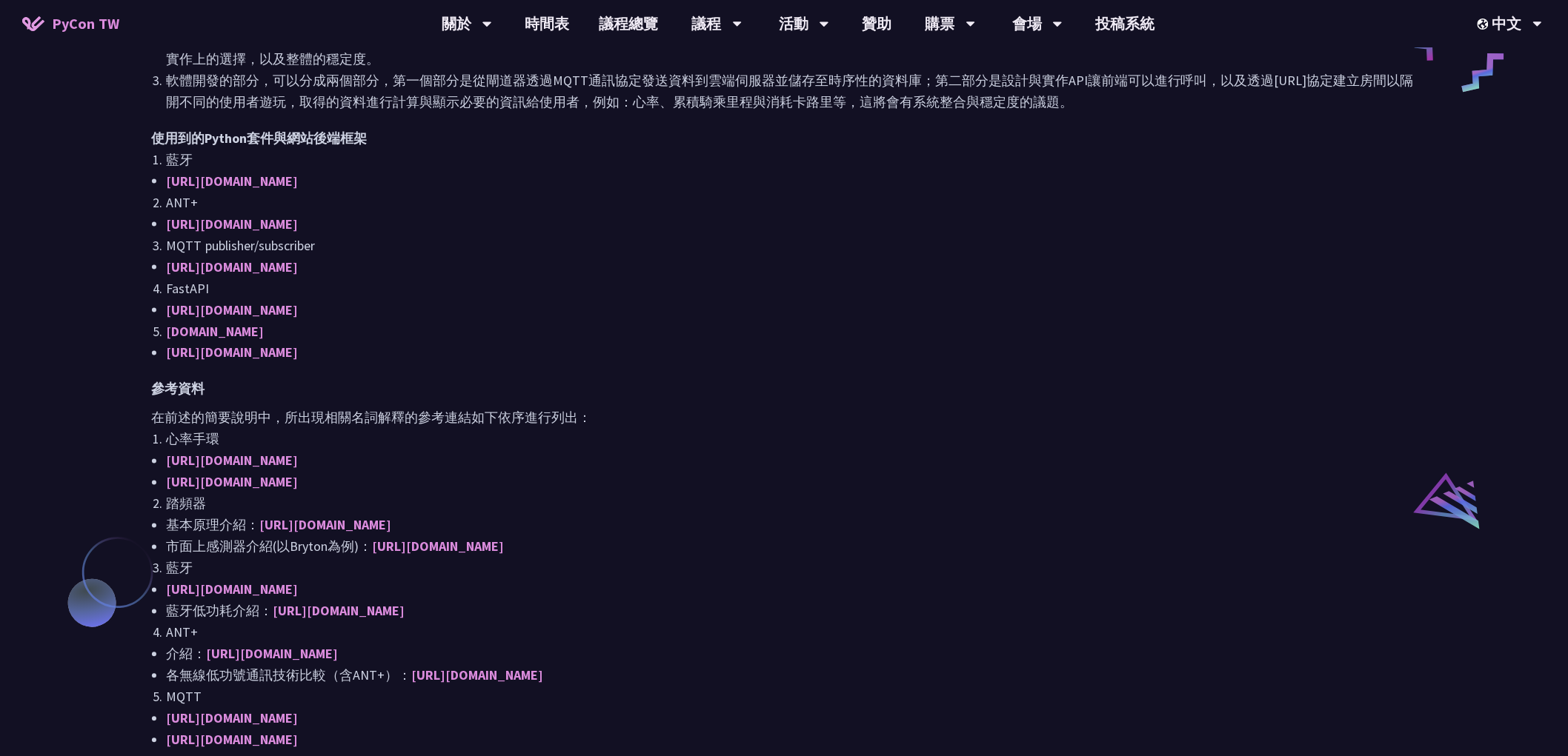
scroll to position [823, 0]
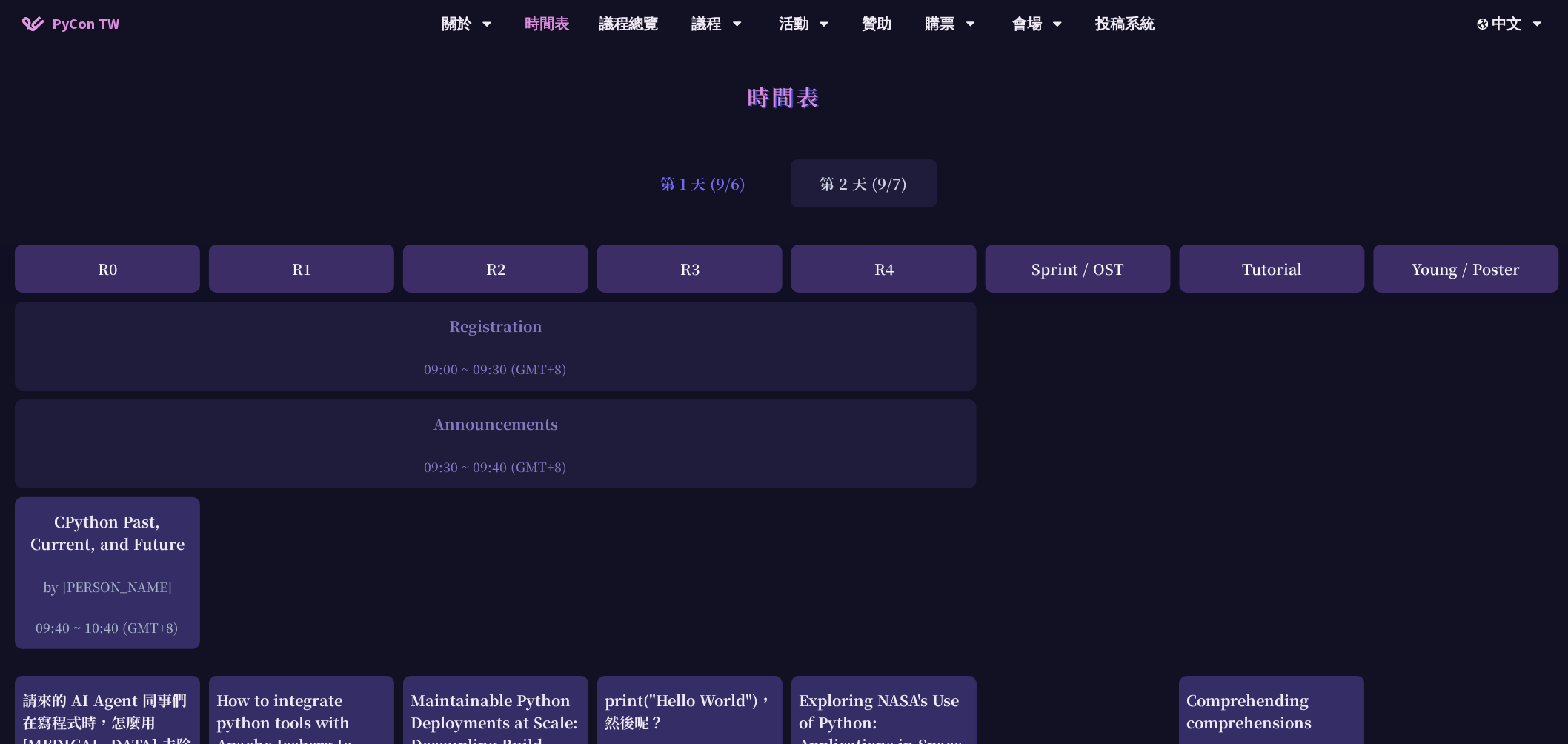
click at [702, 189] on div "第 1 天 (9/6)" at bounding box center [704, 183] width 144 height 48
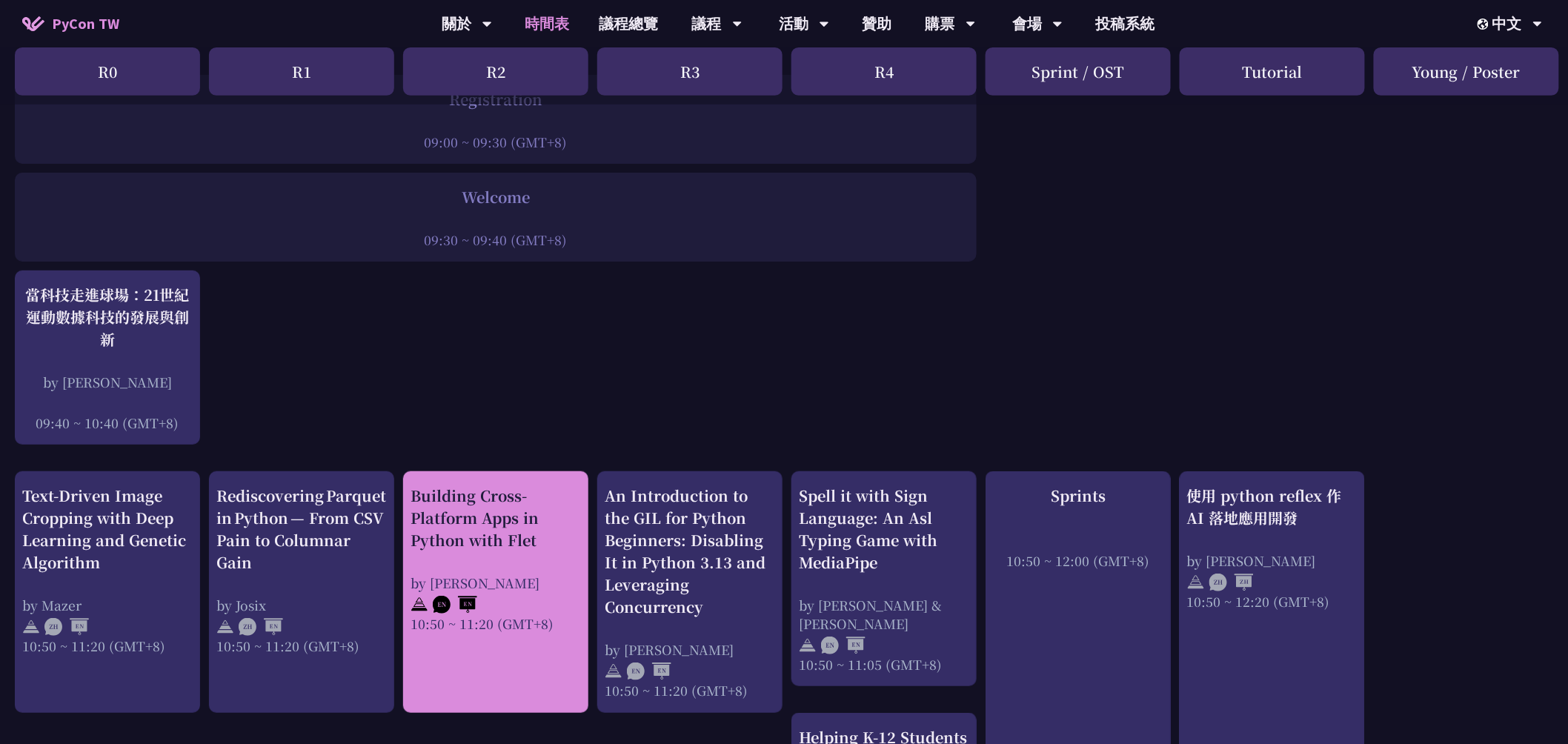
scroll to position [329, 0]
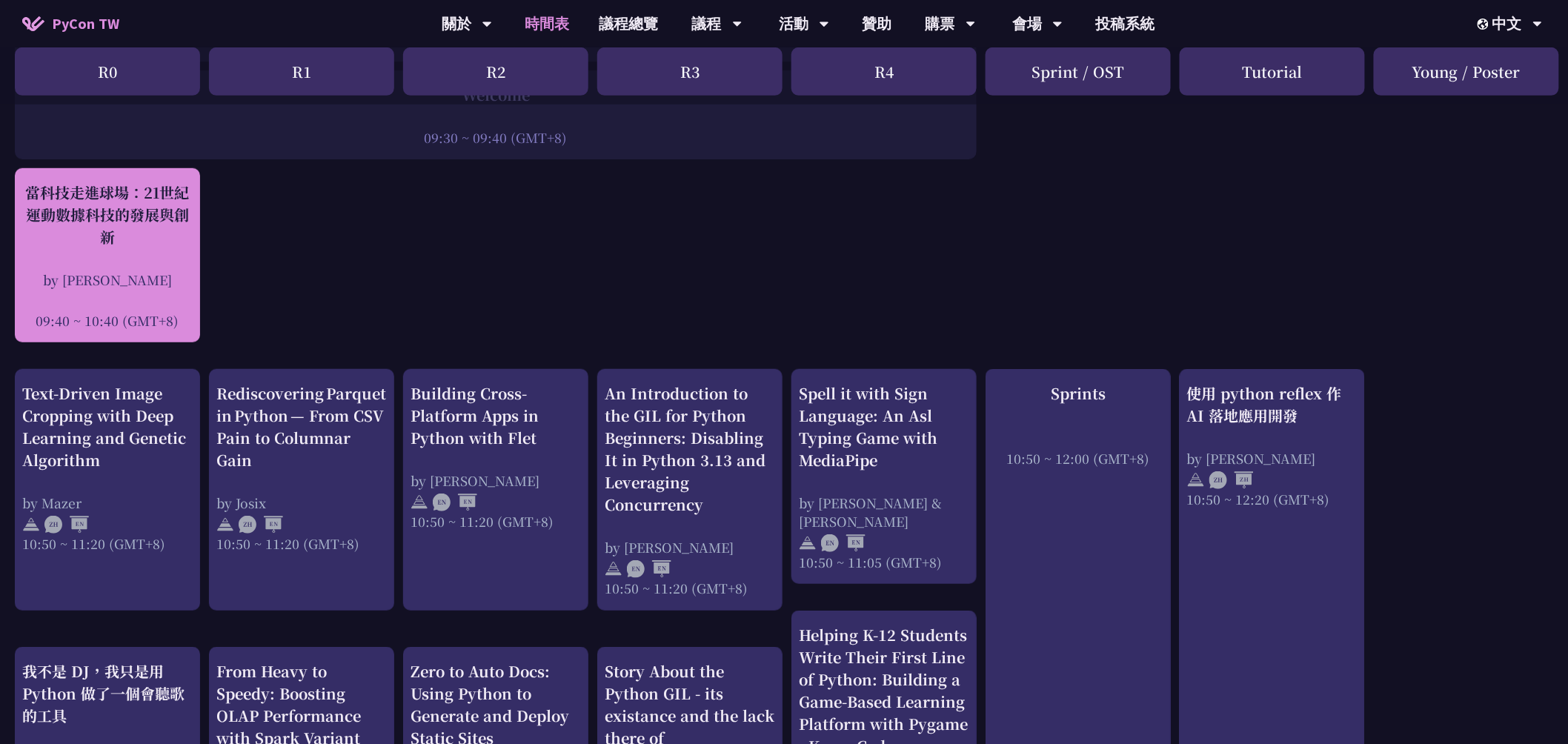
click at [95, 284] on div "by [PERSON_NAME]" at bounding box center [107, 280] width 170 height 19
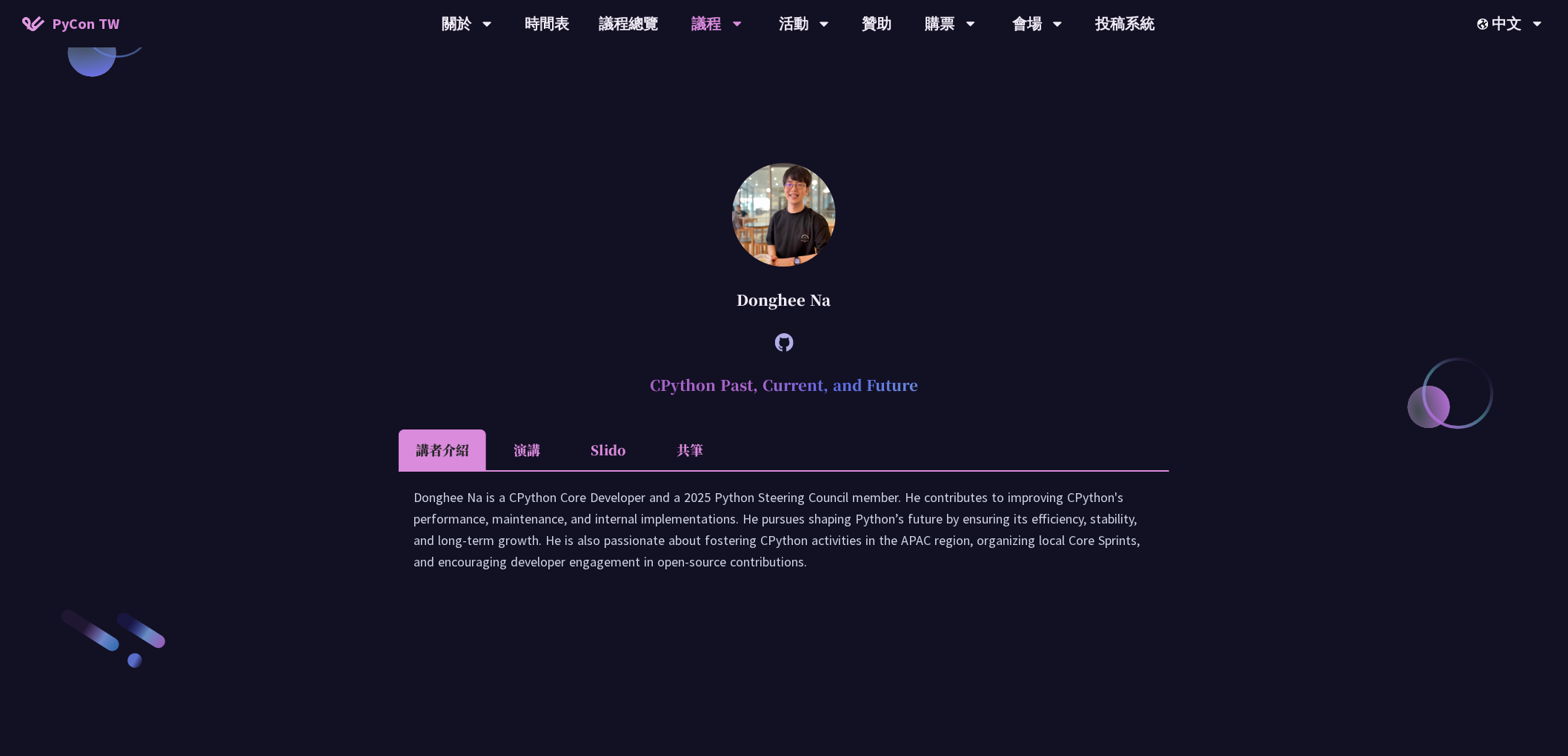
scroll to position [2057, 0]
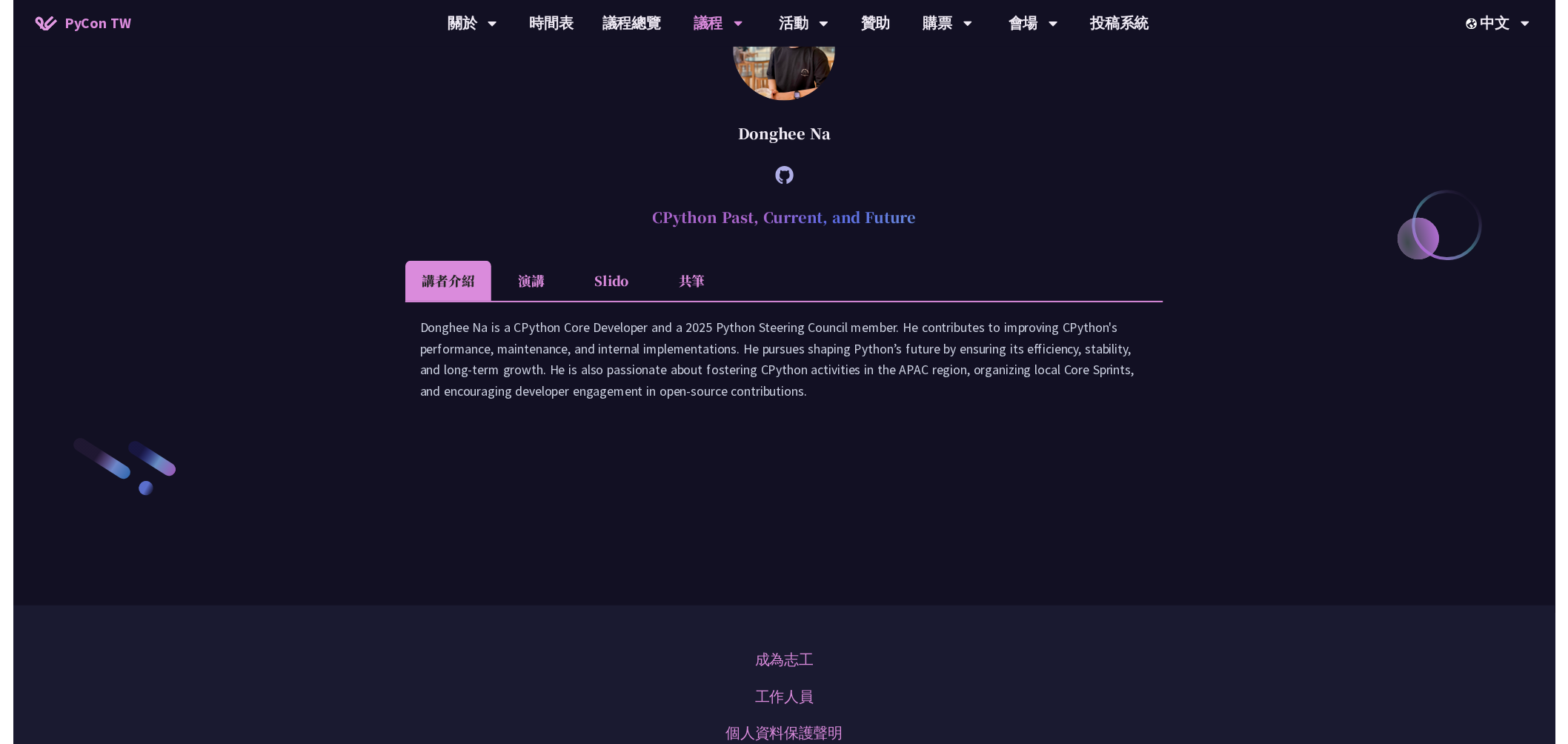
scroll to position [329, 0]
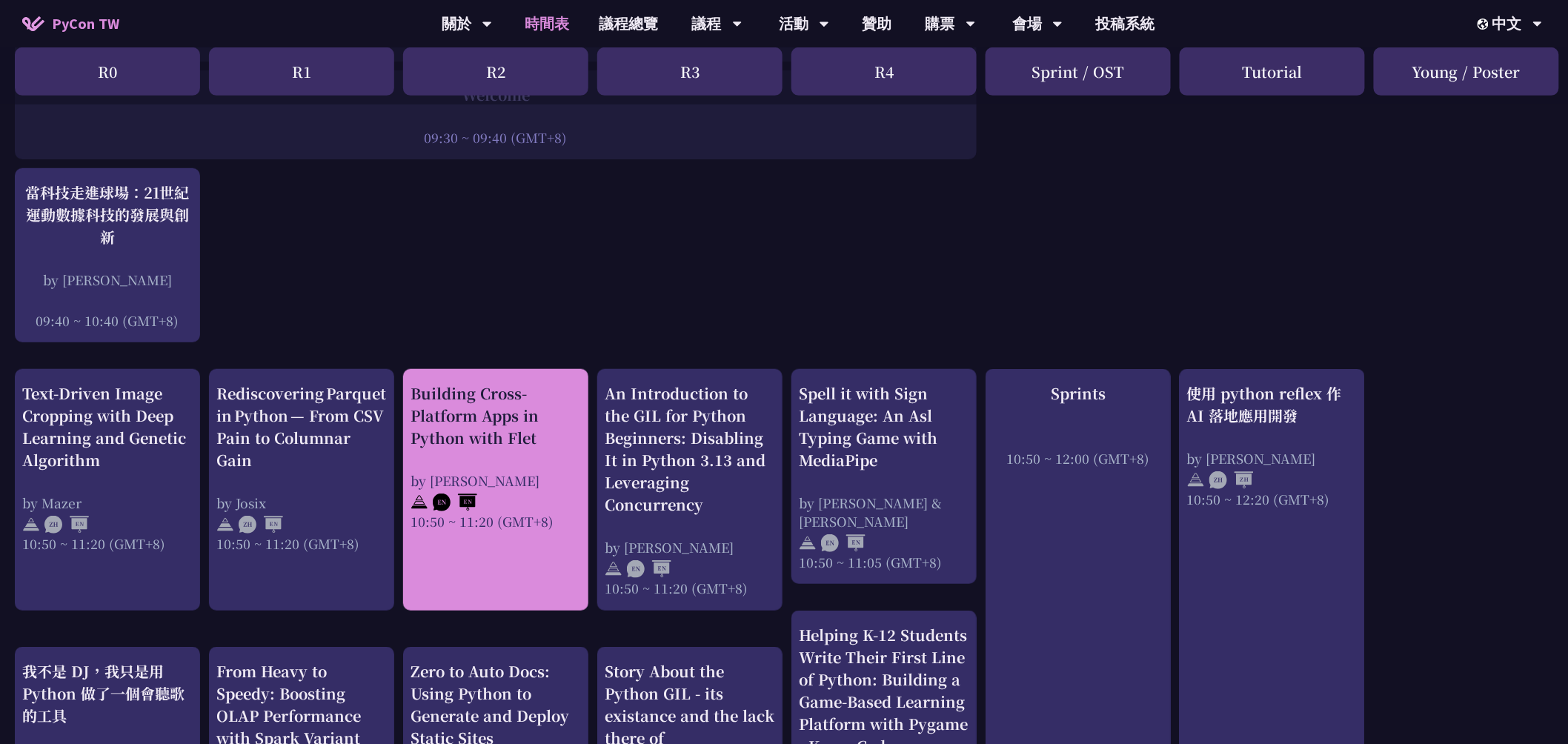
click at [492, 421] on div "Building Cross-Platform Apps in Python with Flet" at bounding box center [496, 416] width 170 height 67
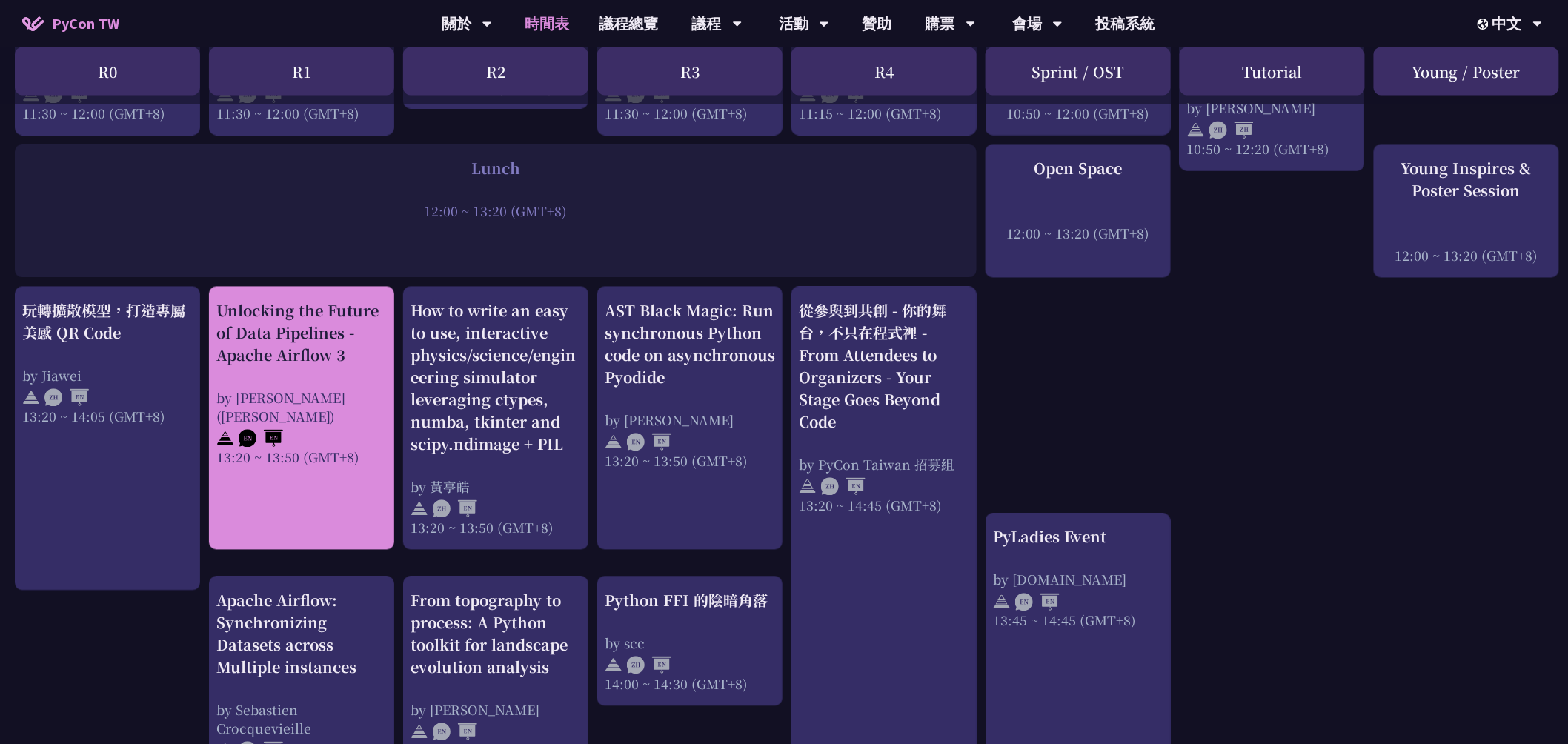
scroll to position [1234, 0]
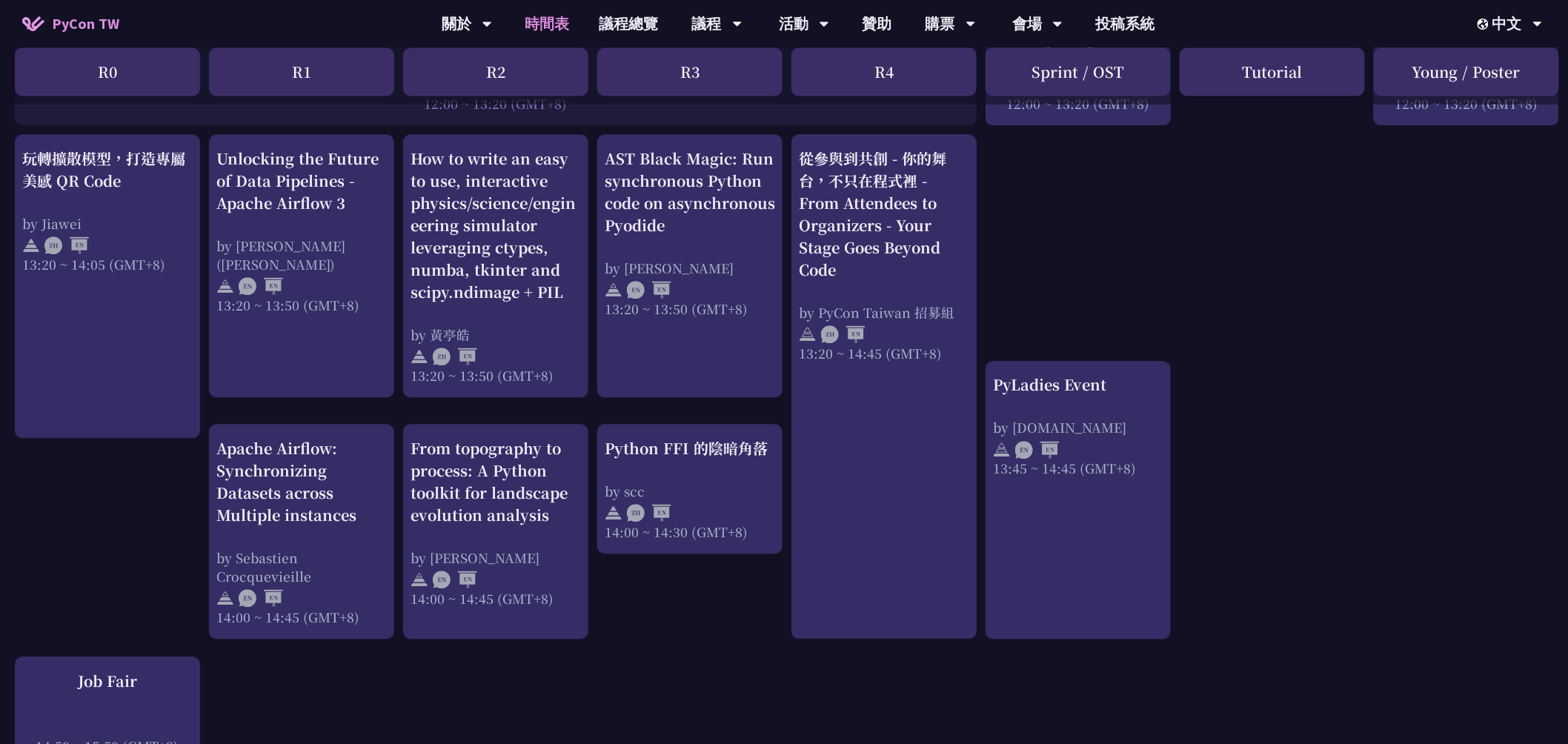
drag, startPoint x: 1228, startPoint y: 332, endPoint x: 1214, endPoint y: 321, distance: 17.8
click at [1218, 324] on div "An Introduction to the GIL for Python Beginners: Disabling It in Python 3.13 an…" at bounding box center [787, 269] width 1574 height 2402
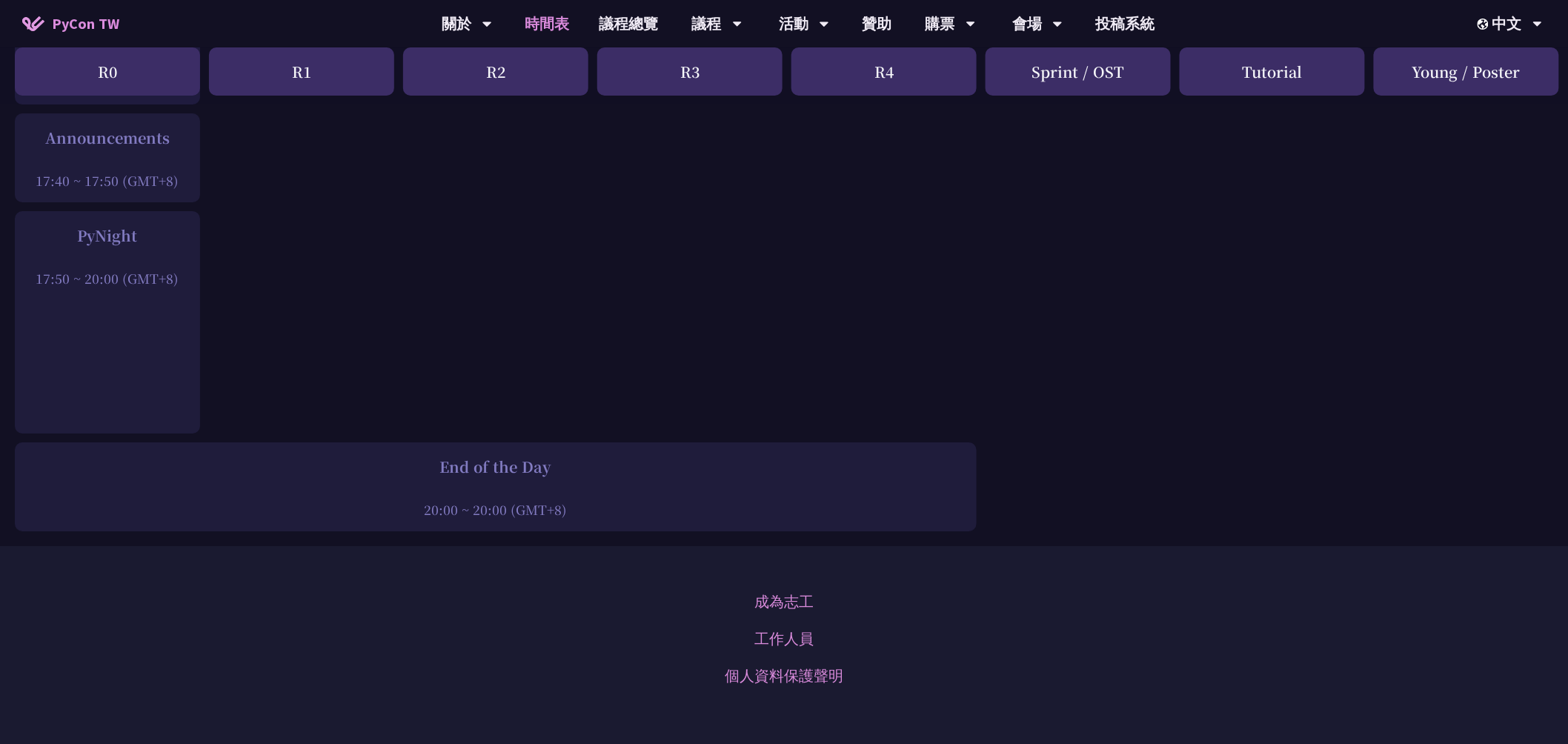
scroll to position [2304, 0]
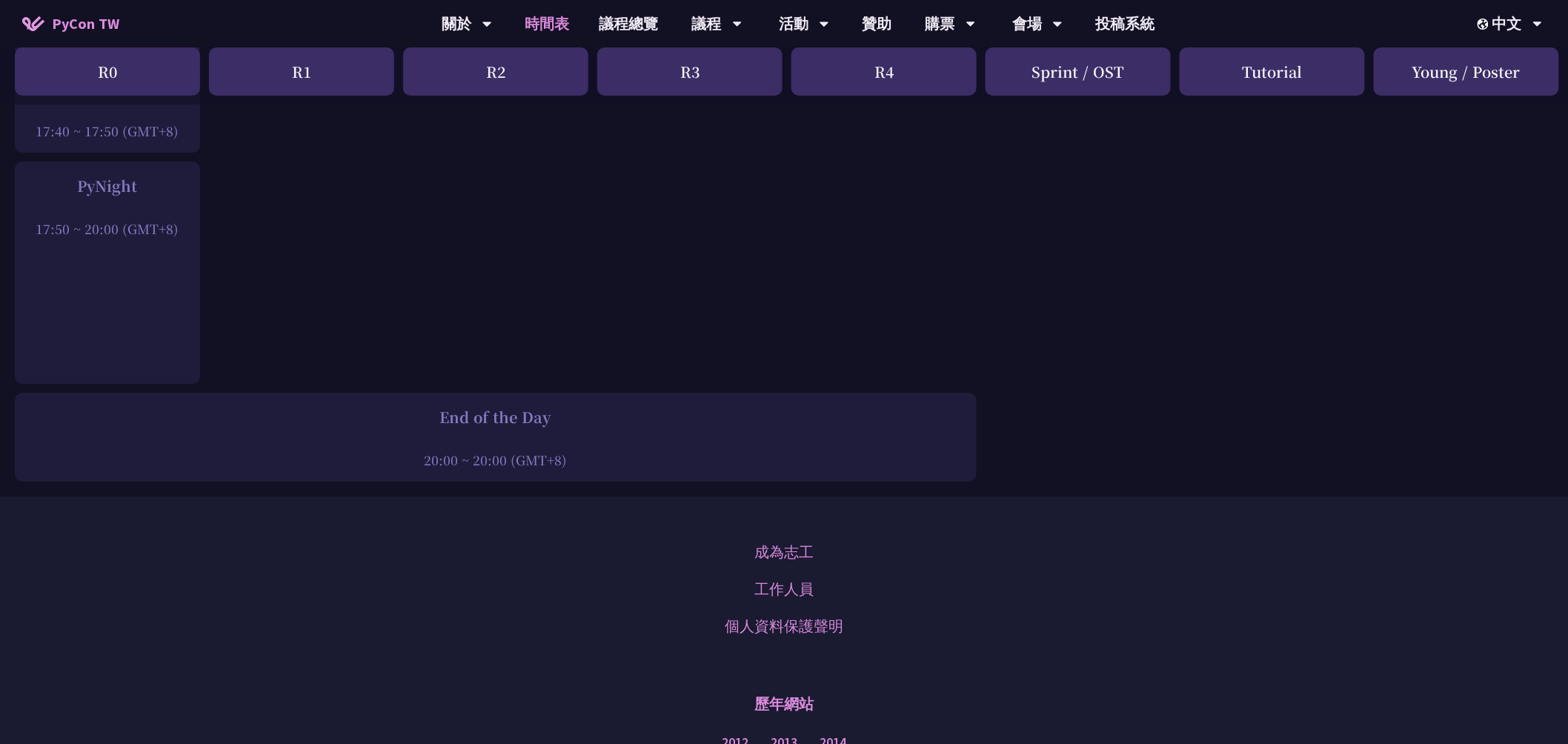
click at [1158, 538] on div "成為志工 工作人員 個人資料保護聲明" at bounding box center [784, 588] width 1494 height 111
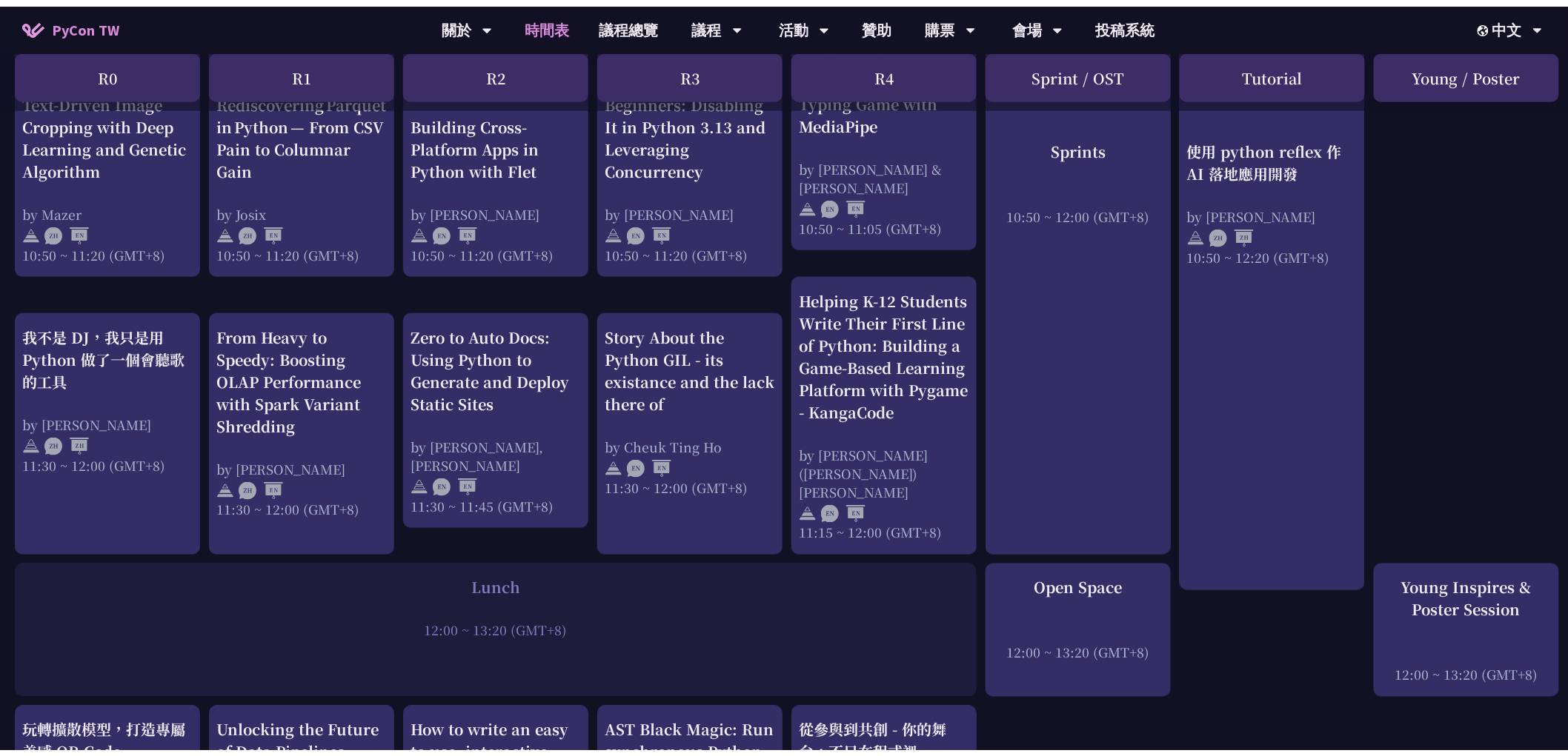
scroll to position [0, 0]
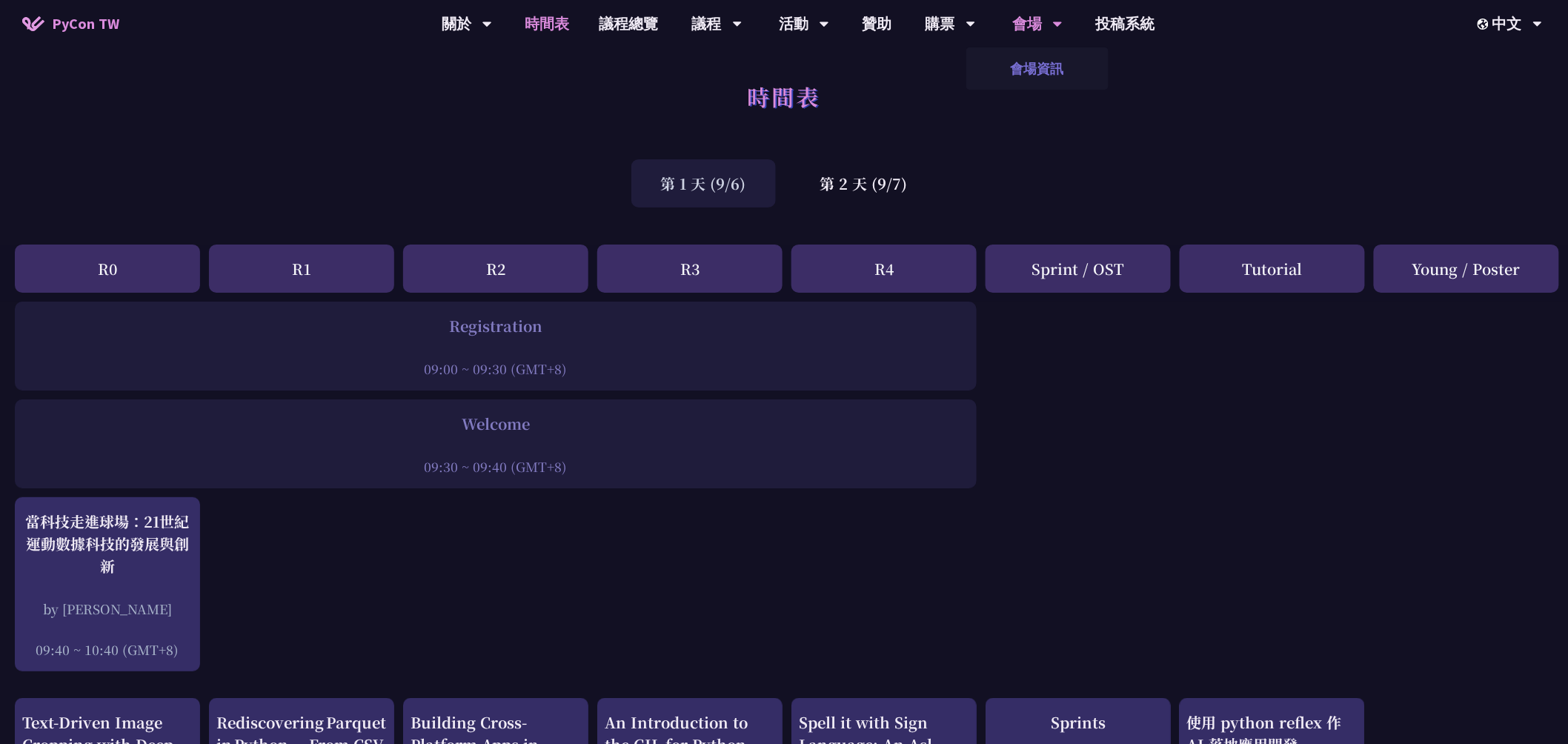
click at [1026, 67] on link "會場資訊" at bounding box center [1038, 68] width 143 height 35
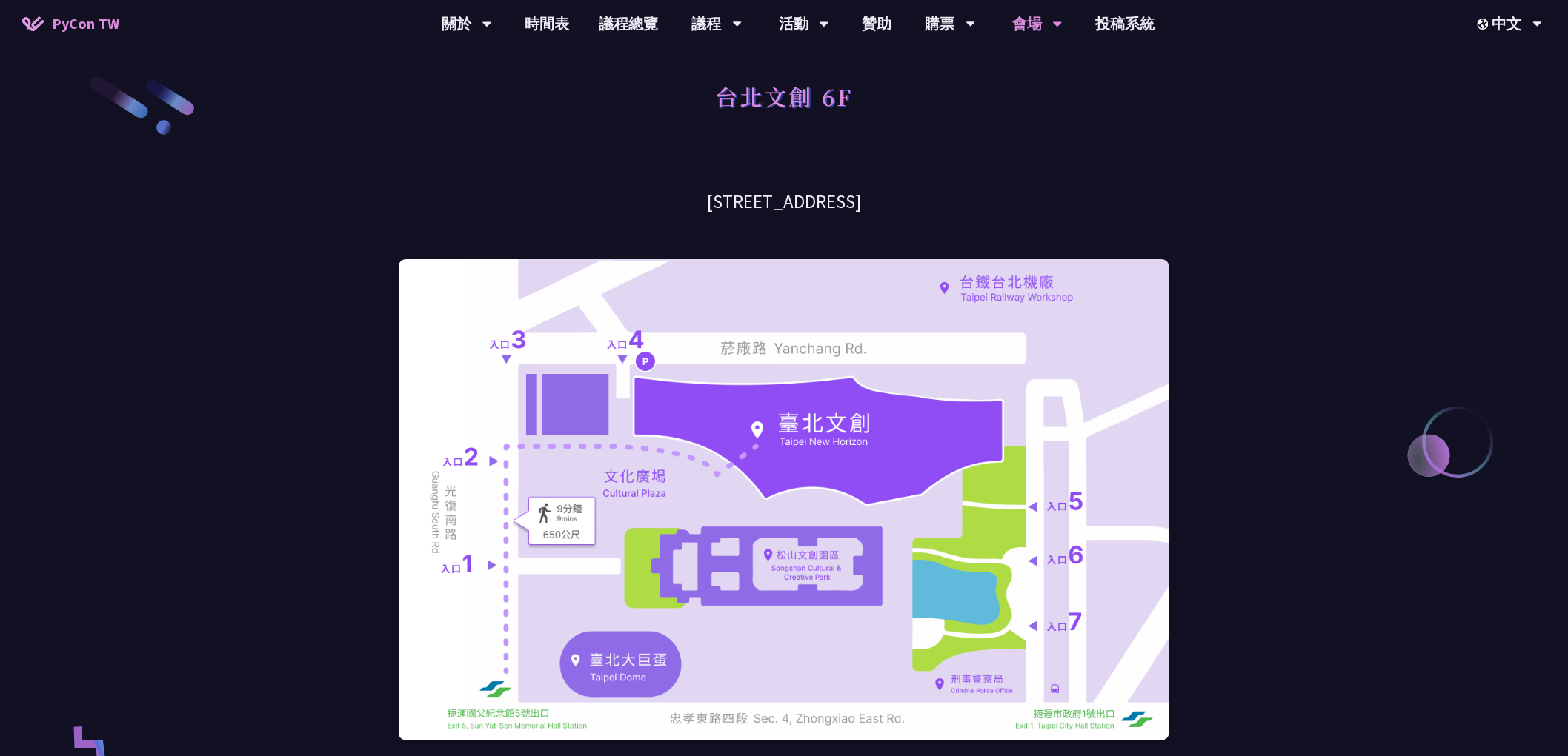
drag, startPoint x: 650, startPoint y: 195, endPoint x: 943, endPoint y: 191, distance: 293.0
click at [943, 191] on h3 "[STREET_ADDRESS]" at bounding box center [784, 202] width 771 height 26
drag, startPoint x: 619, startPoint y: 192, endPoint x: 924, endPoint y: 186, distance: 305.1
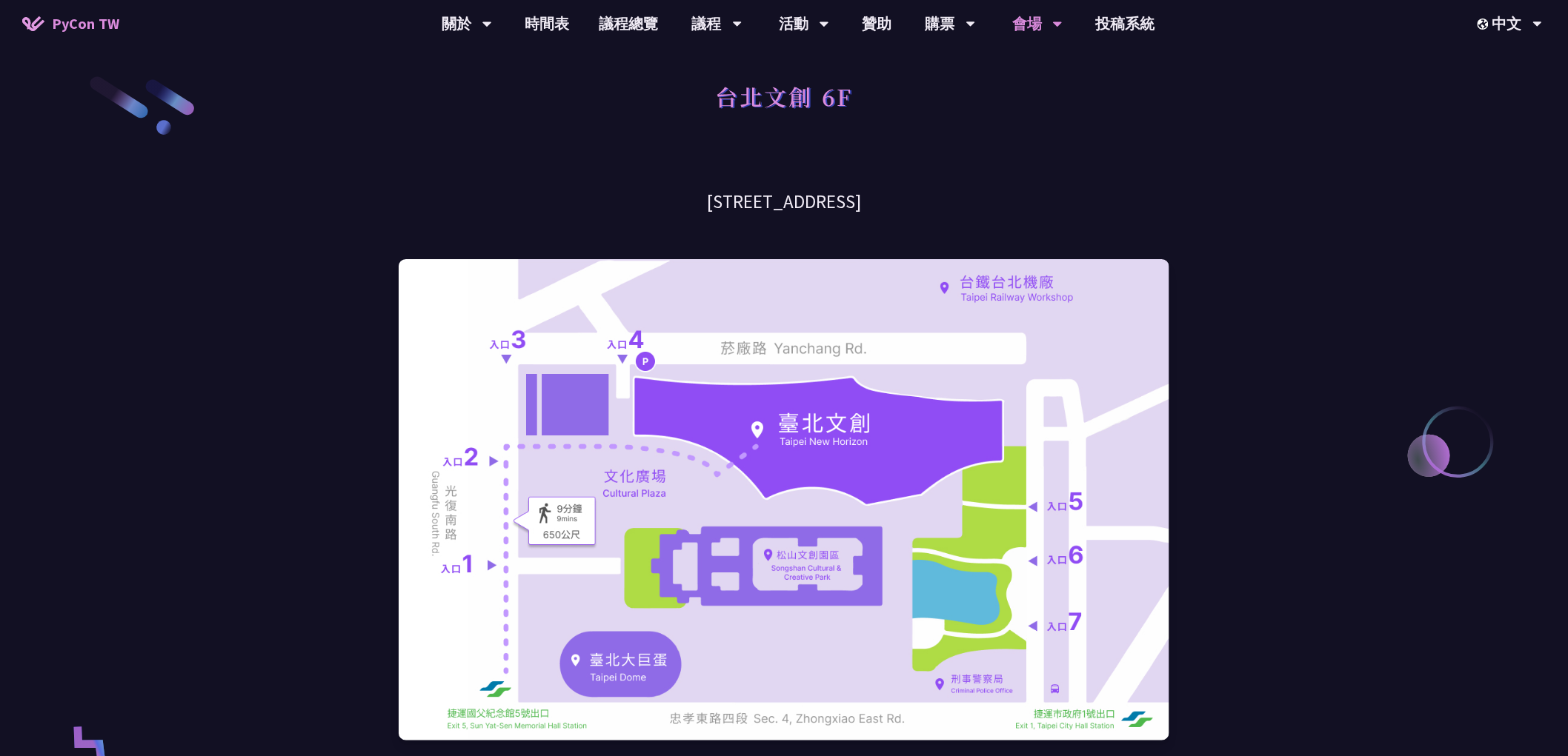
drag, startPoint x: 860, startPoint y: 194, endPoint x: 983, endPoint y: 162, distance: 127.1
drag, startPoint x: 939, startPoint y: 204, endPoint x: 638, endPoint y: 186, distance: 301.5
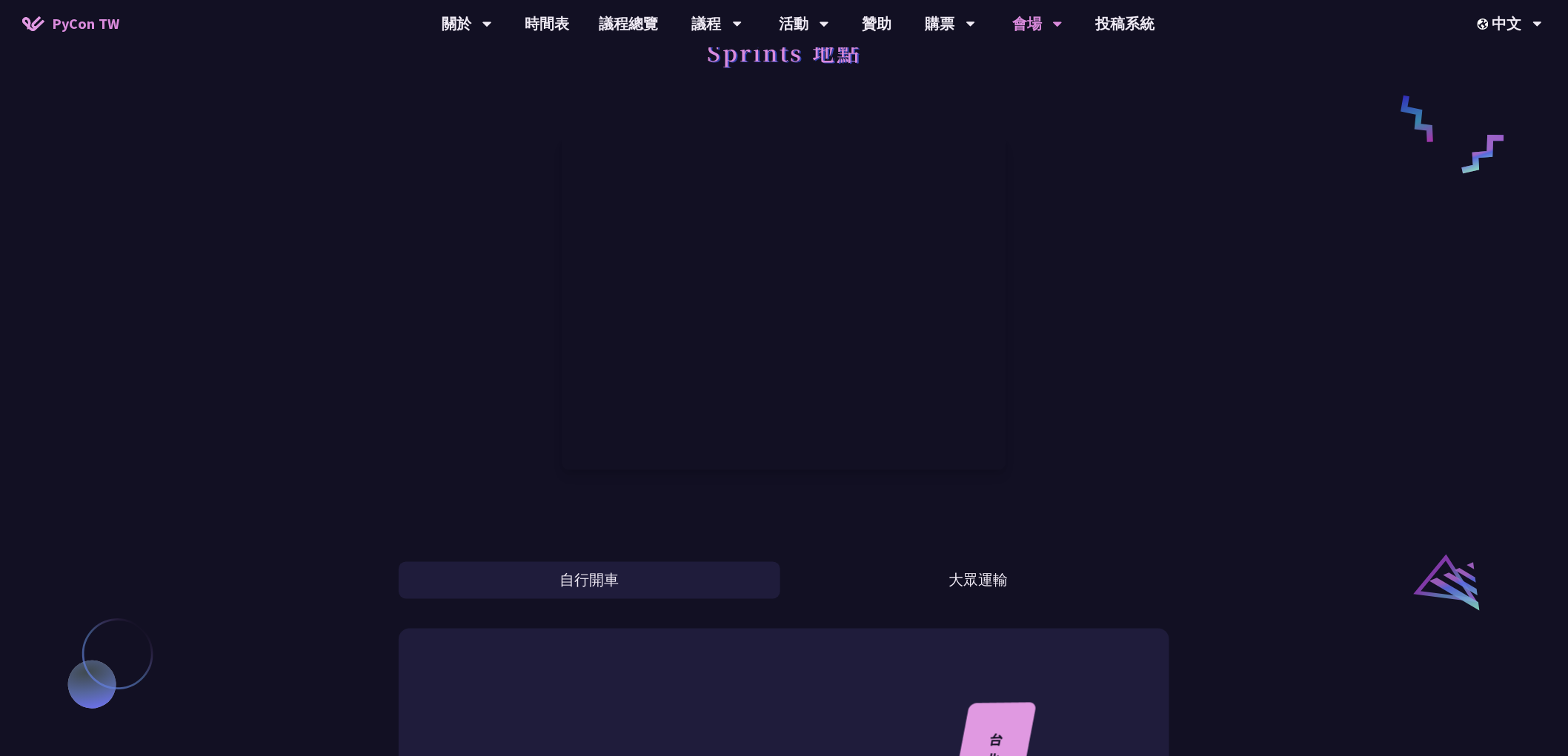
scroll to position [1234, 0]
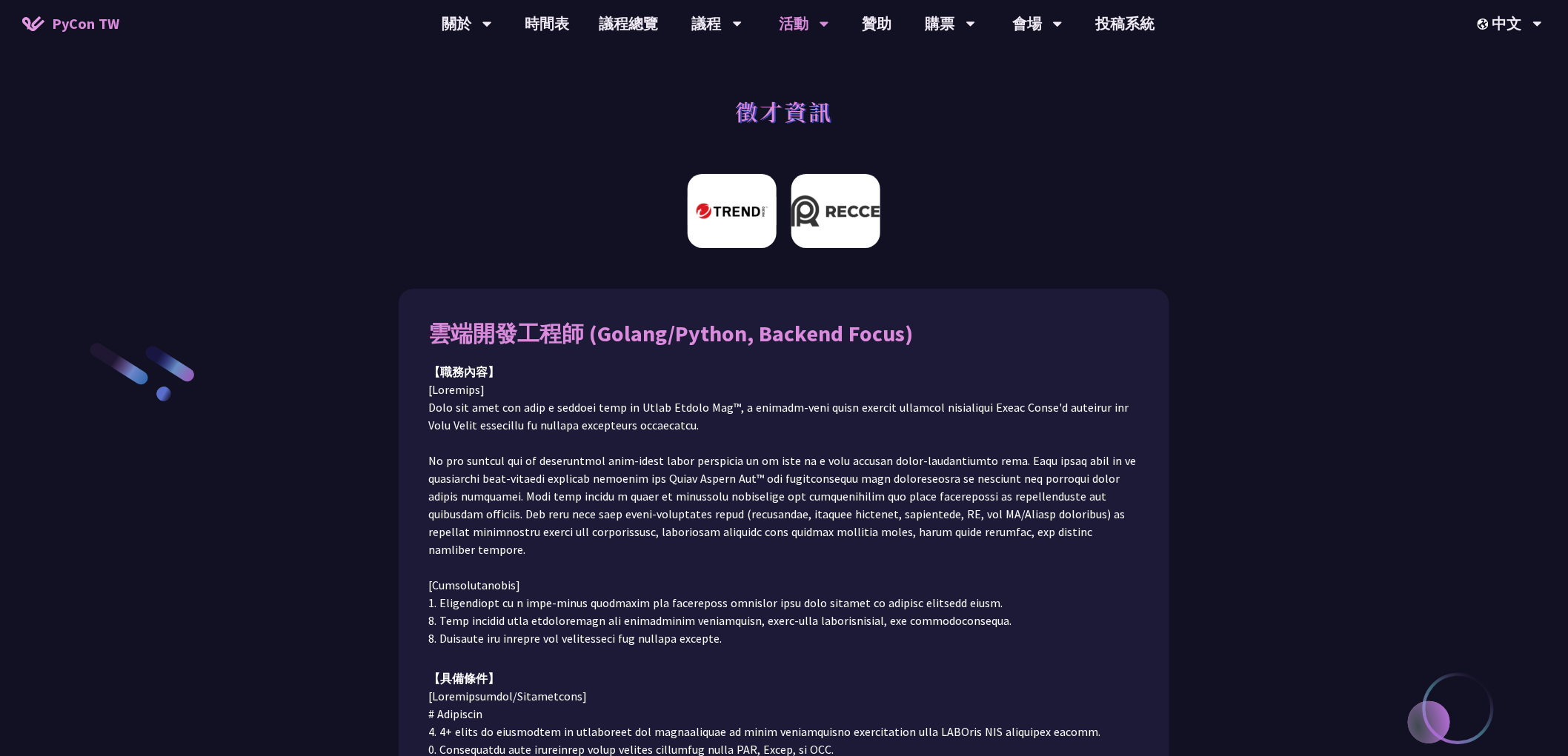
click at [824, 231] on img at bounding box center [836, 211] width 89 height 74
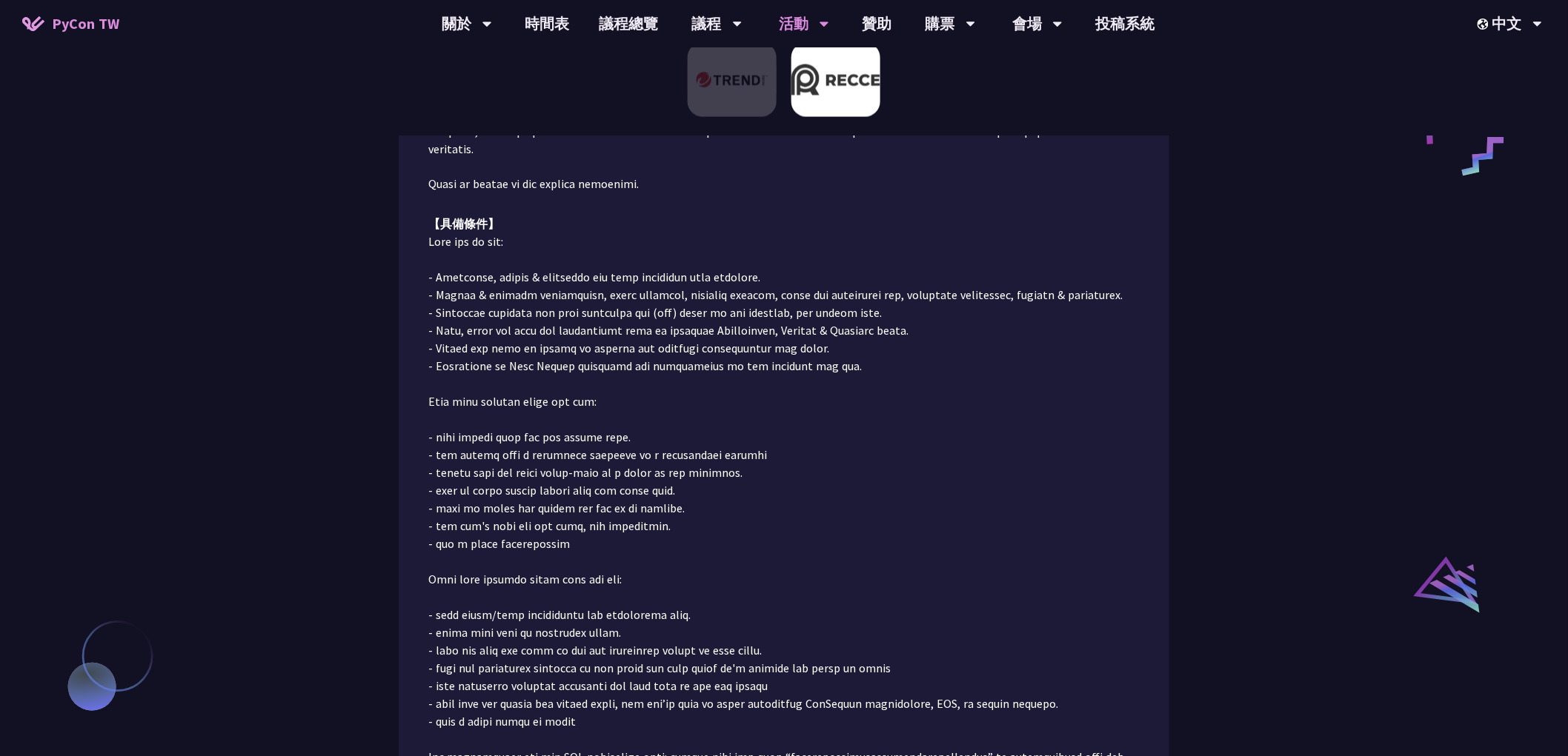
scroll to position [1154, 0]
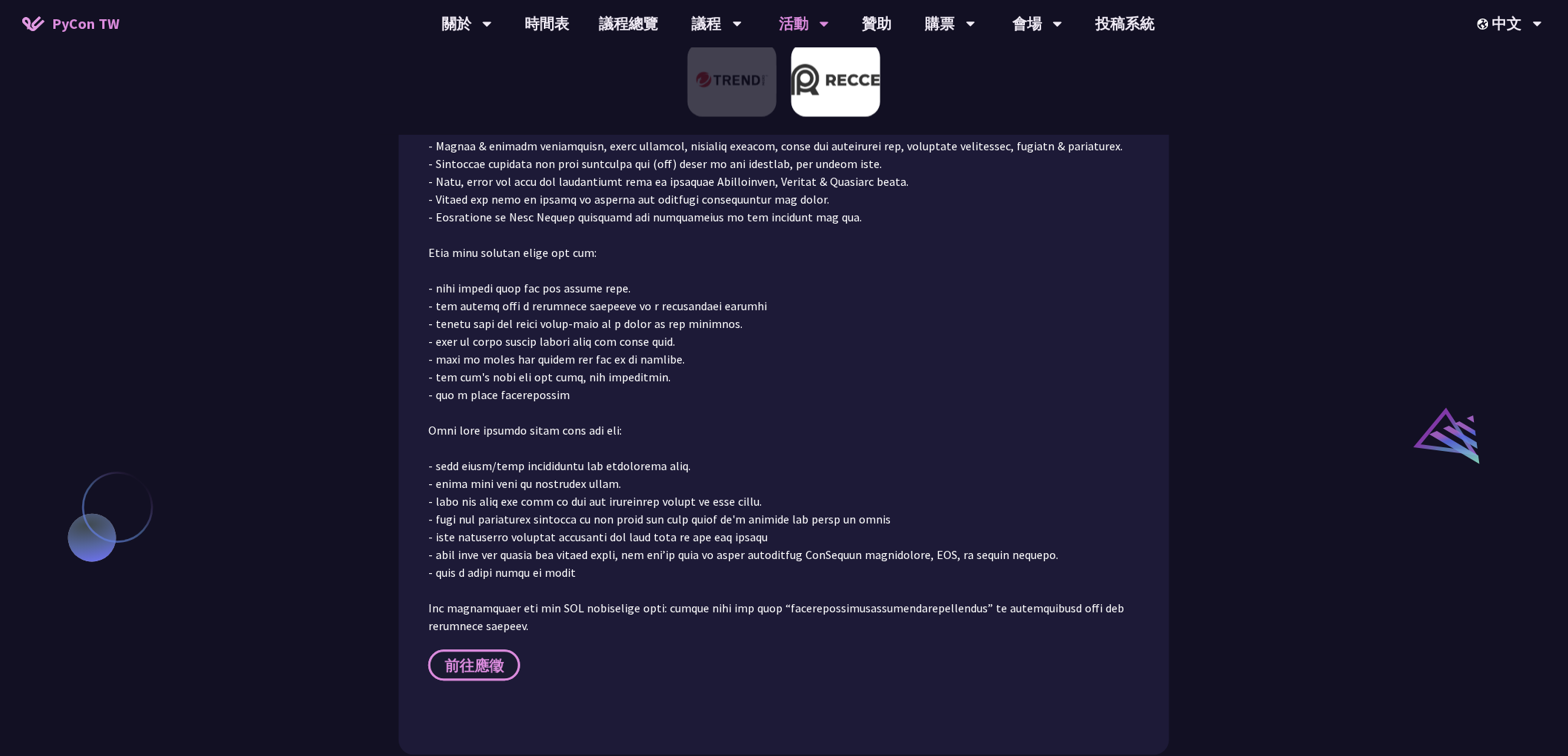
click at [462, 657] on span "前往應徵" at bounding box center [474, 667] width 59 height 19
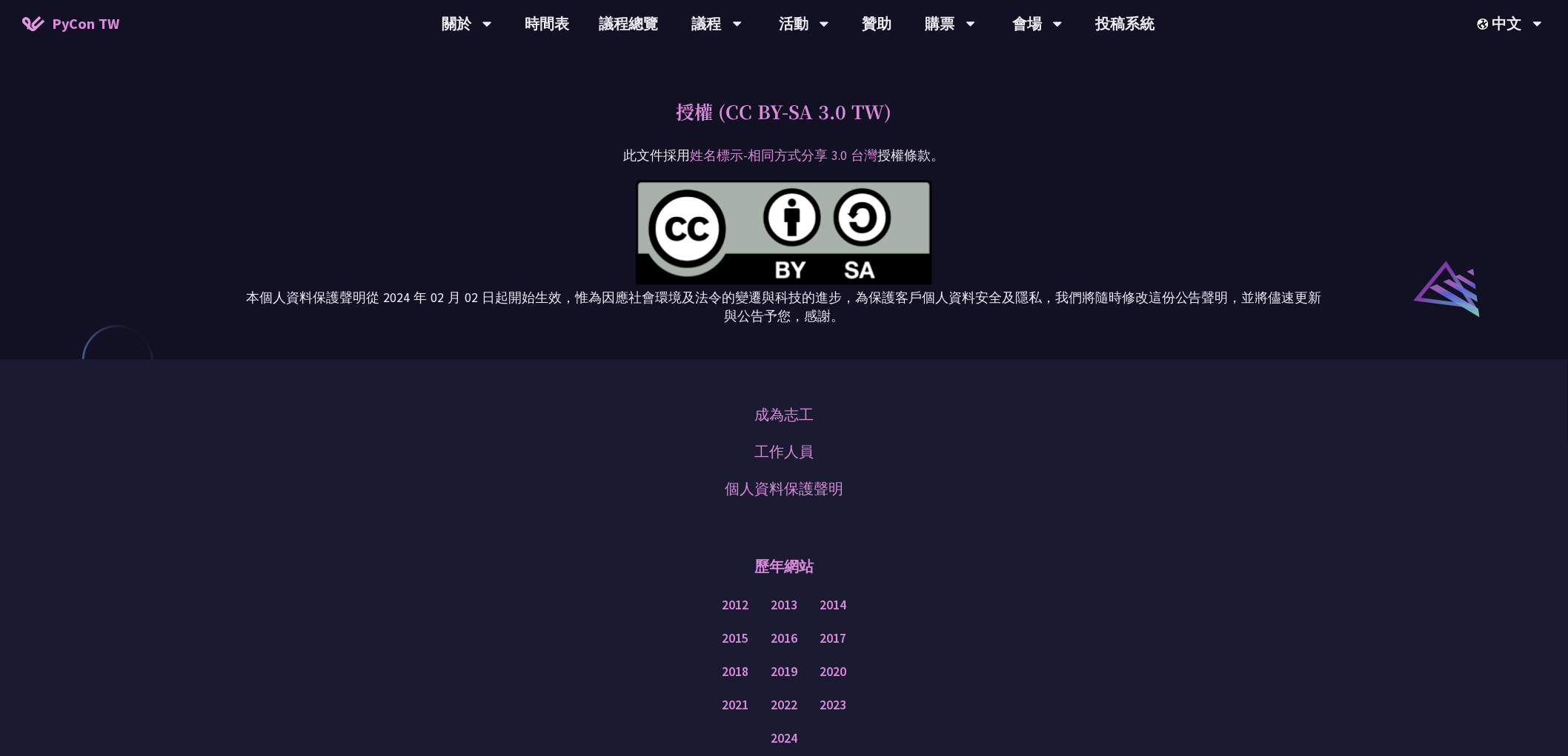
scroll to position [1780, 0]
